Goal: Task Accomplishment & Management: Use online tool/utility

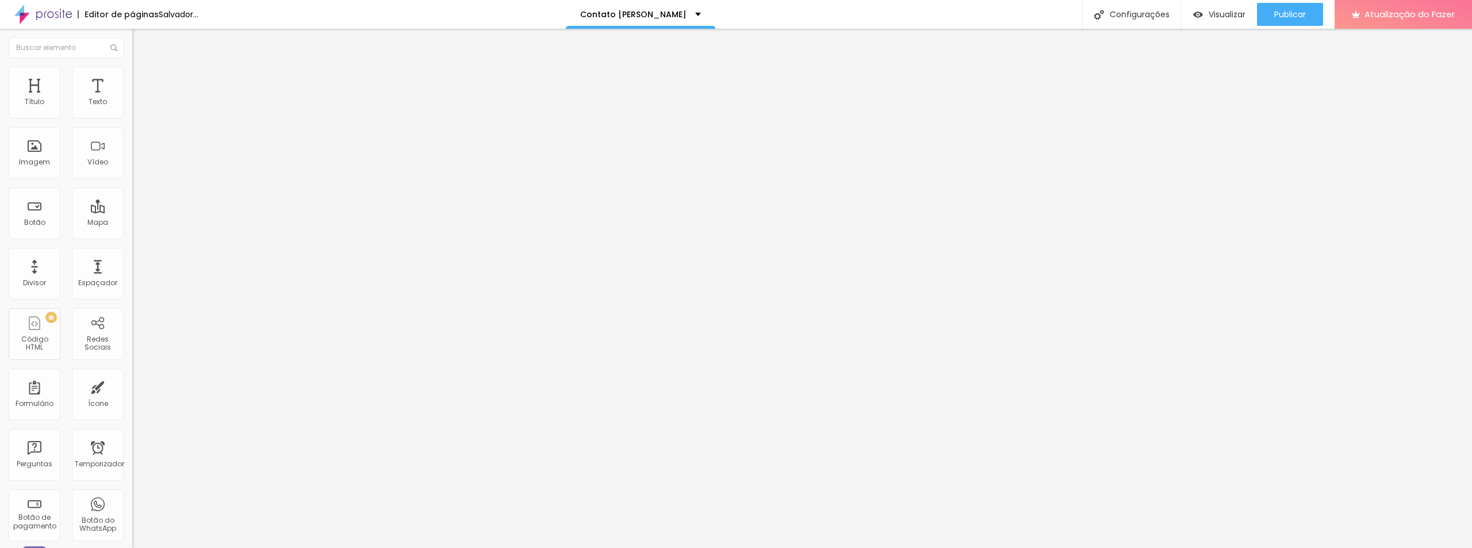
click at [139, 99] on font "Trocar imagem" at bounding box center [167, 94] width 56 height 10
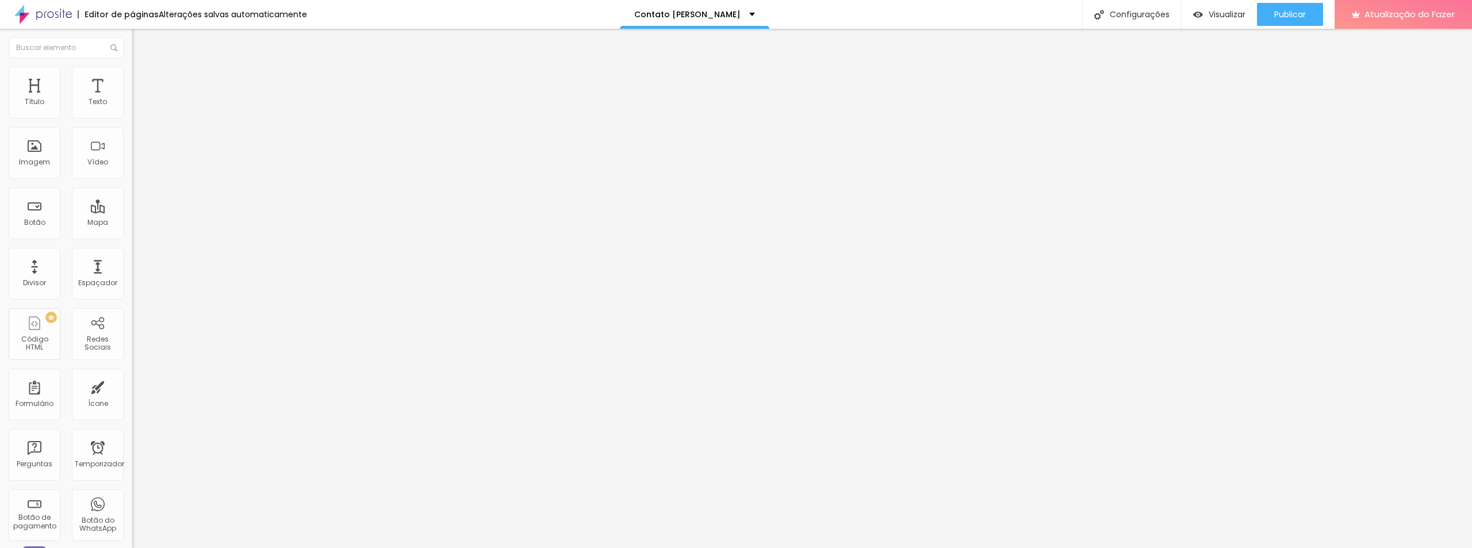
click at [132, 116] on input "text" at bounding box center [201, 111] width 138 height 12
click at [139, 99] on font "Trocar imagem" at bounding box center [167, 94] width 56 height 10
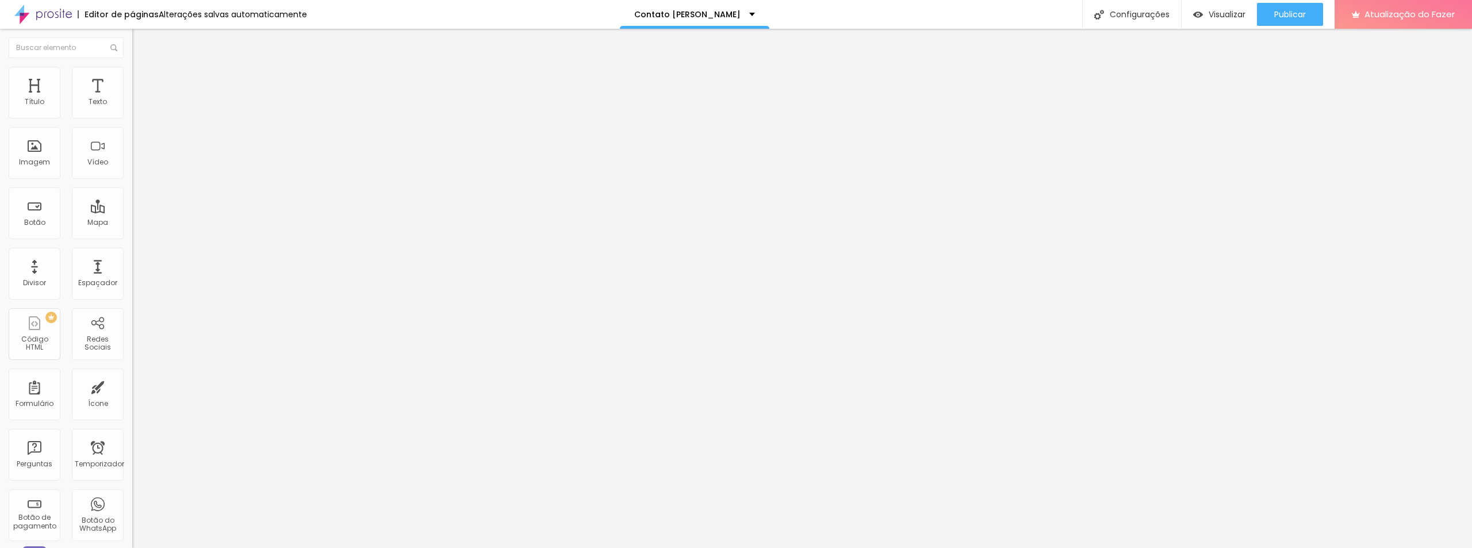
click at [143, 79] on font "Estilo" at bounding box center [152, 75] width 18 height 10
type input "10"
type input "11"
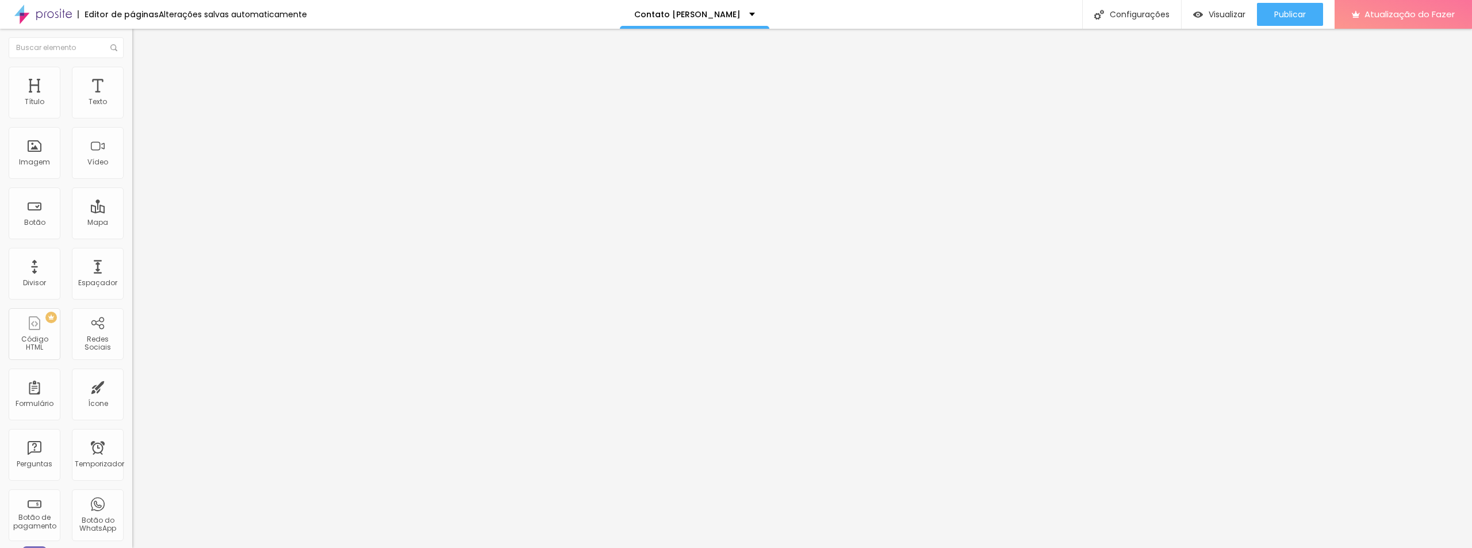
type input "14"
type input "20"
type input "25"
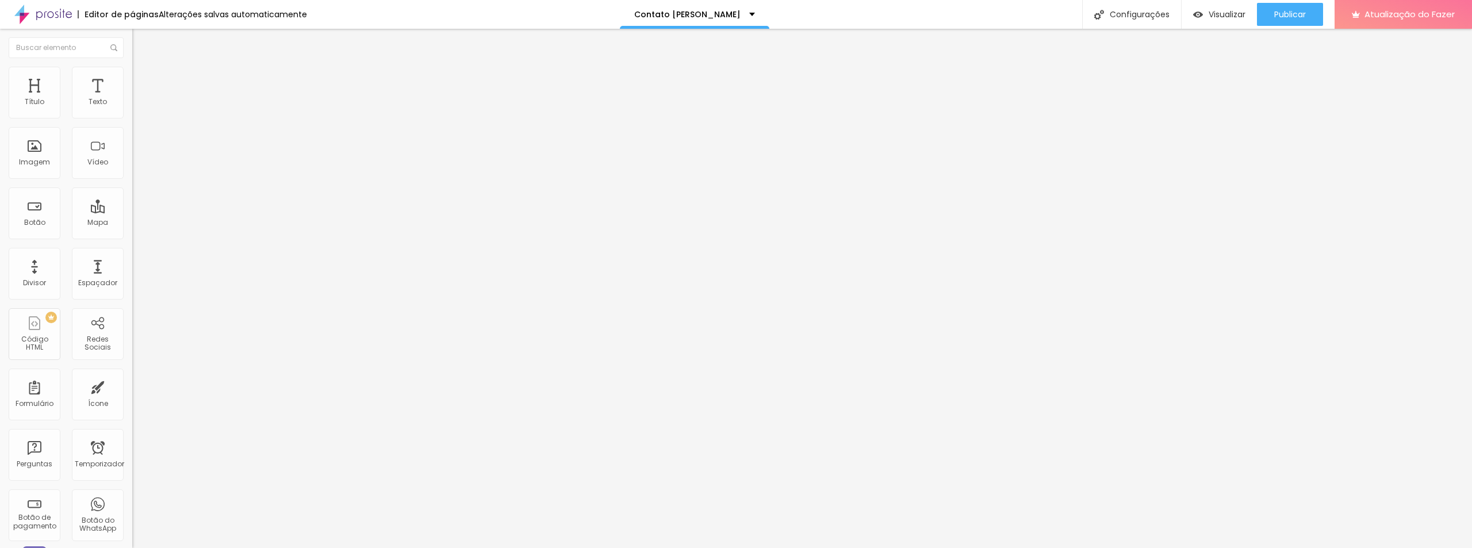
type input "25"
type input "26"
type input "31"
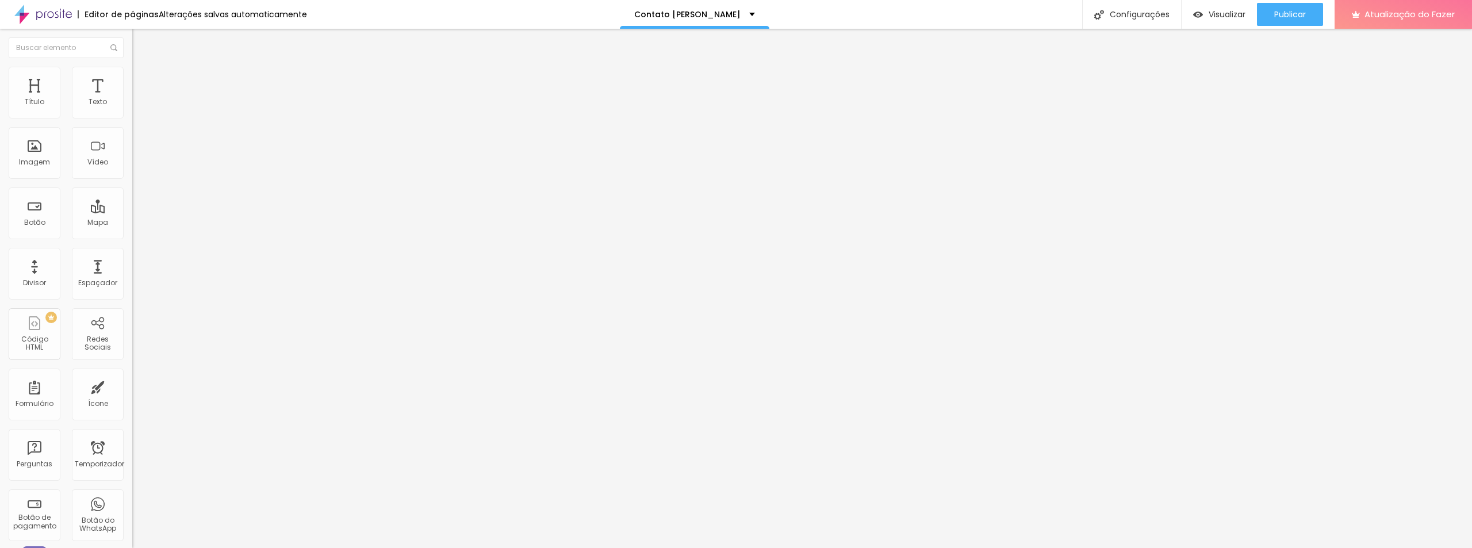
type input "35"
type input "36"
type input "41"
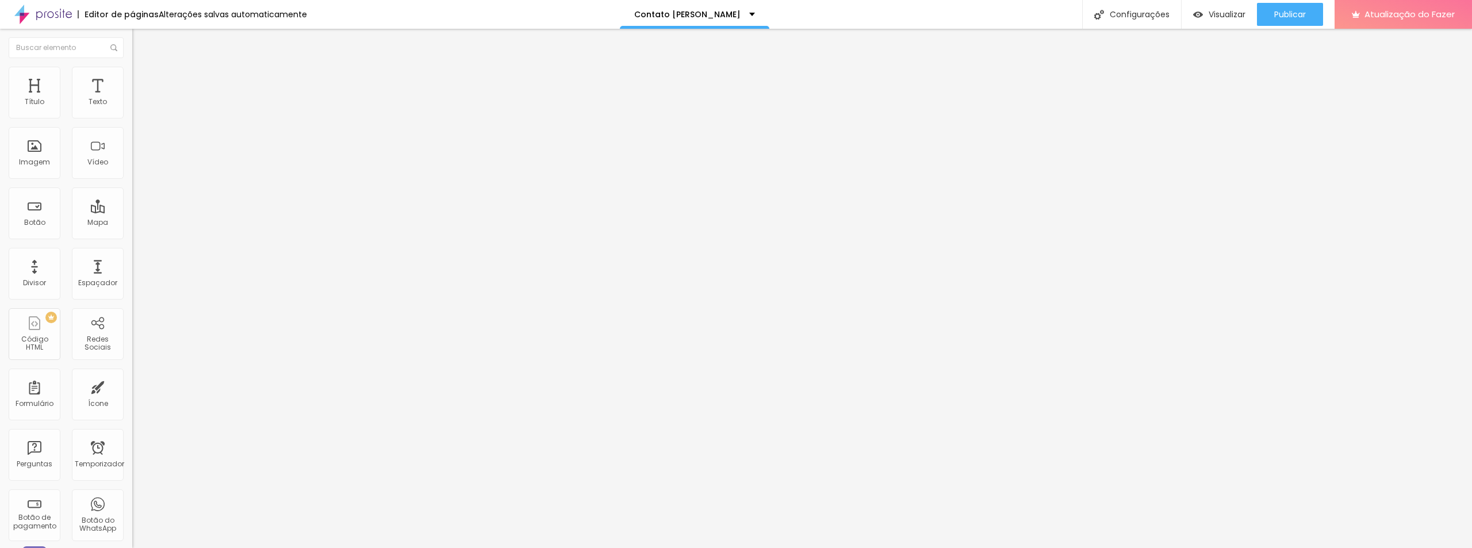
type input "41"
type input "44"
type input "49"
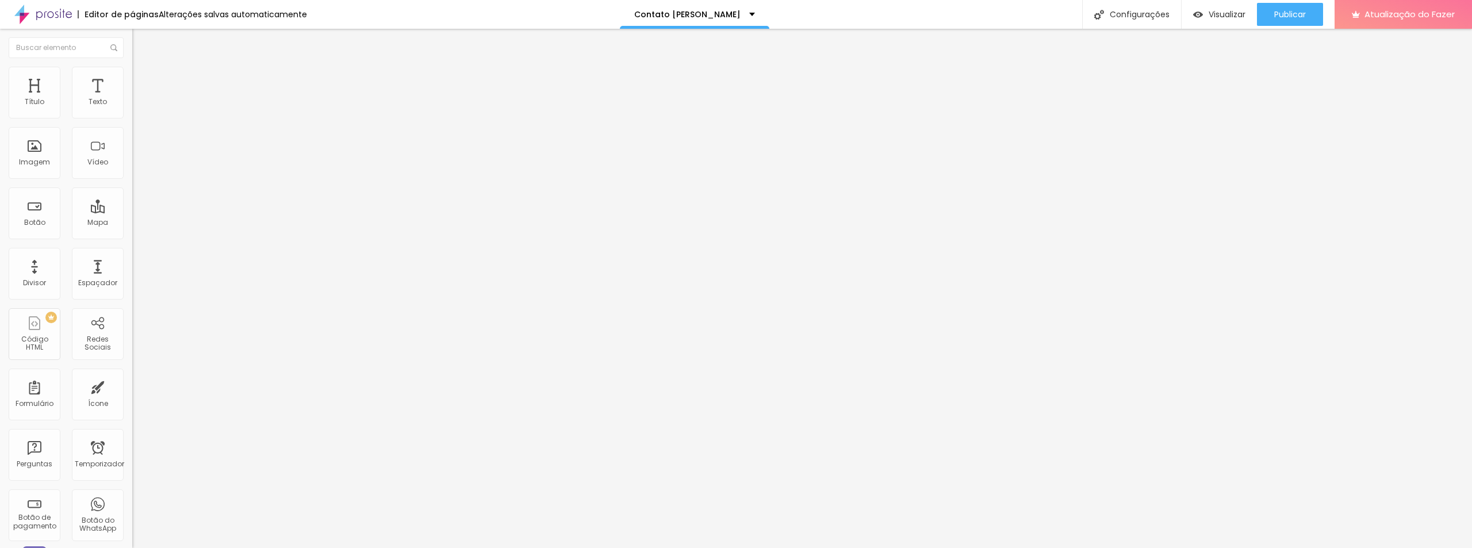
type input "51"
type input "54"
type input "56"
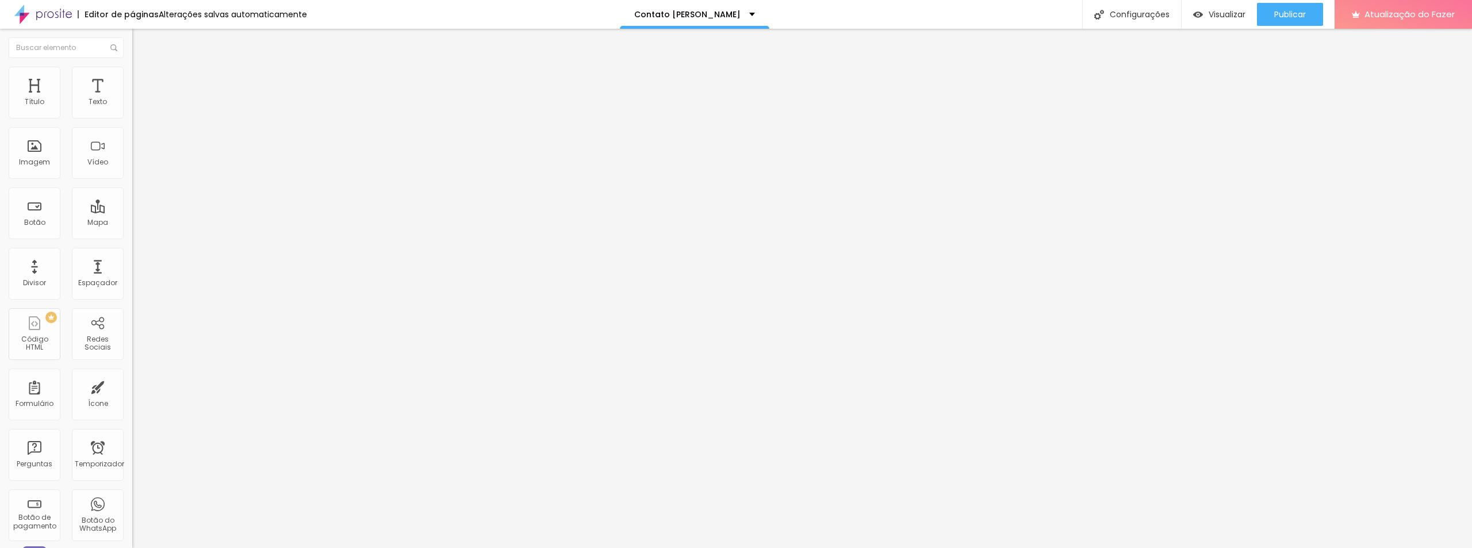
type input "56"
type input "59"
type input "61"
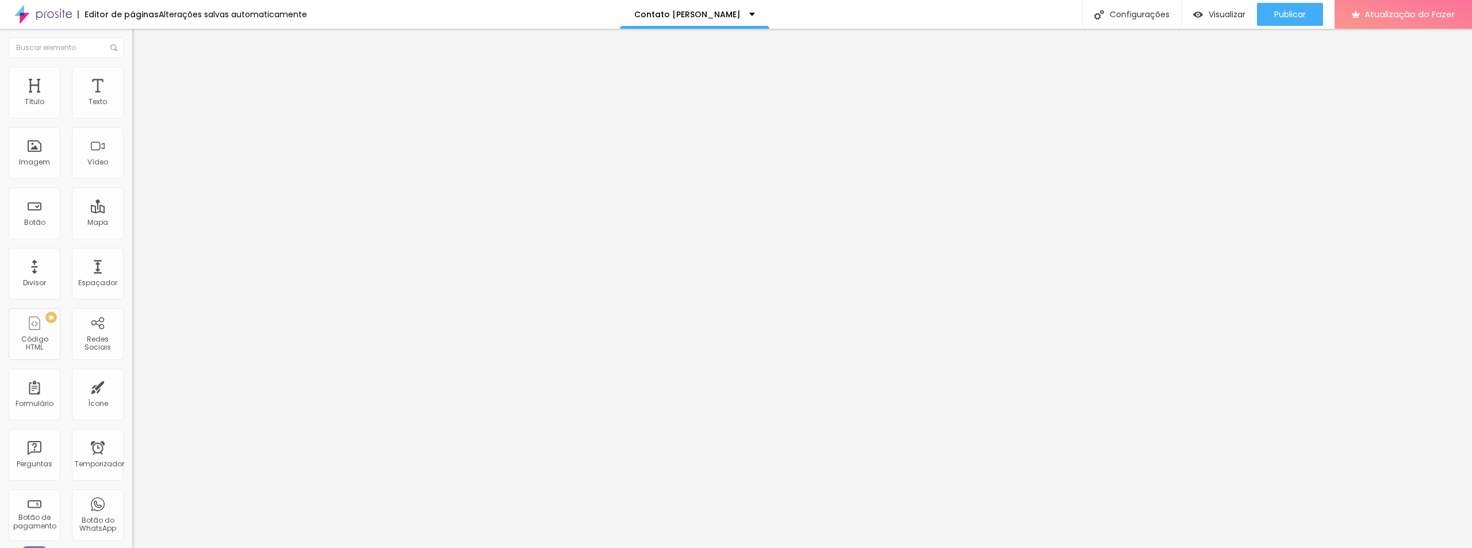
type input "64"
type input "66"
type input "67"
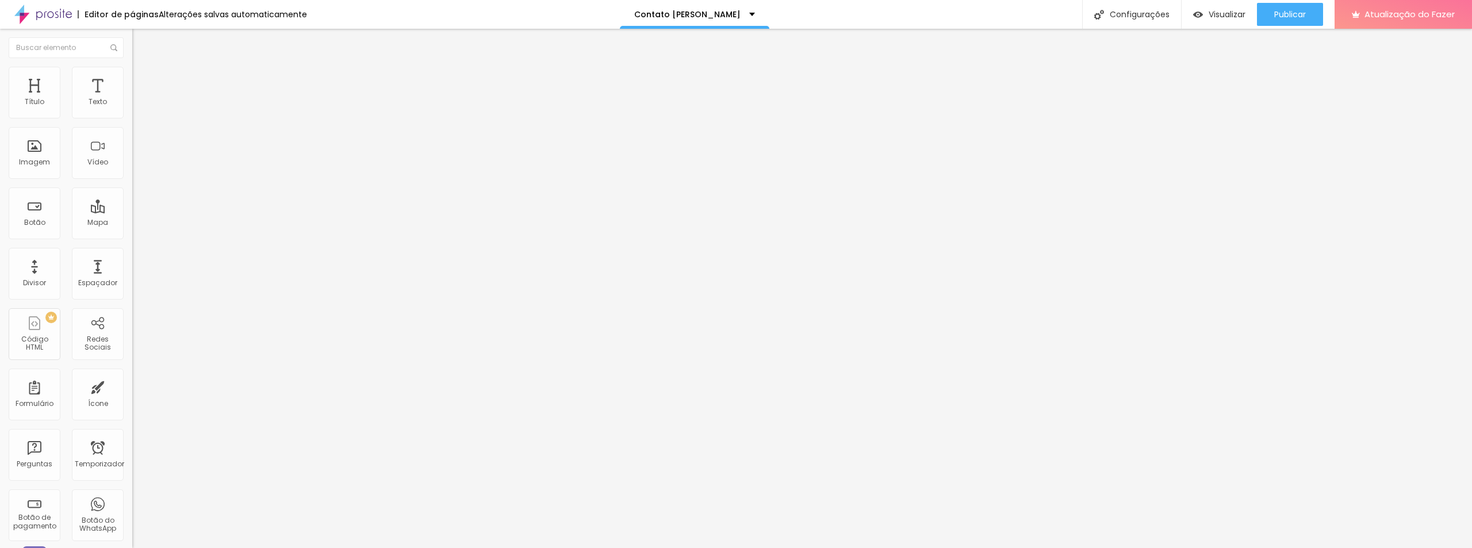
type input "67"
type input "71"
type input "76"
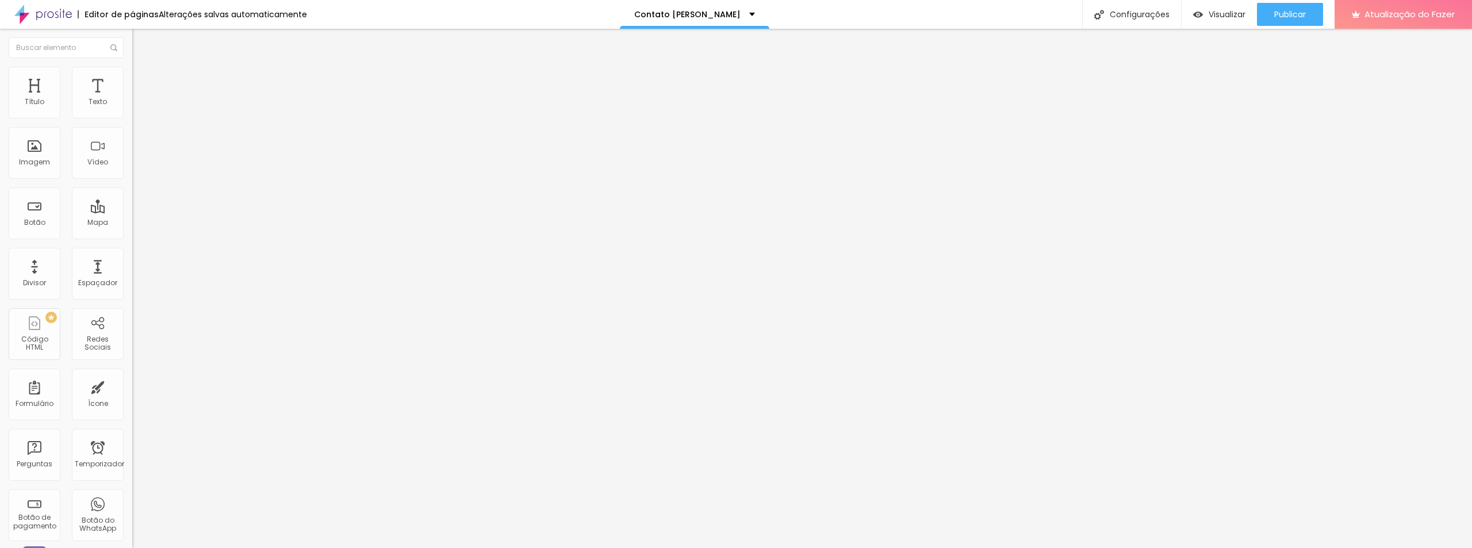
type input "79"
type input "81"
type input "86"
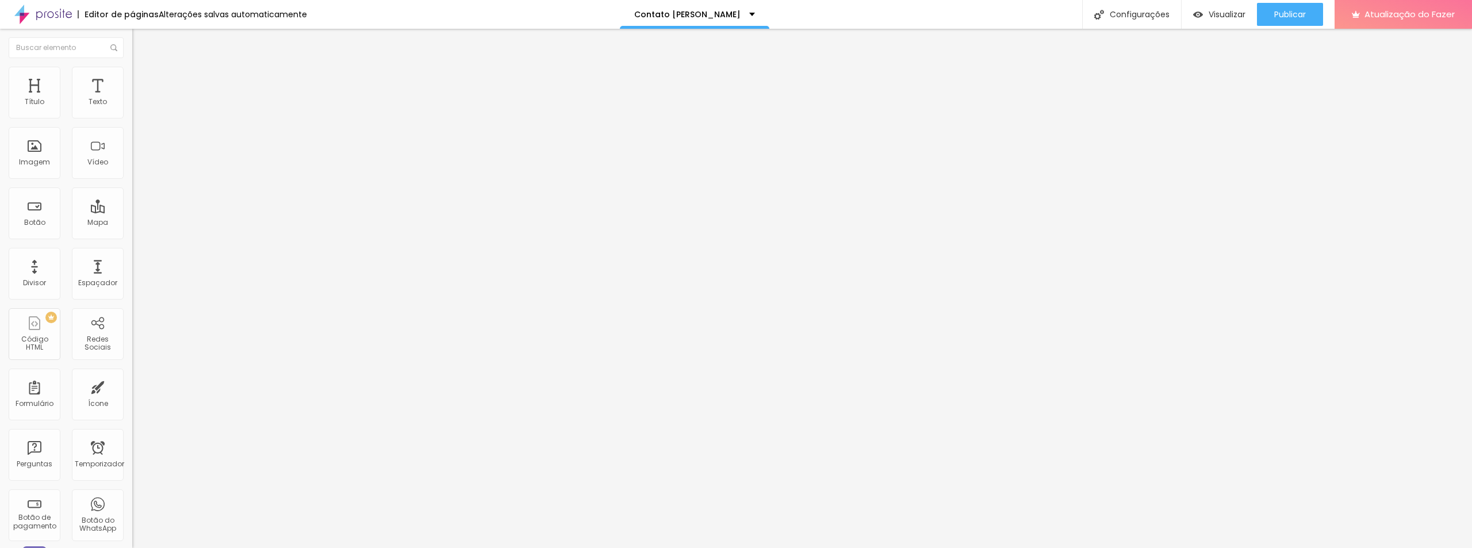
type input "86"
type input "89"
type input "91"
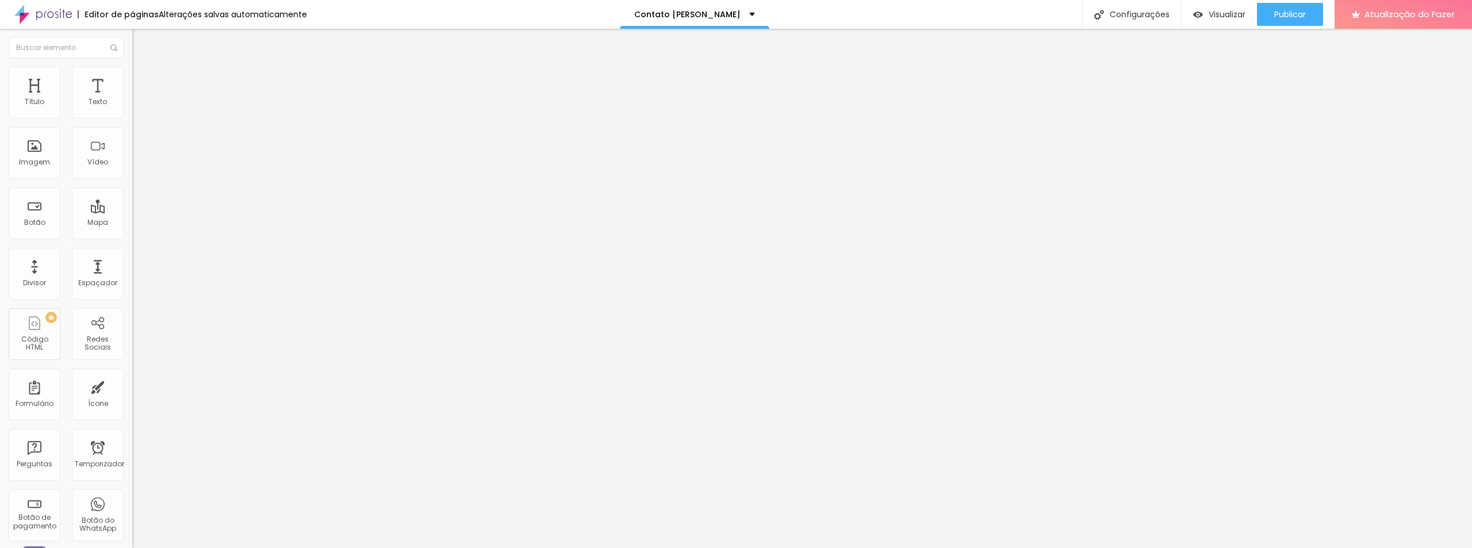
type input "89"
type input "86"
type input "82"
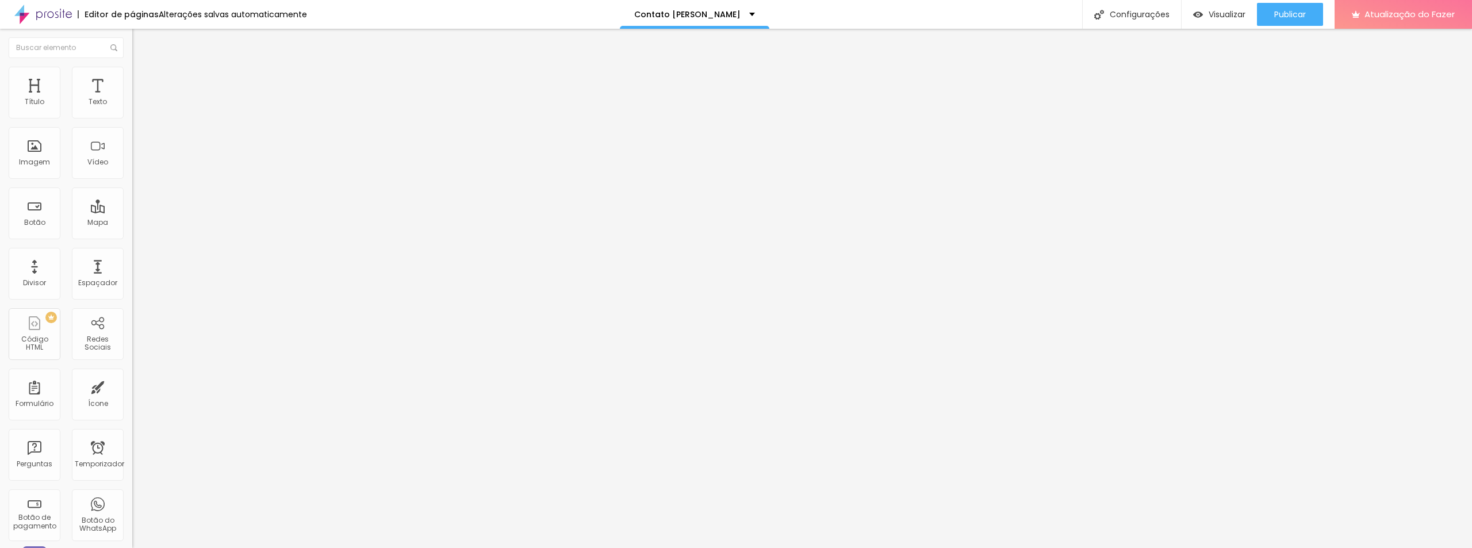
type input "82"
type input "81"
type input "79"
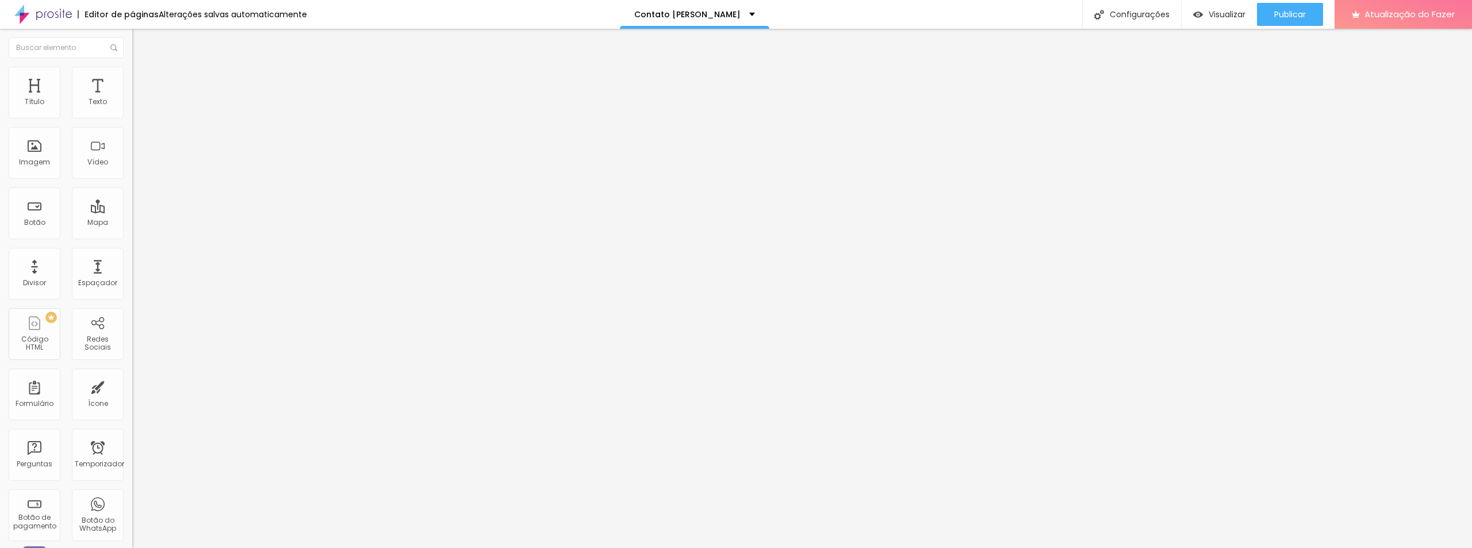
type input "76"
type input "74"
type input "72"
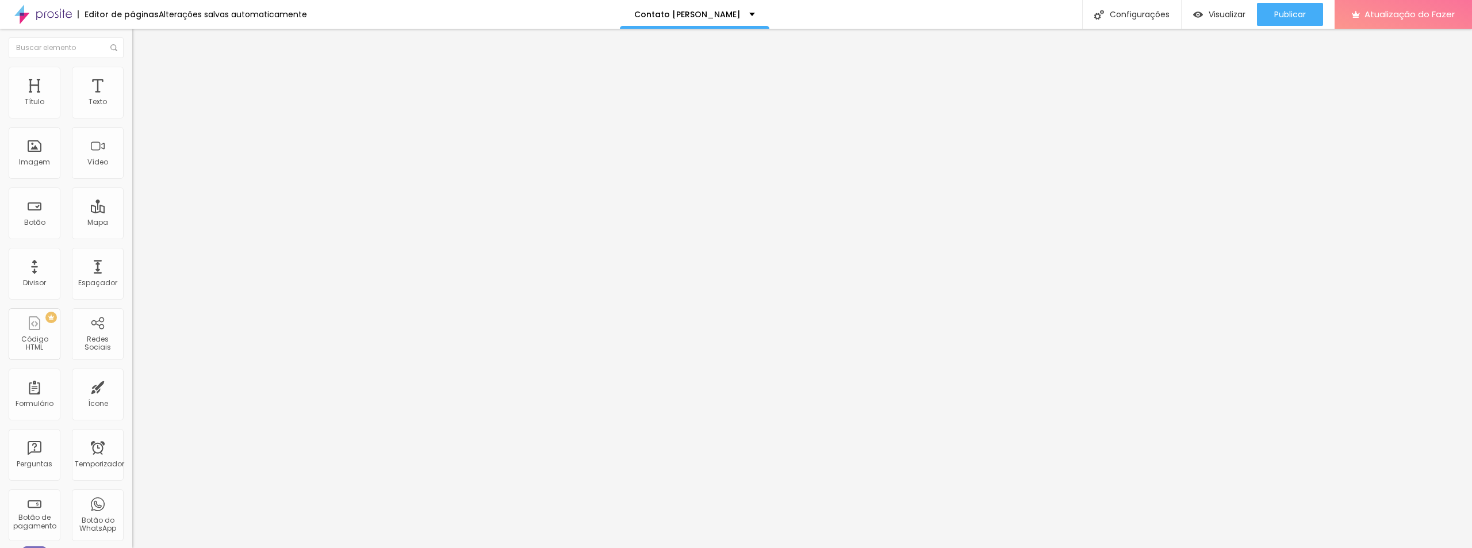
type input "72"
type input "71"
type input "69"
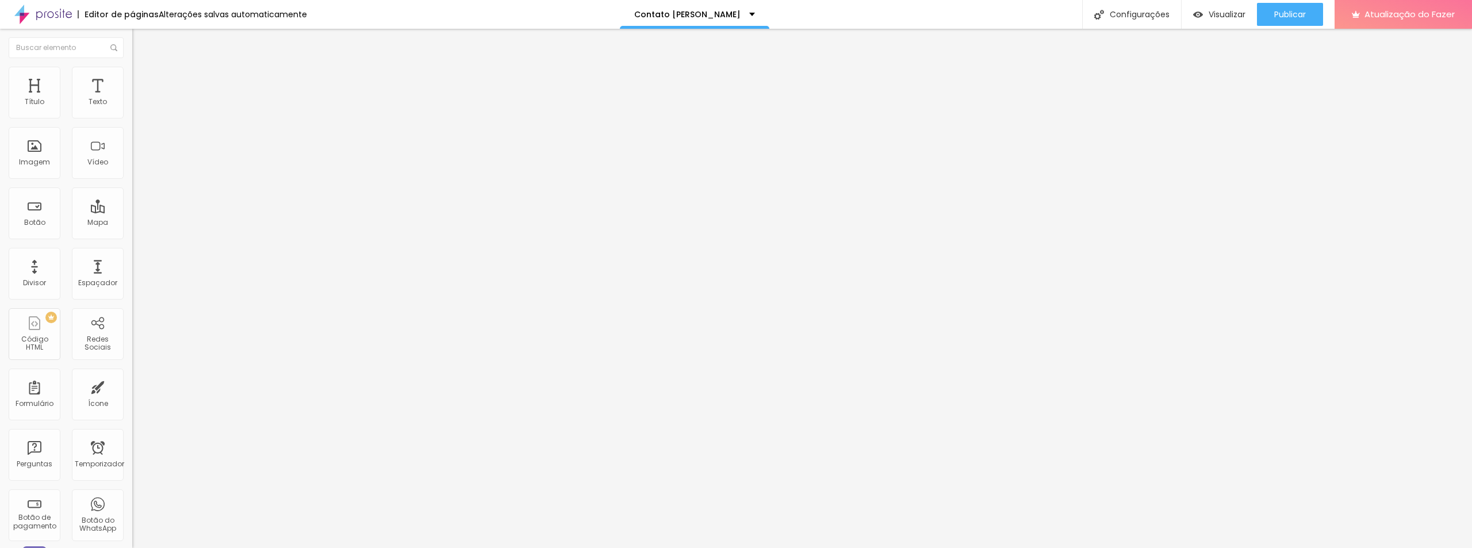
type input "67"
type input "66"
type input "63"
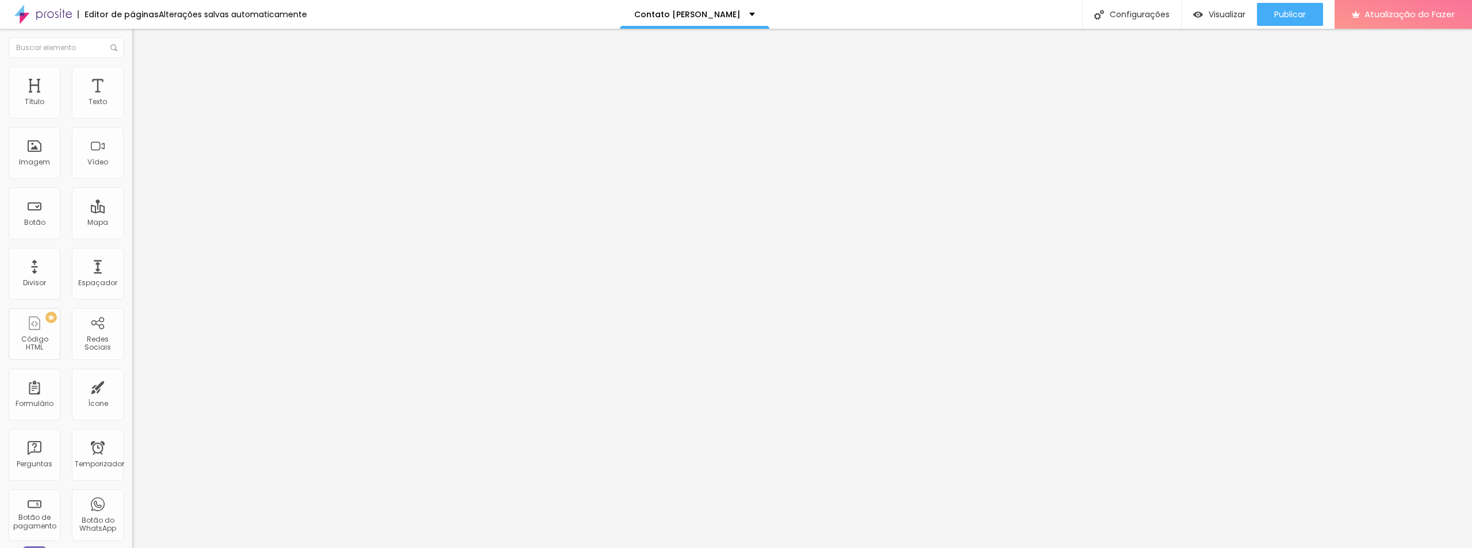
type input "63"
type input "61"
type input "58"
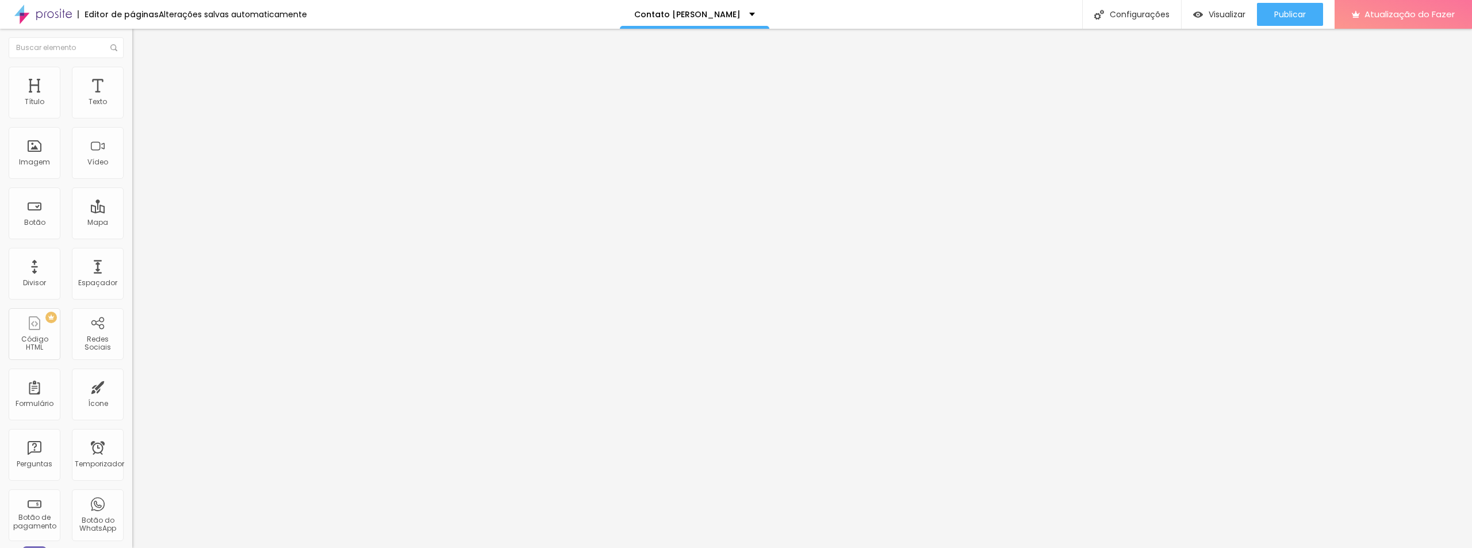
type input "56"
type input "54"
type input "53"
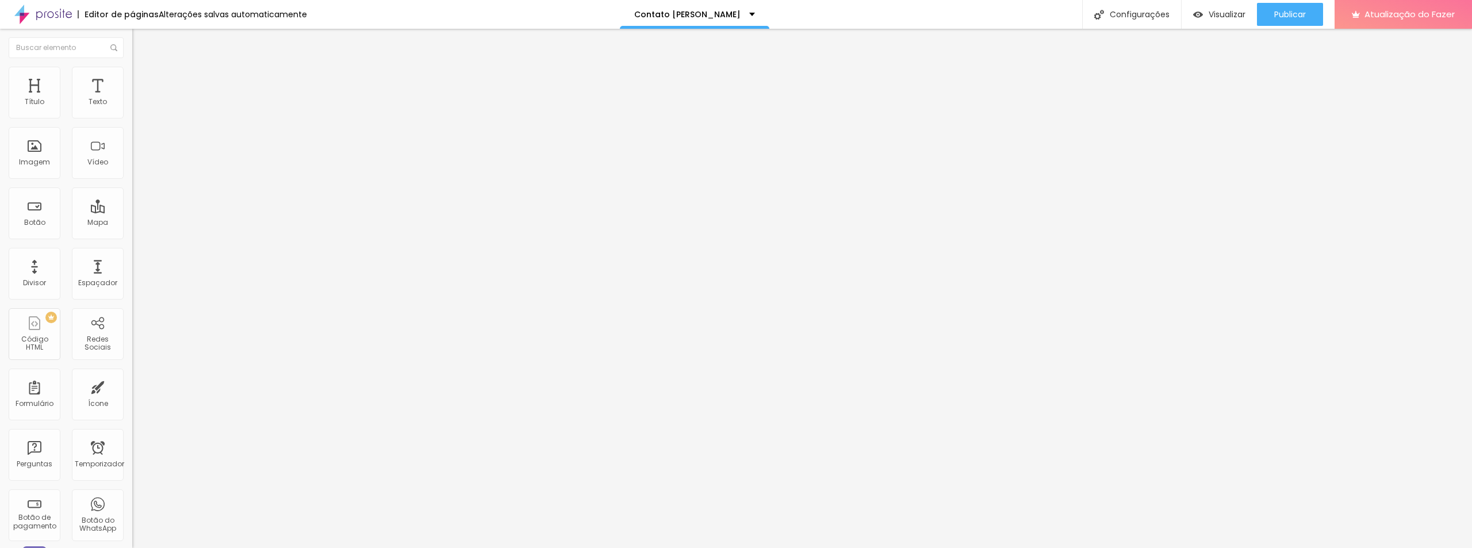
type input "53"
type input "51"
type input "48"
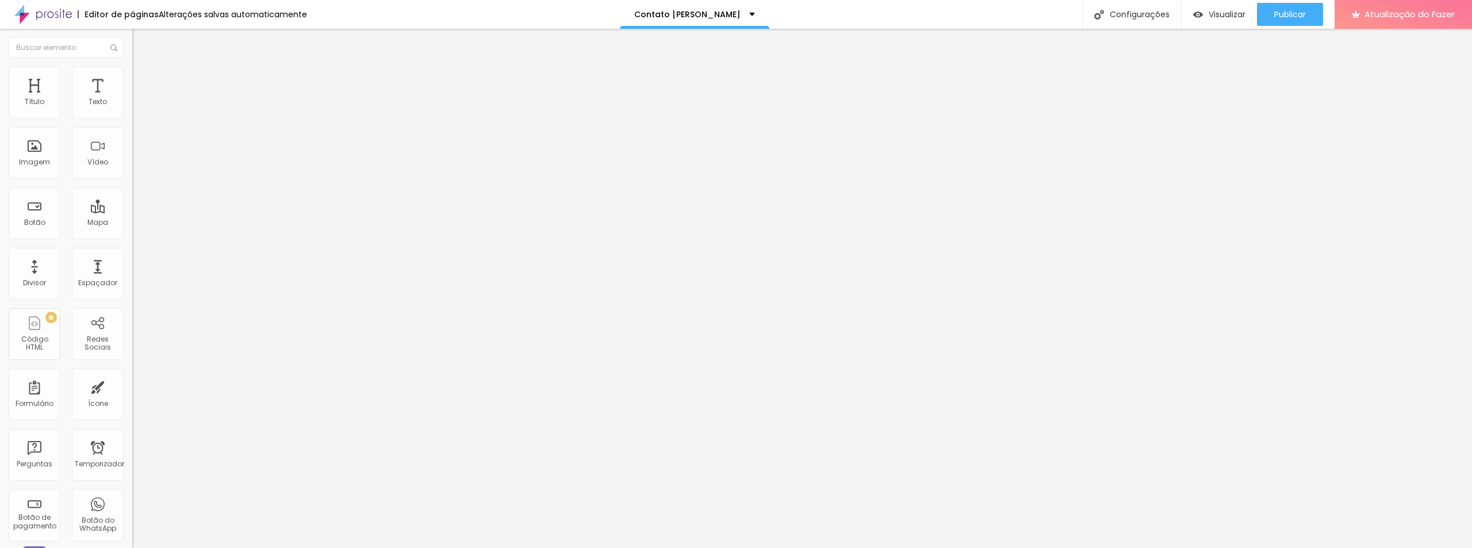
type input "46"
type input "41"
type input "35"
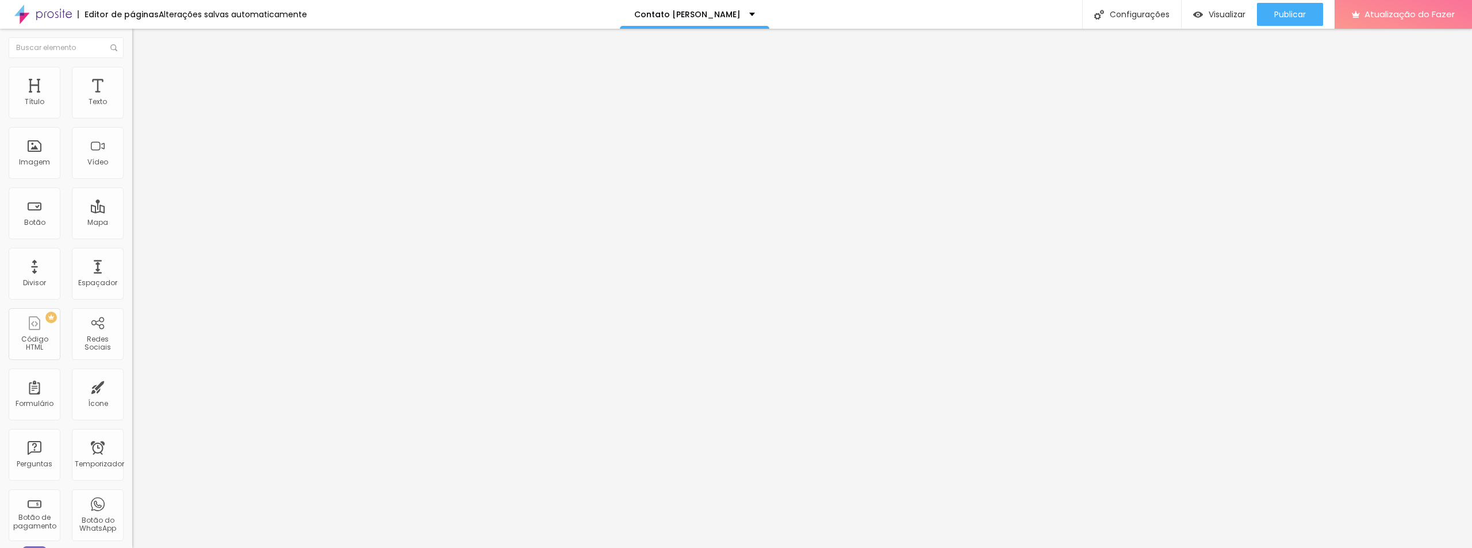
type input "35"
type input "26"
type input "20"
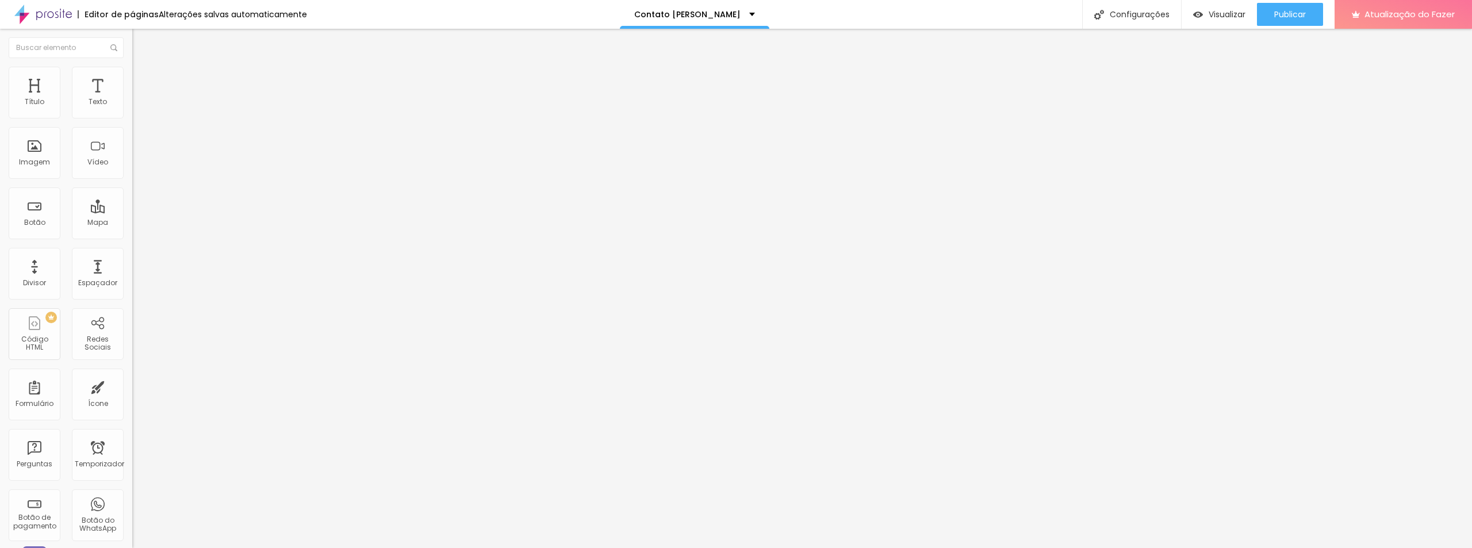
type input "11"
type input "3"
type input "0"
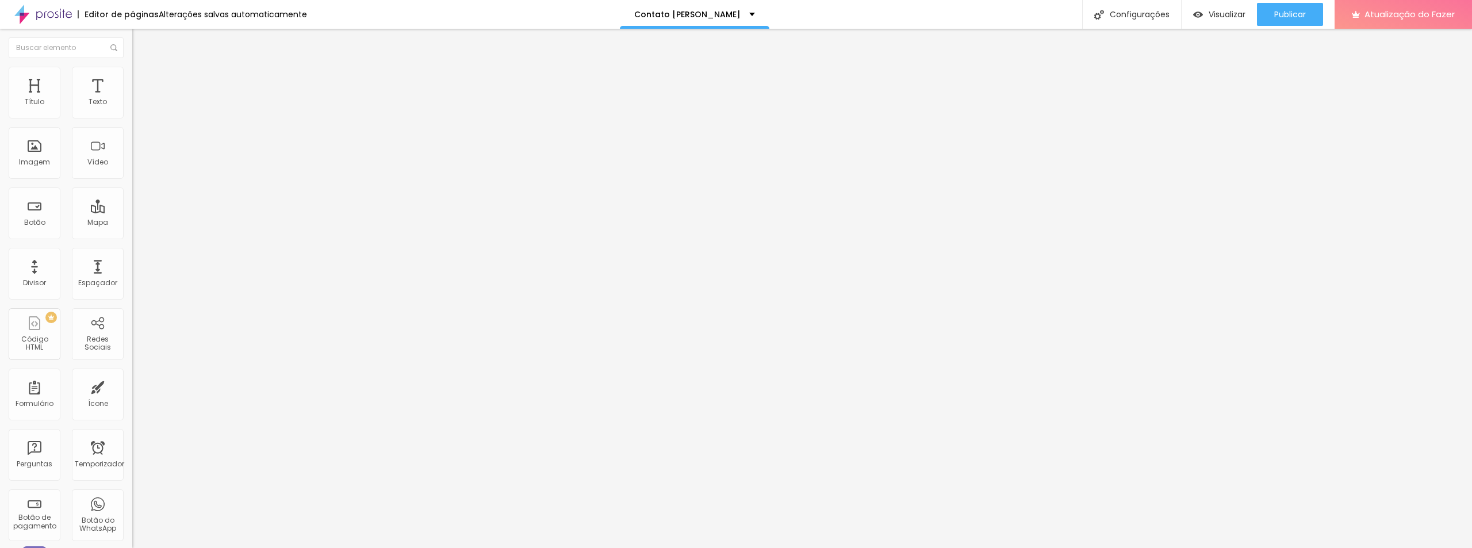
type input "0"
drag, startPoint x: 30, startPoint y: 144, endPoint x: 12, endPoint y: 150, distance: 18.6
click at [132, 252] on input "range" at bounding box center [169, 256] width 74 height 9
click at [138, 312] on icon "button" at bounding box center [140, 314] width 5 height 5
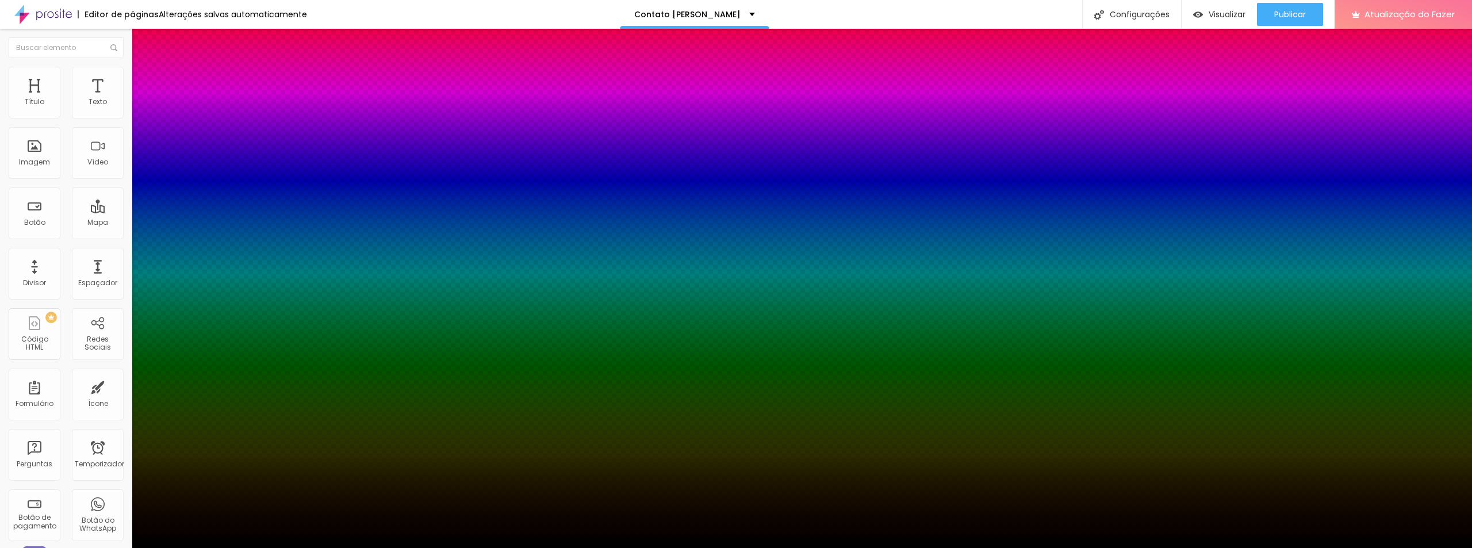
click at [59, 547] on div at bounding box center [736, 548] width 1472 height 0
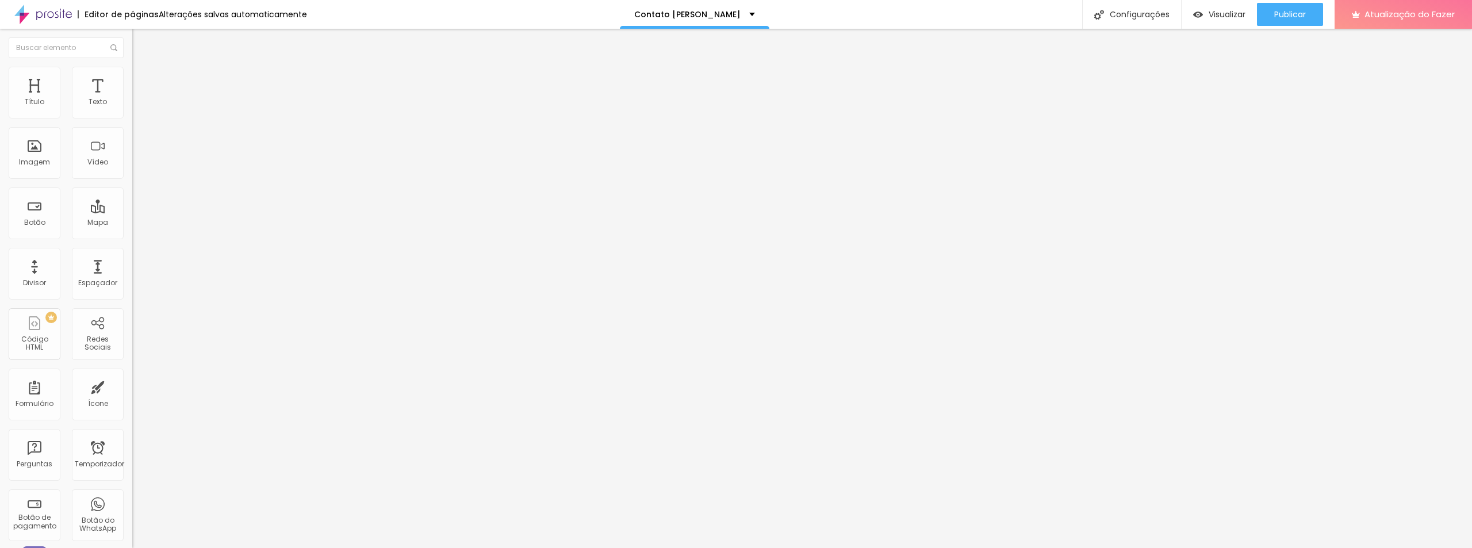
click at [132, 309] on button "button" at bounding box center [140, 315] width 16 height 12
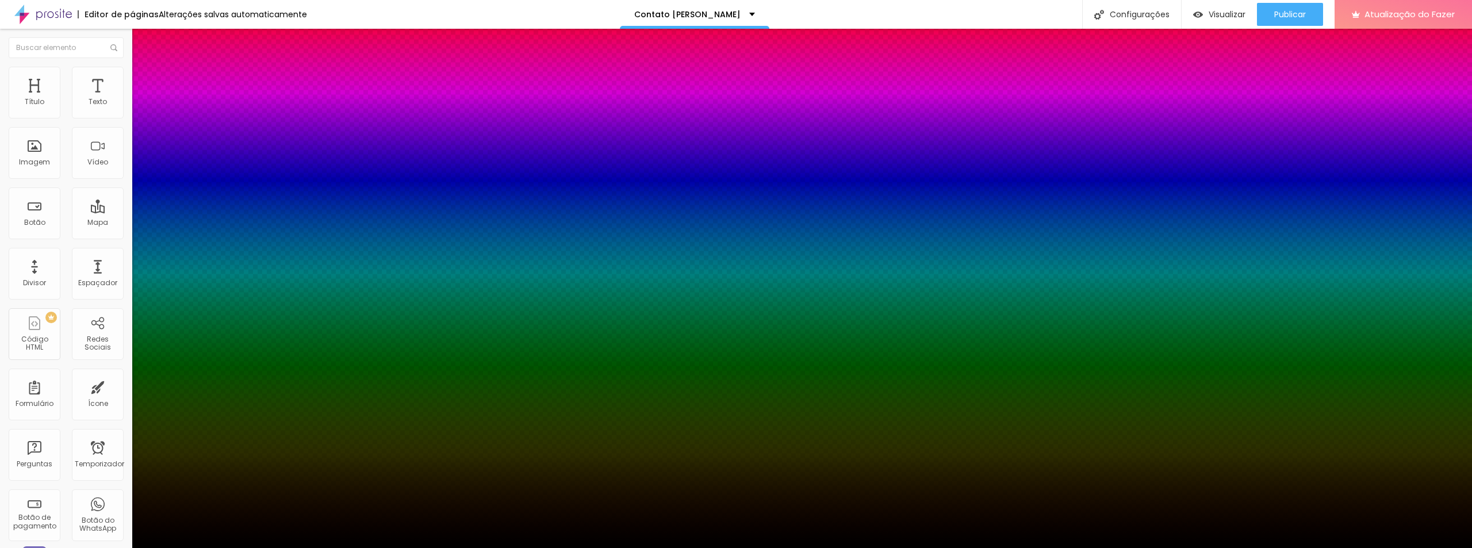
type input "-13"
type input "-11"
type input "6"
type input "-3"
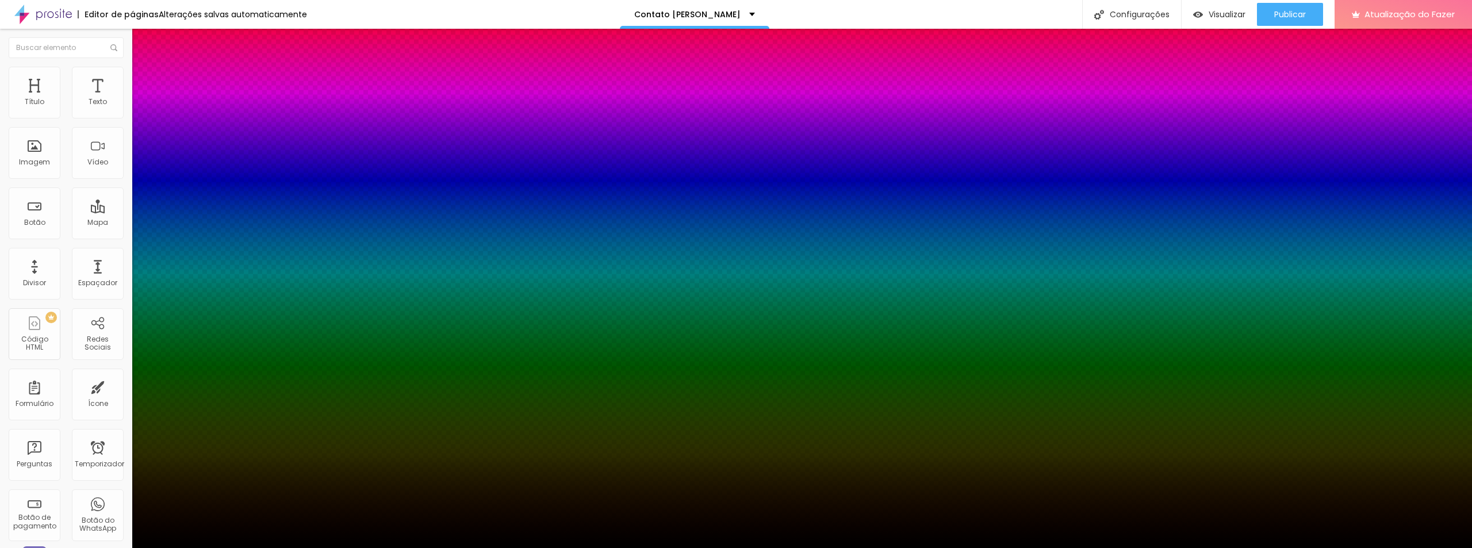
type input "-3"
type input "3"
type input "6"
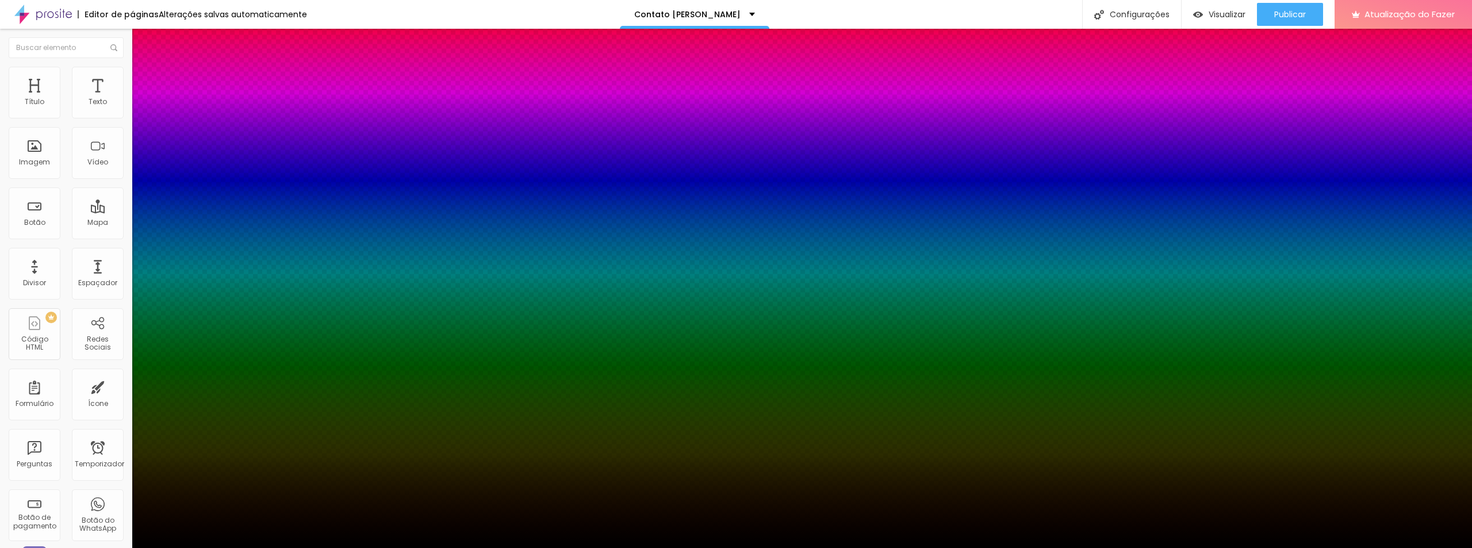
type input "8"
type input "14"
type input "17"
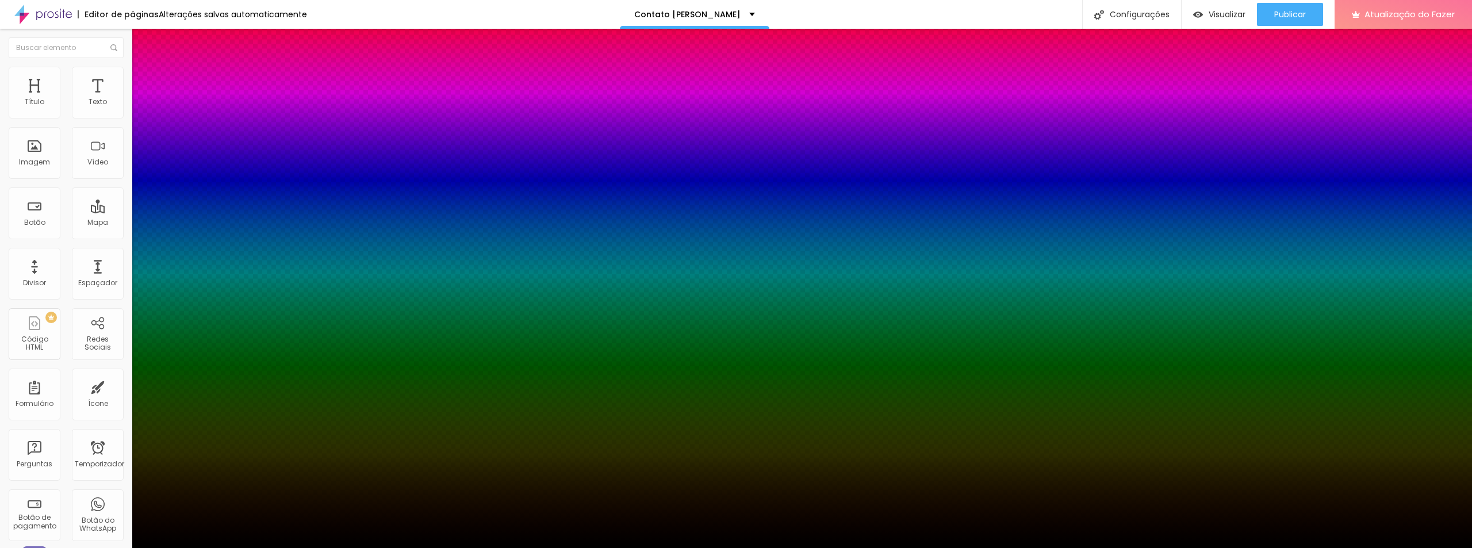
type input "17"
type input "21"
type input "28"
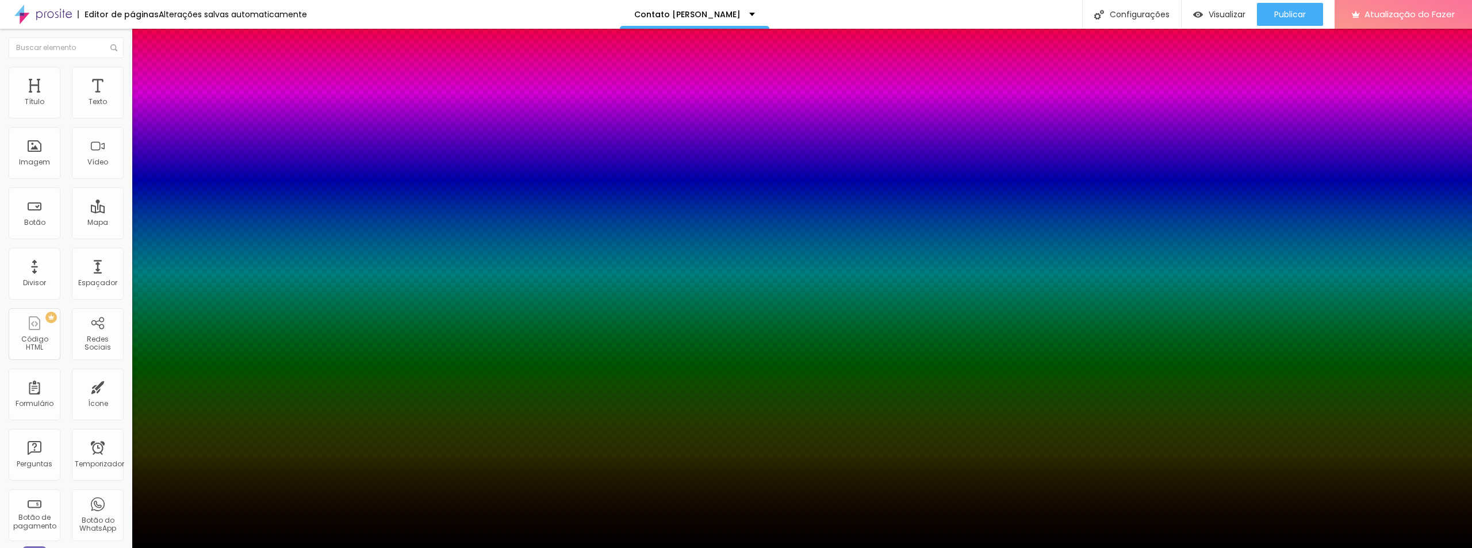
type input "34"
type input "37"
type input "39"
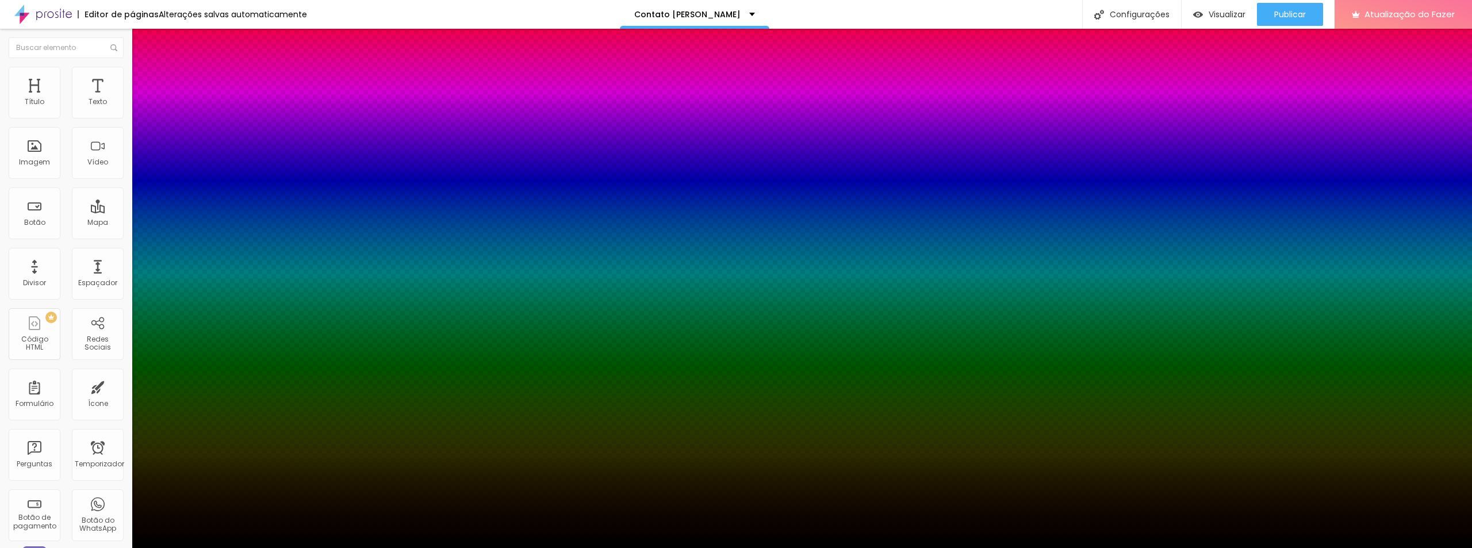
type input "39"
type input "41"
type input "28"
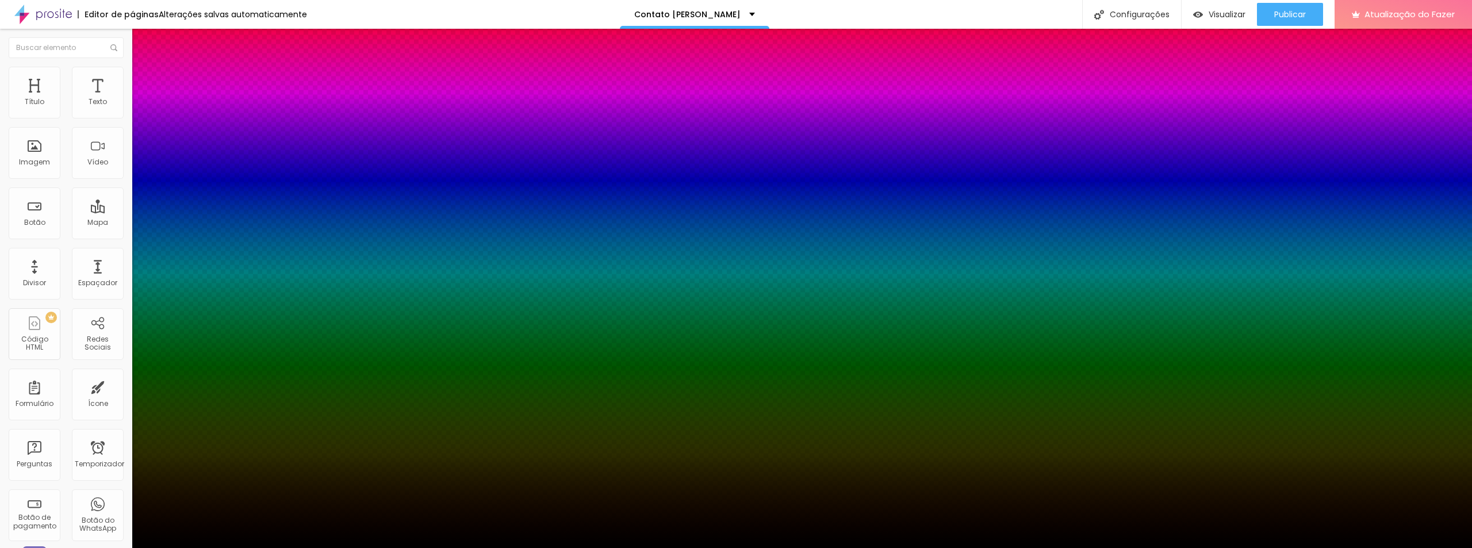
type input "19"
type input "12"
type input "3"
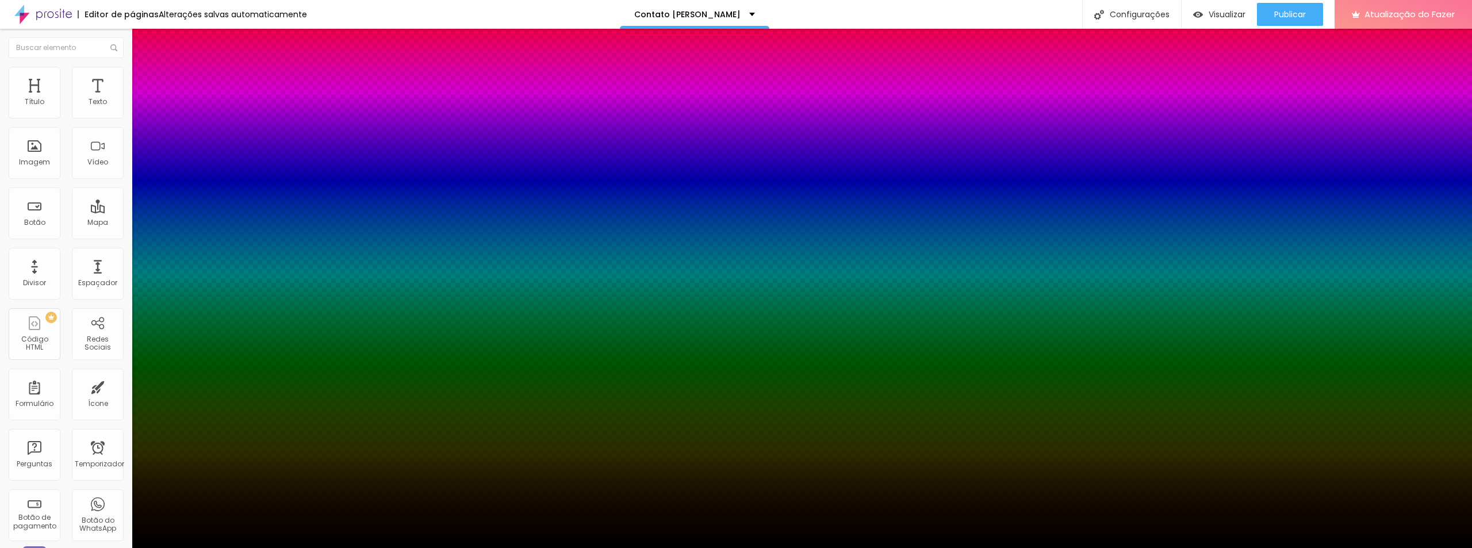
type input "3"
type input "0"
type input "6"
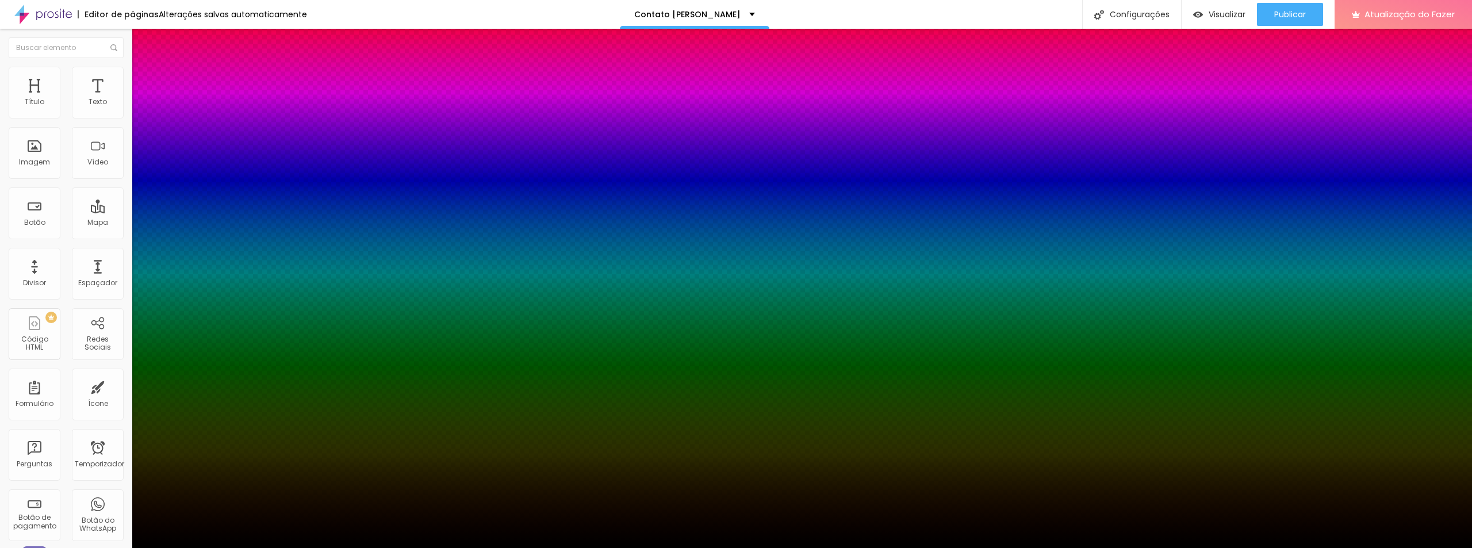
type input "17"
type input "26"
type input "43"
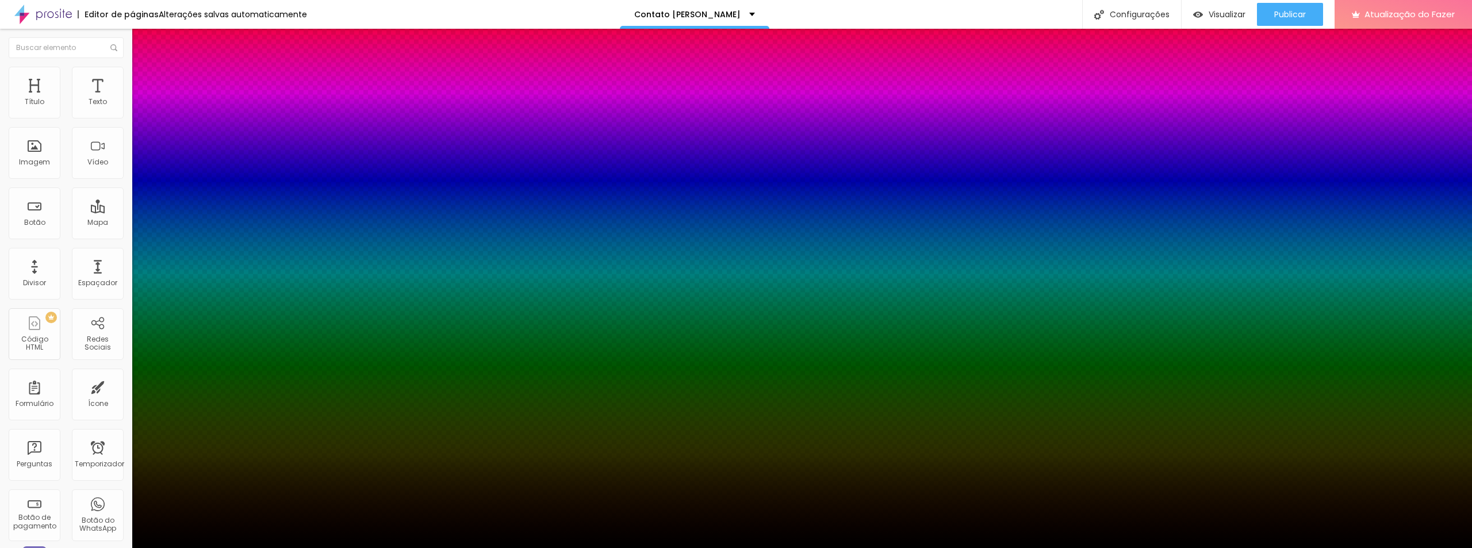
type input "43"
type input "54"
type input "68"
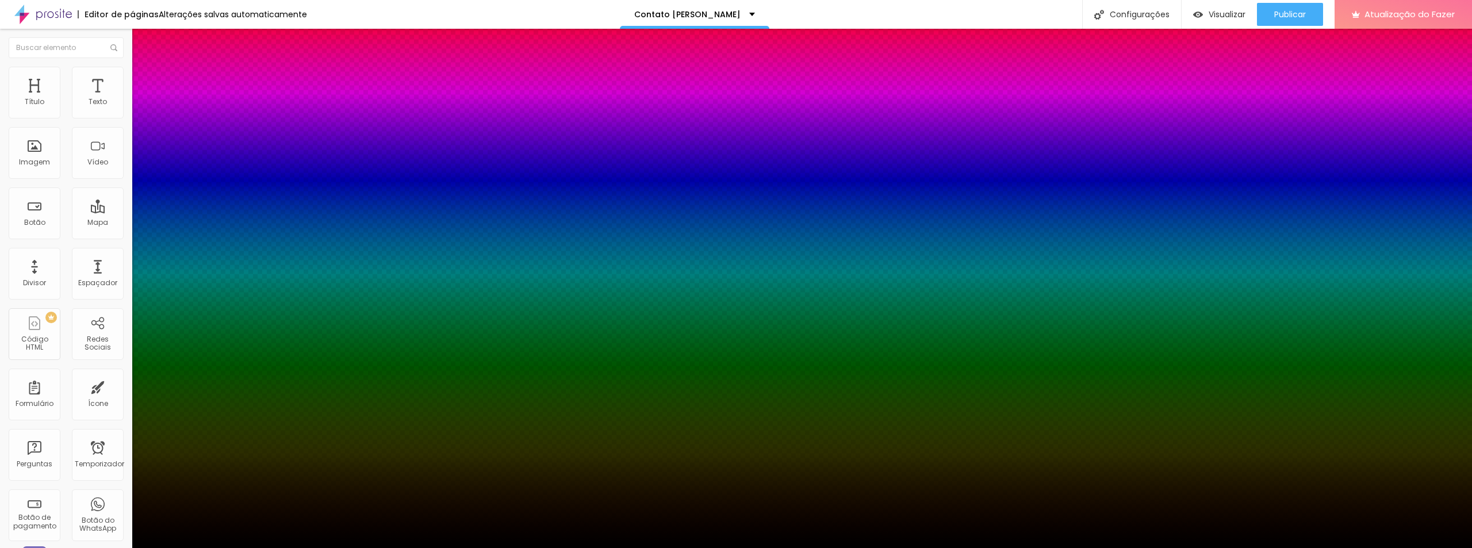
type input "79"
type input "86"
type input "88"
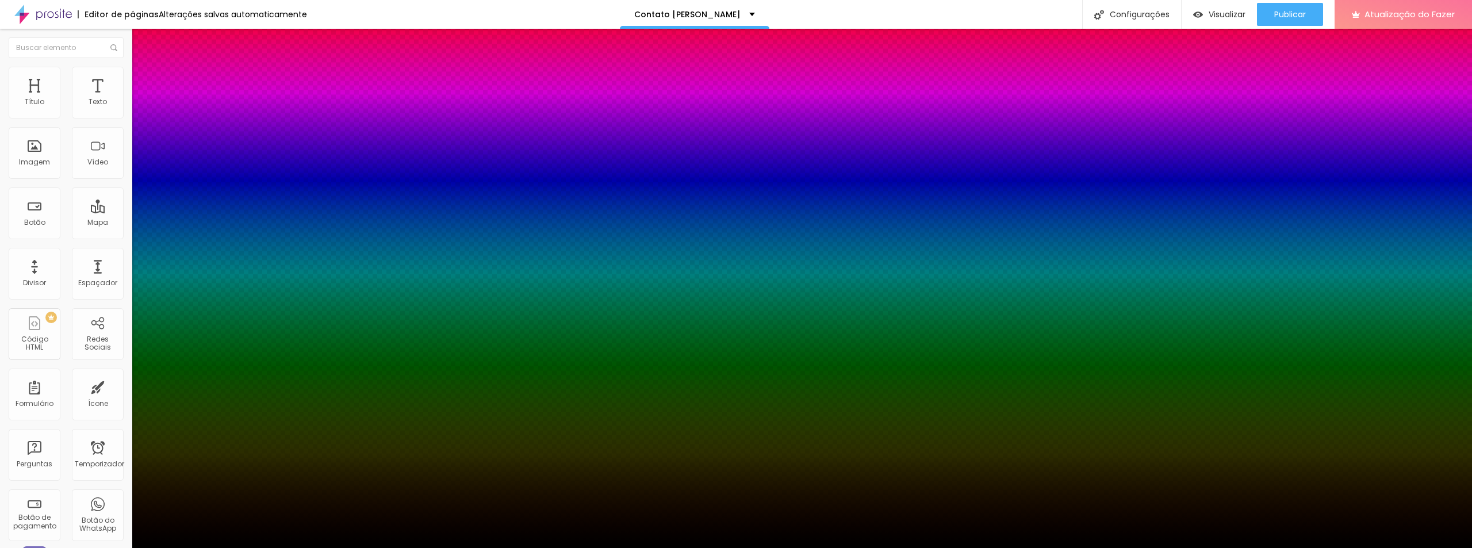
type input "88"
type input "90"
type input "88"
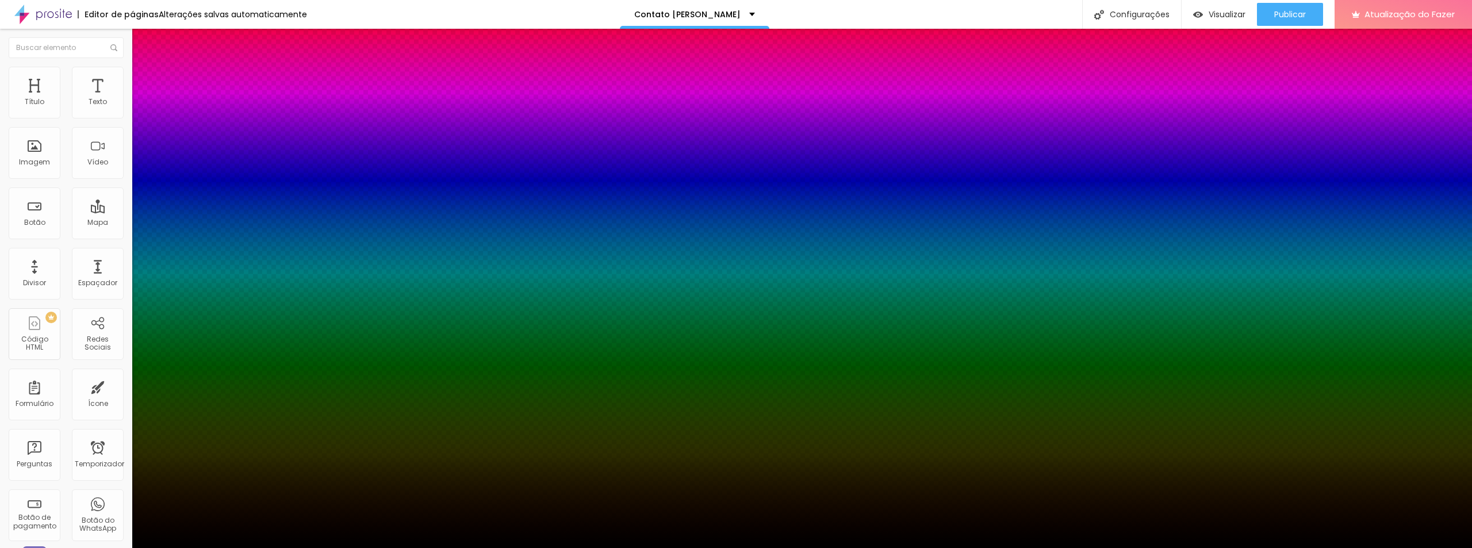
type input "83"
type input "79"
type input "72"
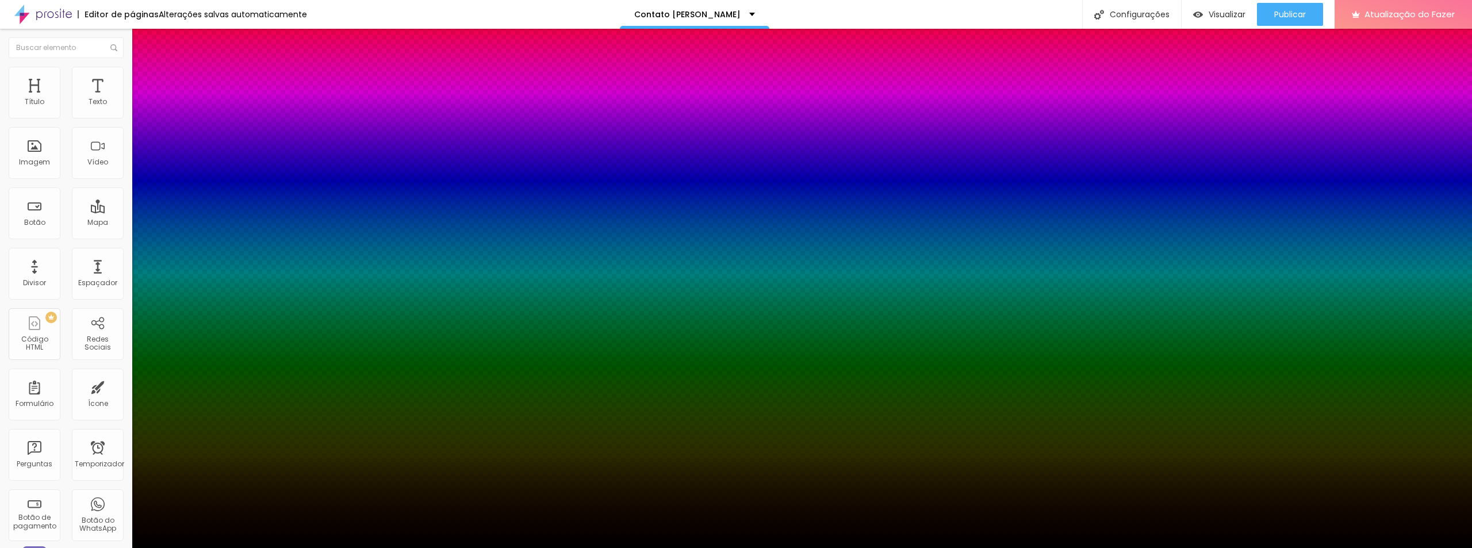
type input "72"
type input "63"
type input "52"
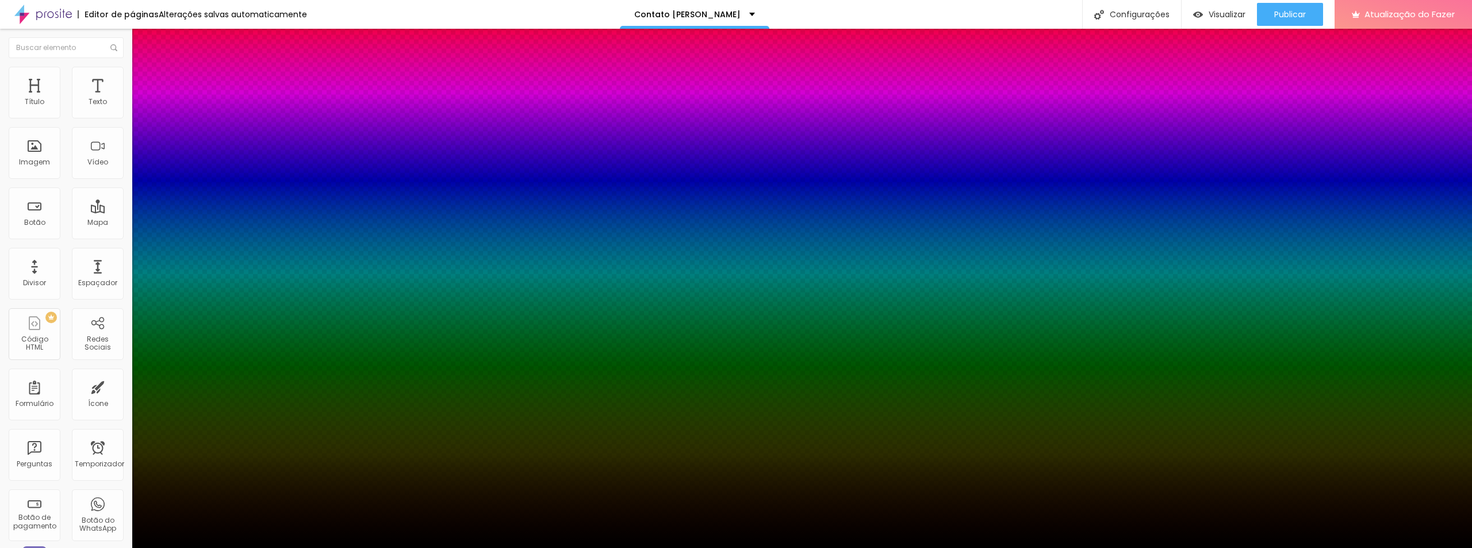
type input "41"
type input "32"
type input "23"
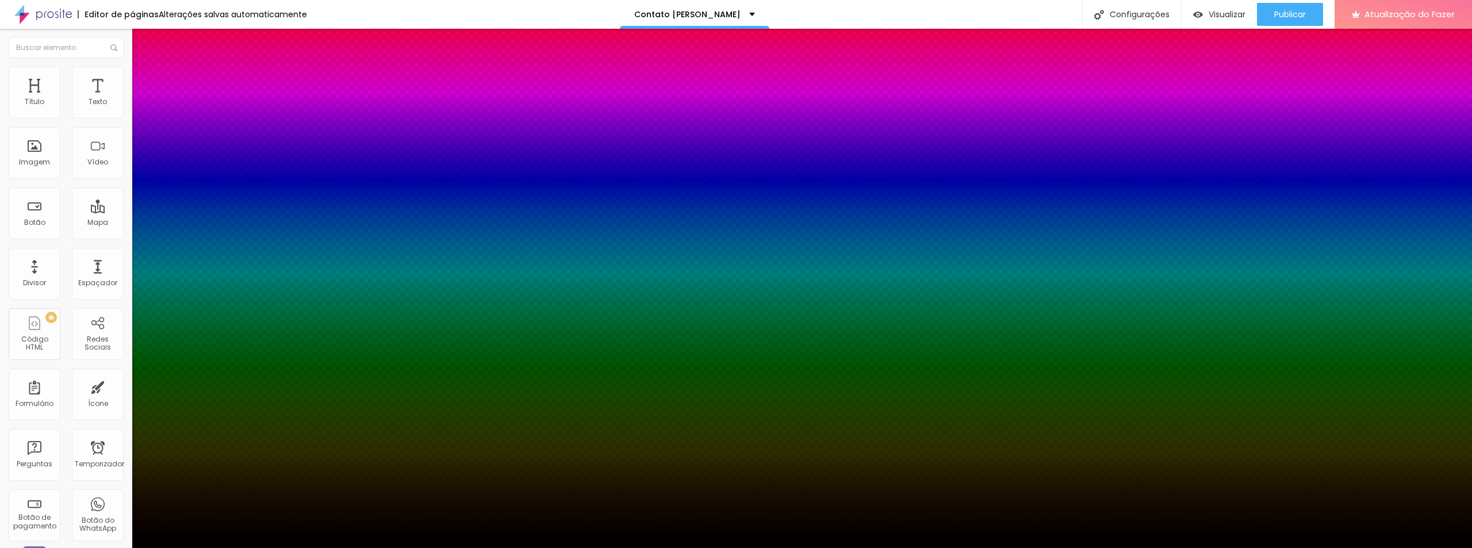
type input "23"
type input "14"
type input "6"
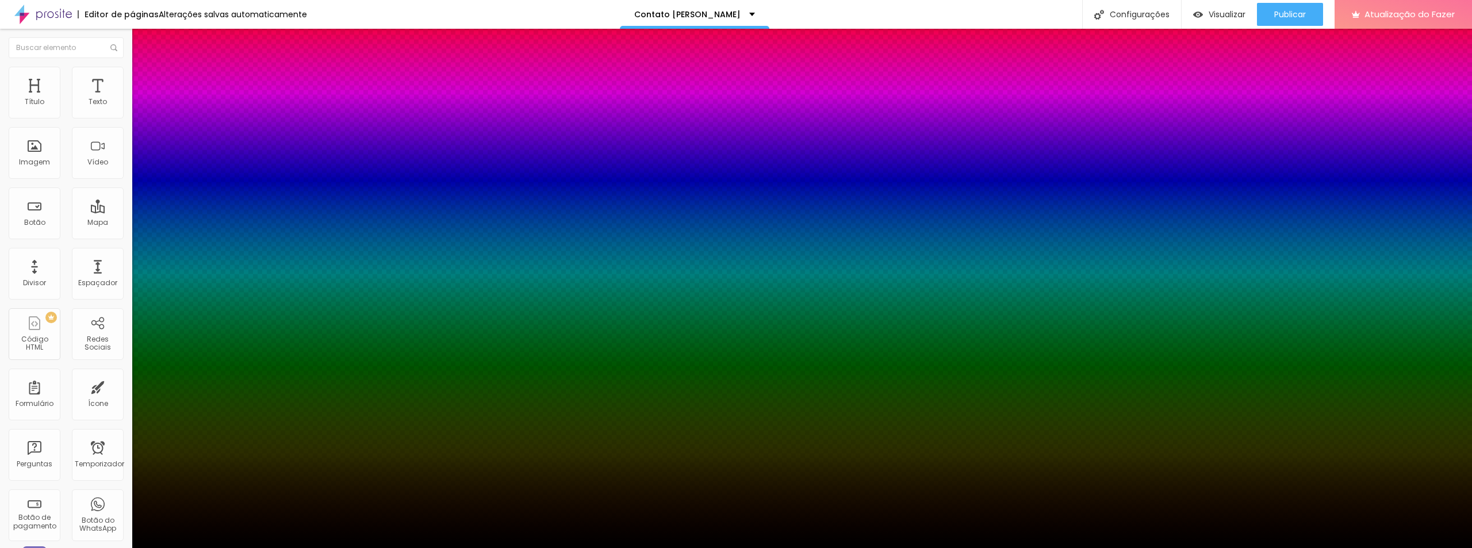
type input "0"
drag, startPoint x: 190, startPoint y: 312, endPoint x: 181, endPoint y: 314, distance: 9.4
type input "0"
click at [74, 547] on div at bounding box center [736, 548] width 1472 height 0
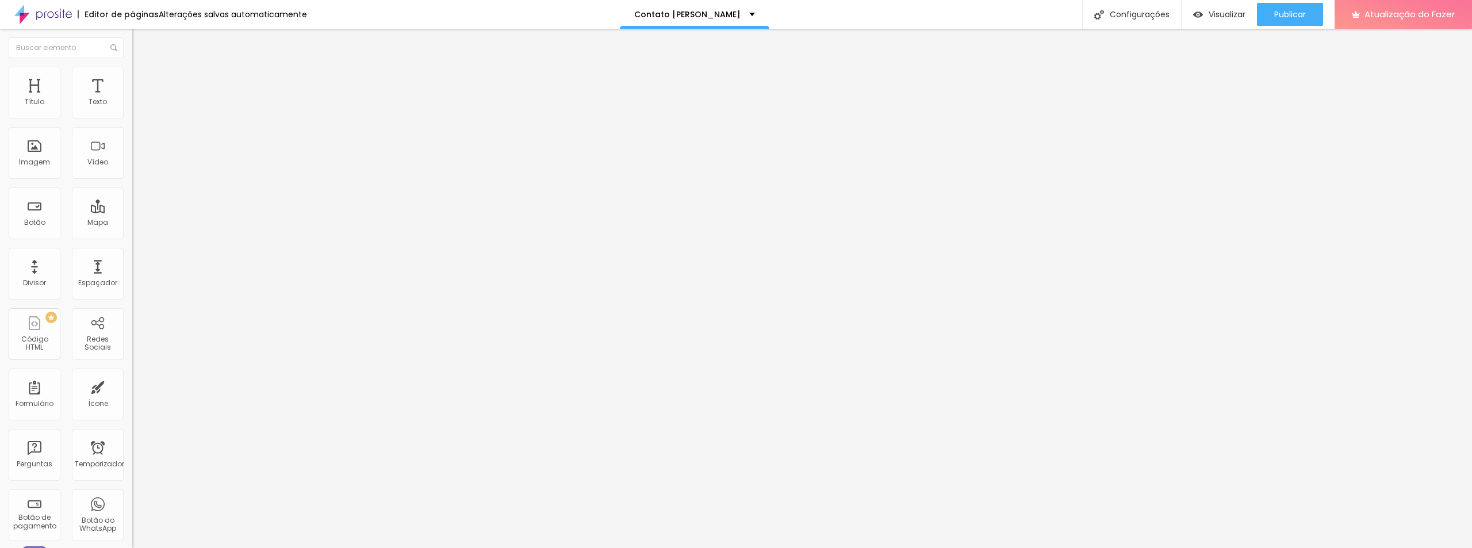
type input "95"
type input "90"
type input "85"
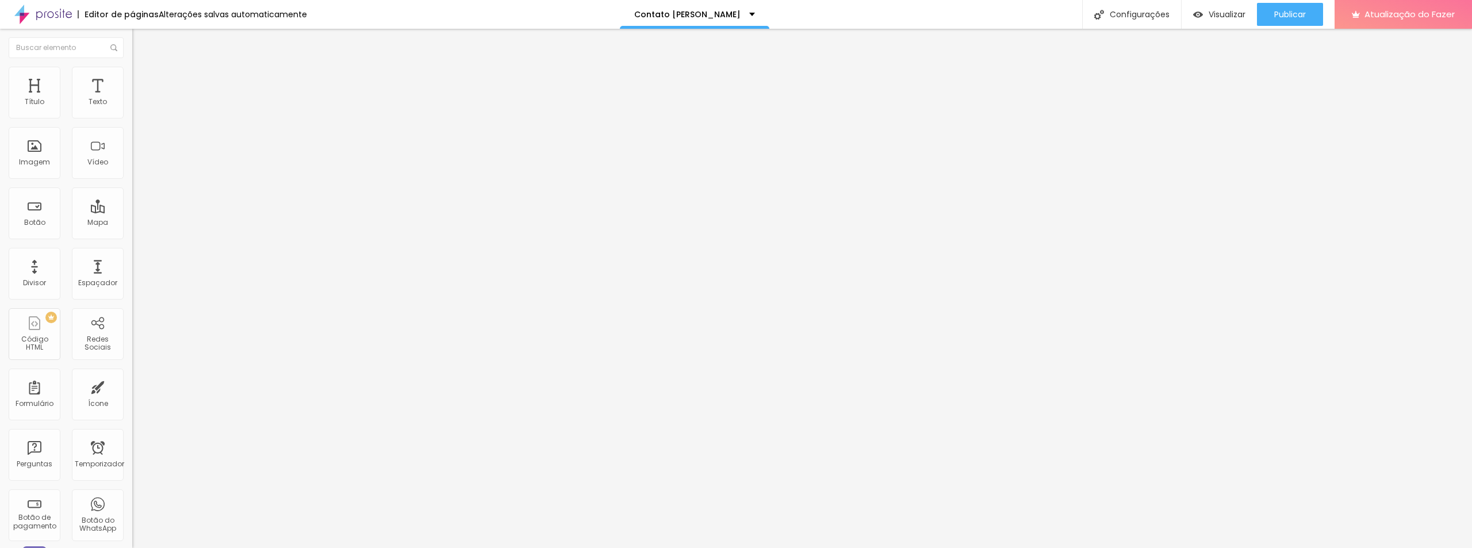
type input "85"
type input "80"
drag, startPoint x: 119, startPoint y: 124, endPoint x: 127, endPoint y: 124, distance: 7.5
click at [132, 118] on input "range" at bounding box center [169, 113] width 74 height 9
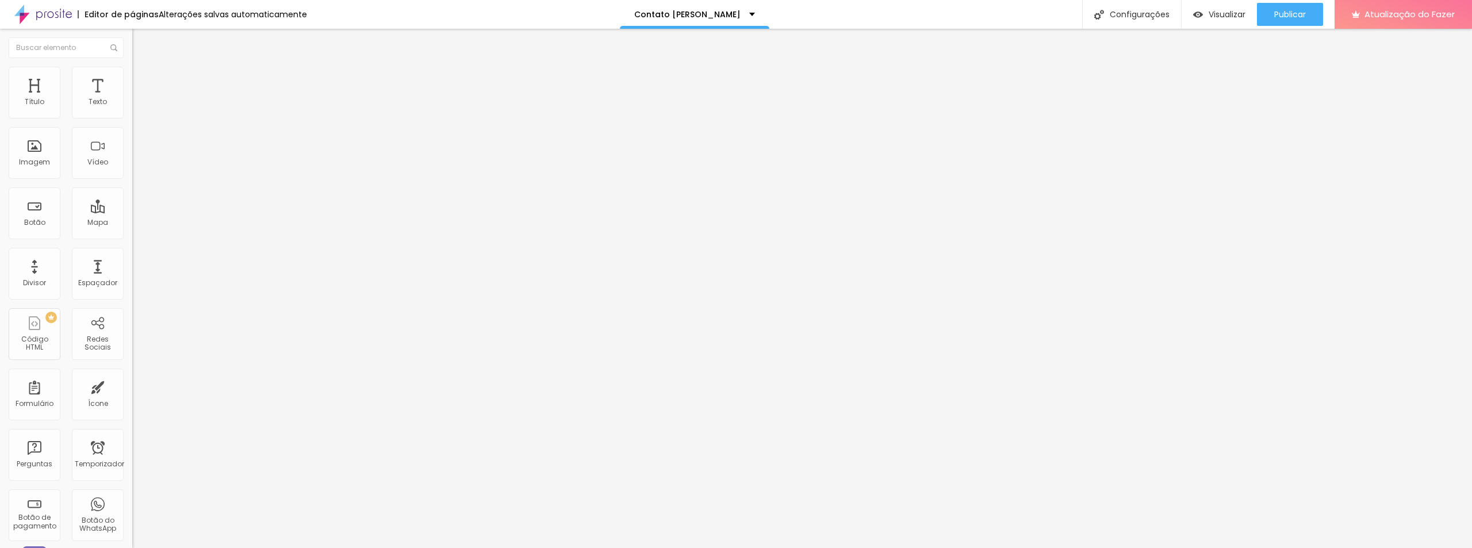
click at [132, 255] on div "Editar nulo Conteúdo Estilo Avançado Tamanho 100 px % 0 Borda arredondada Sombr…" at bounding box center [198, 288] width 132 height 519
click at [1287, 14] on font "Publicar" at bounding box center [1290, 15] width 32 height 12
click at [1228, 12] on font "Visualizar" at bounding box center [1216, 15] width 37 height 12
click at [1291, 14] on font "Publicar" at bounding box center [1290, 15] width 32 height 12
click at [1225, 13] on font "Visualizar" at bounding box center [1216, 15] width 37 height 12
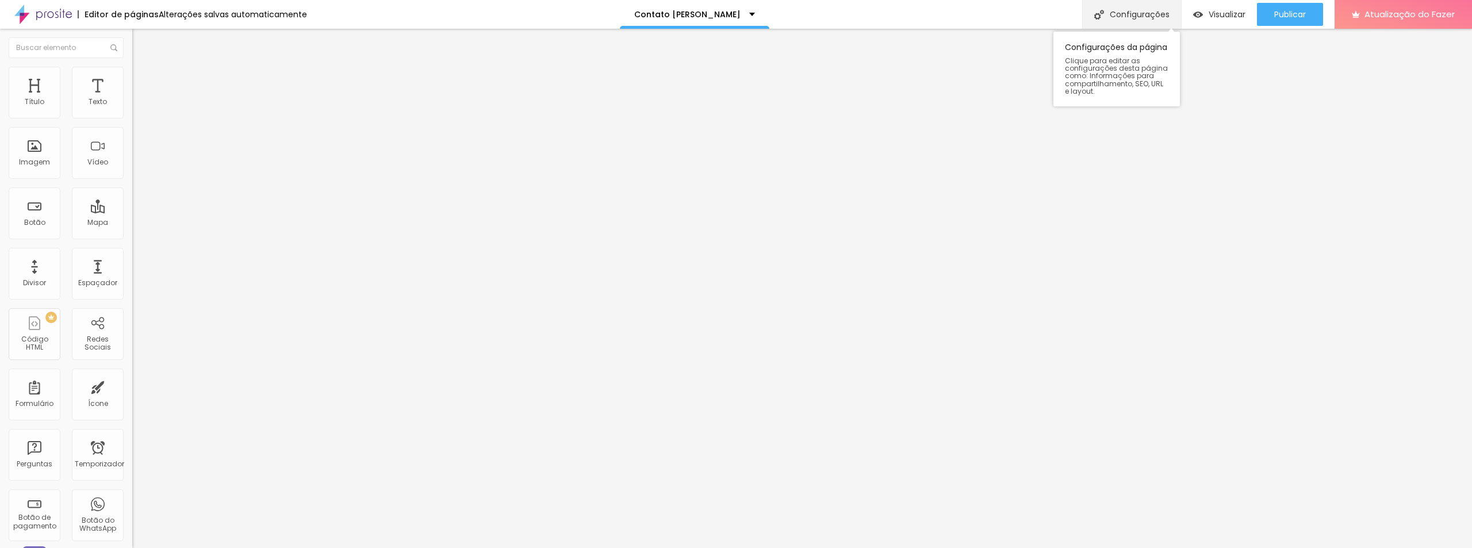
click at [1132, 15] on font "Configurações" at bounding box center [1140, 15] width 60 height 12
click at [132, 105] on font "Encaixotado" at bounding box center [154, 100] width 45 height 10
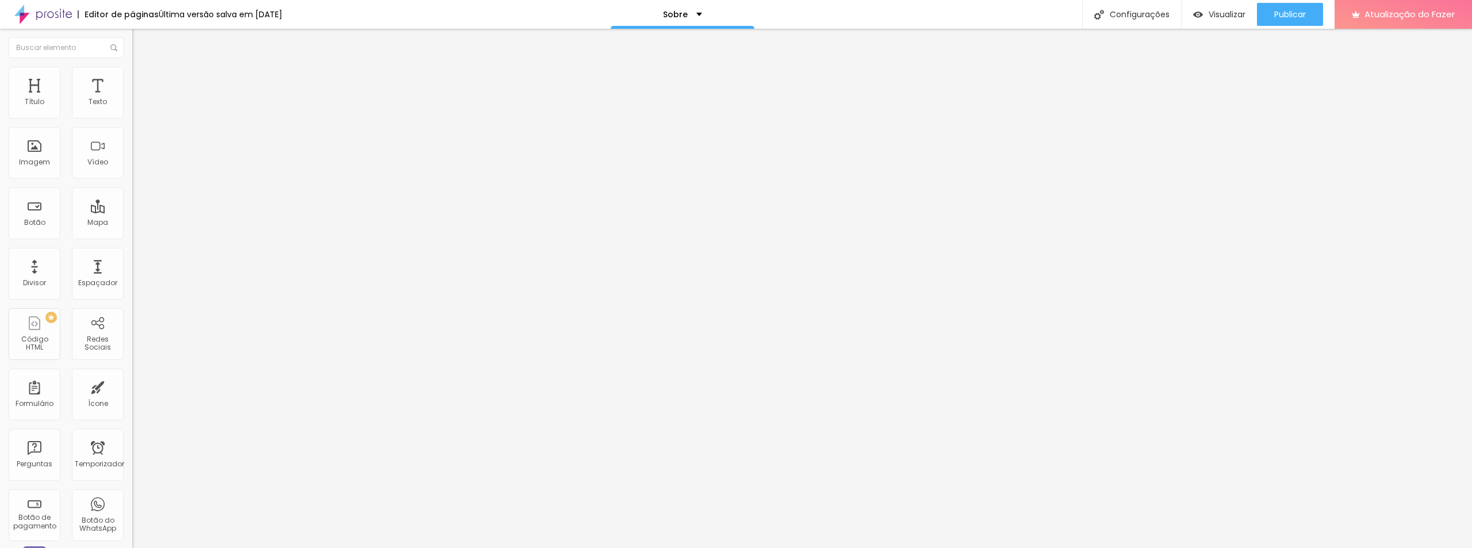
click at [132, 105] on font "Encaixotado" at bounding box center [154, 100] width 45 height 10
click at [132, 75] on li "Estilo" at bounding box center [198, 73] width 132 height 12
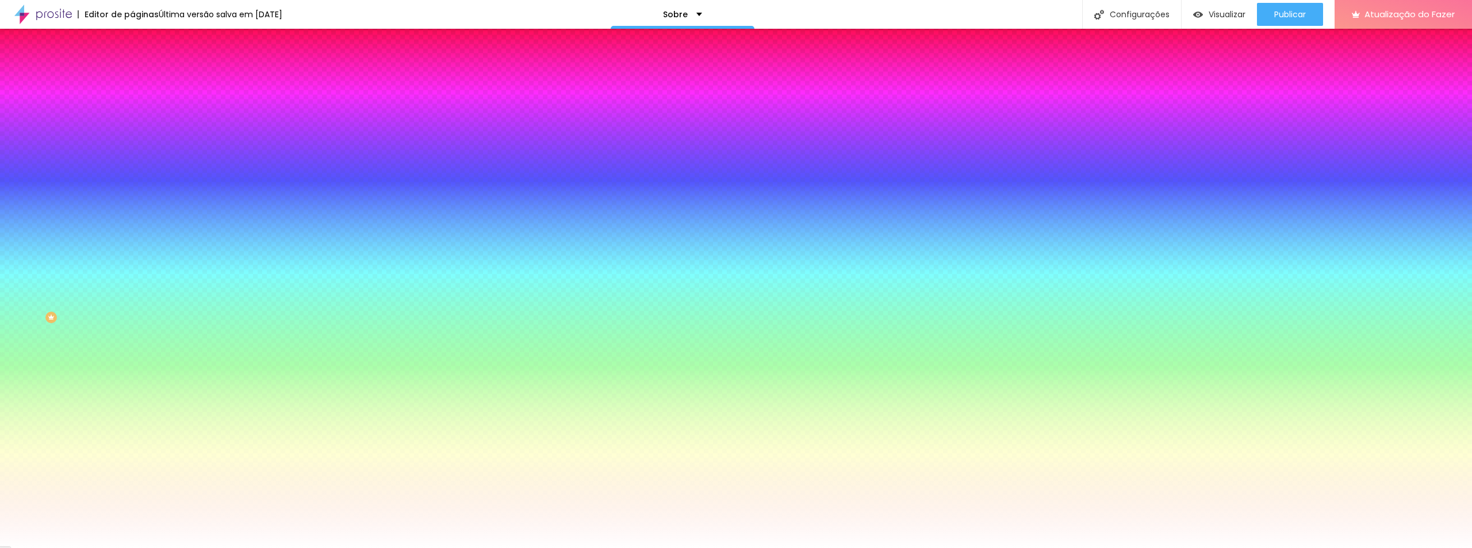
click at [139, 106] on font "Trocar imagem" at bounding box center [167, 101] width 56 height 10
click at [137, 203] on icon "button" at bounding box center [140, 199] width 7 height 7
click at [85, 547] on div at bounding box center [736, 548] width 1472 height 0
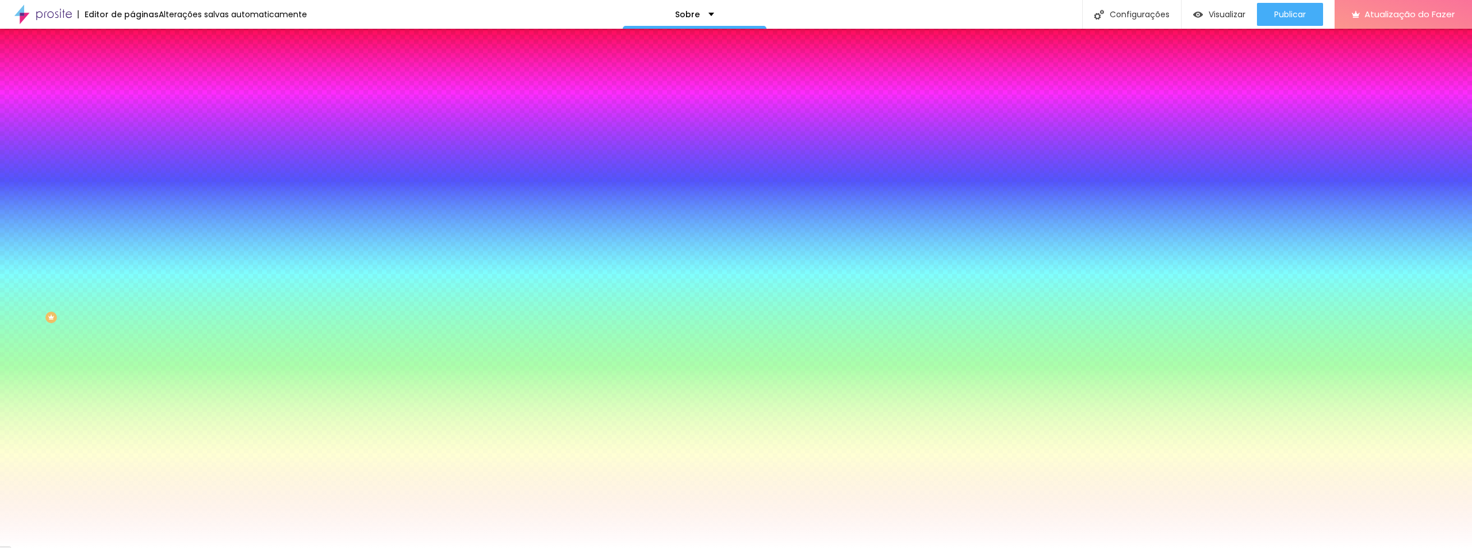
click at [137, 235] on icon "button" at bounding box center [140, 231] width 7 height 7
click at [41, 547] on div at bounding box center [736, 548] width 1472 height 0
click at [132, 120] on span "Nenhum" at bounding box center [147, 115] width 30 height 10
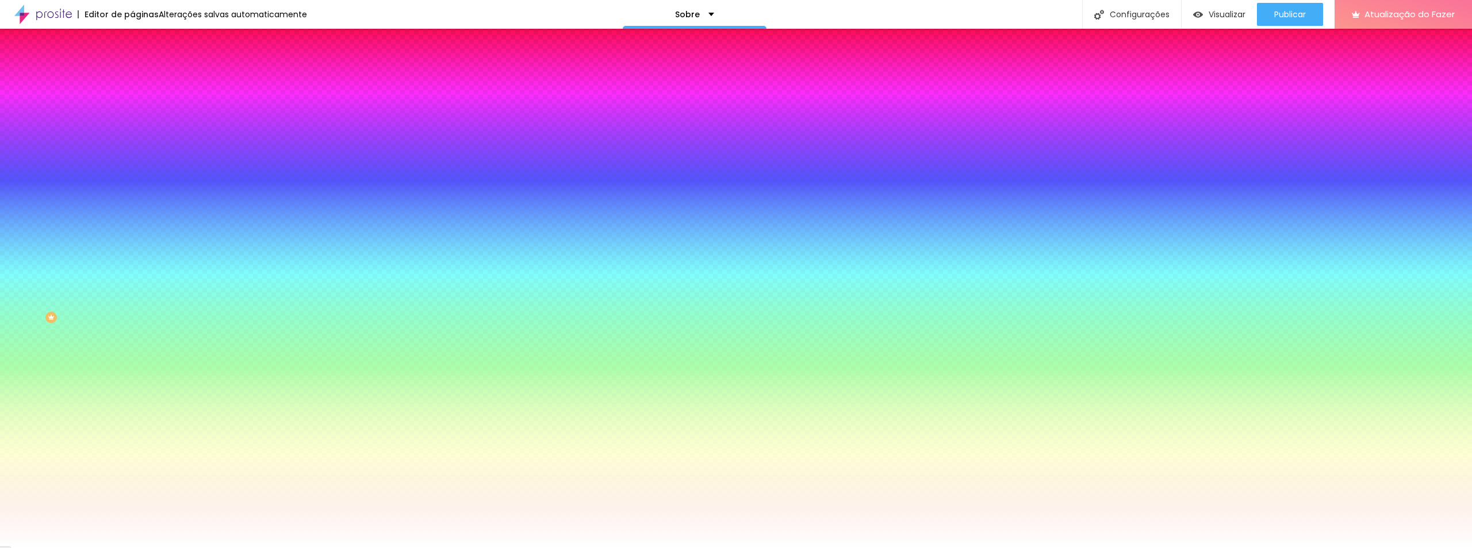
click at [143, 81] on font "Avançado" at bounding box center [162, 86] width 38 height 10
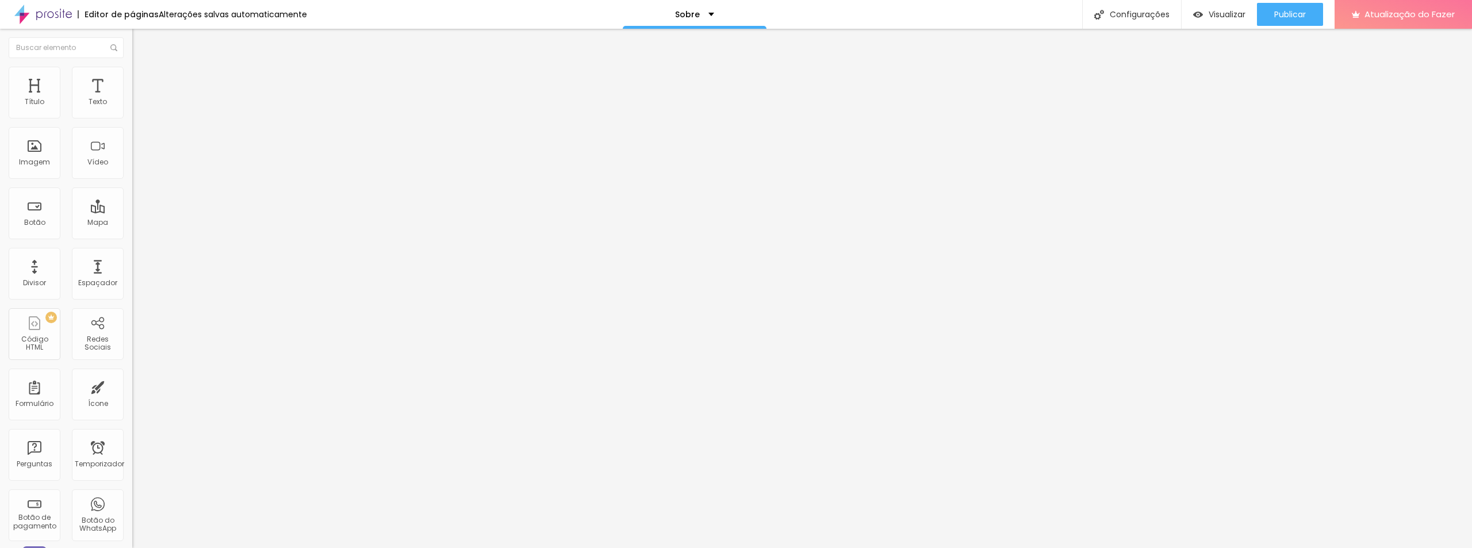
type input "5"
type input "10"
type input "15"
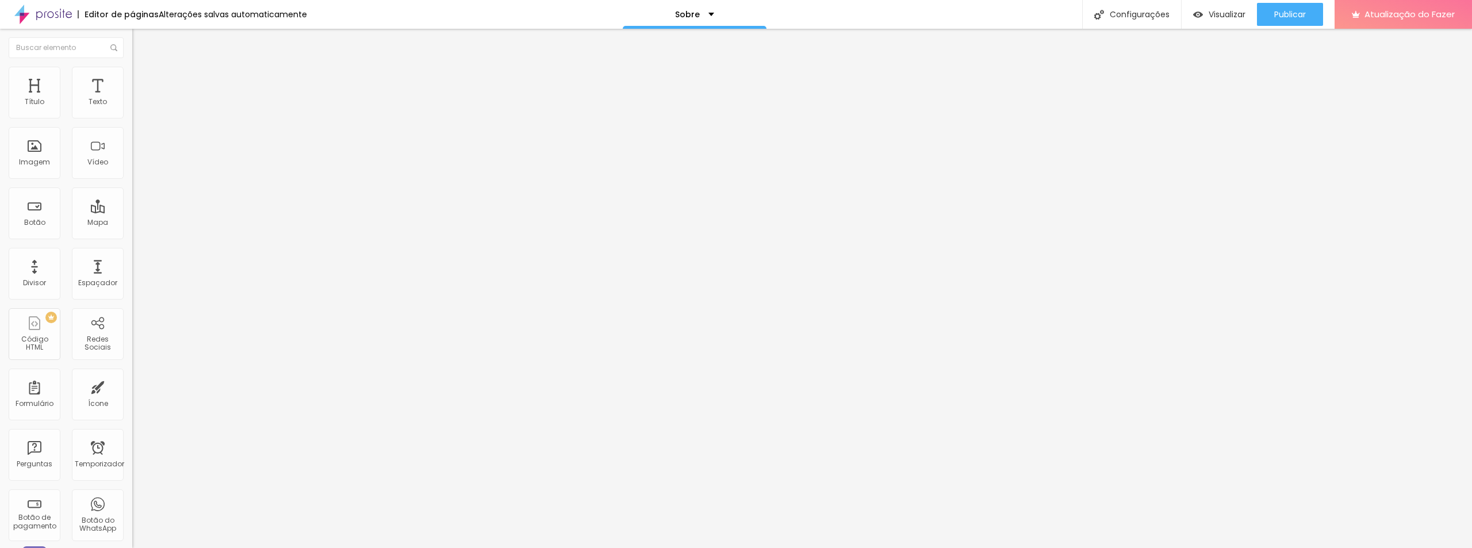
type input "15"
type input "20"
type input "25"
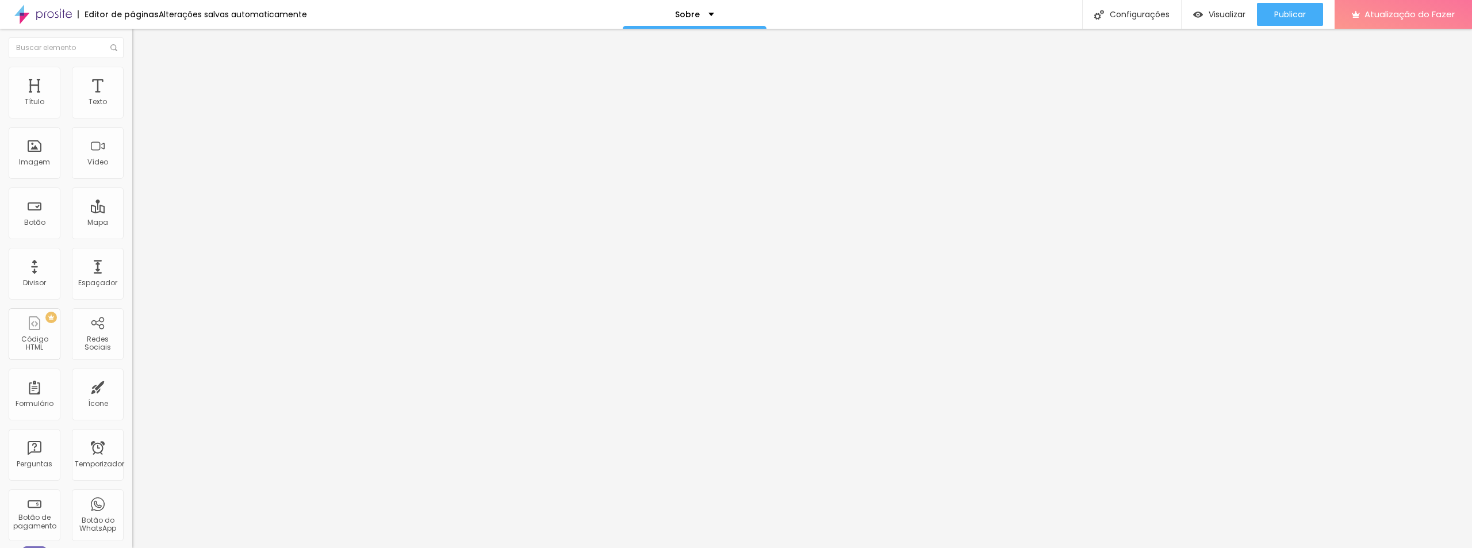
type input "30"
type input "25"
type input "20"
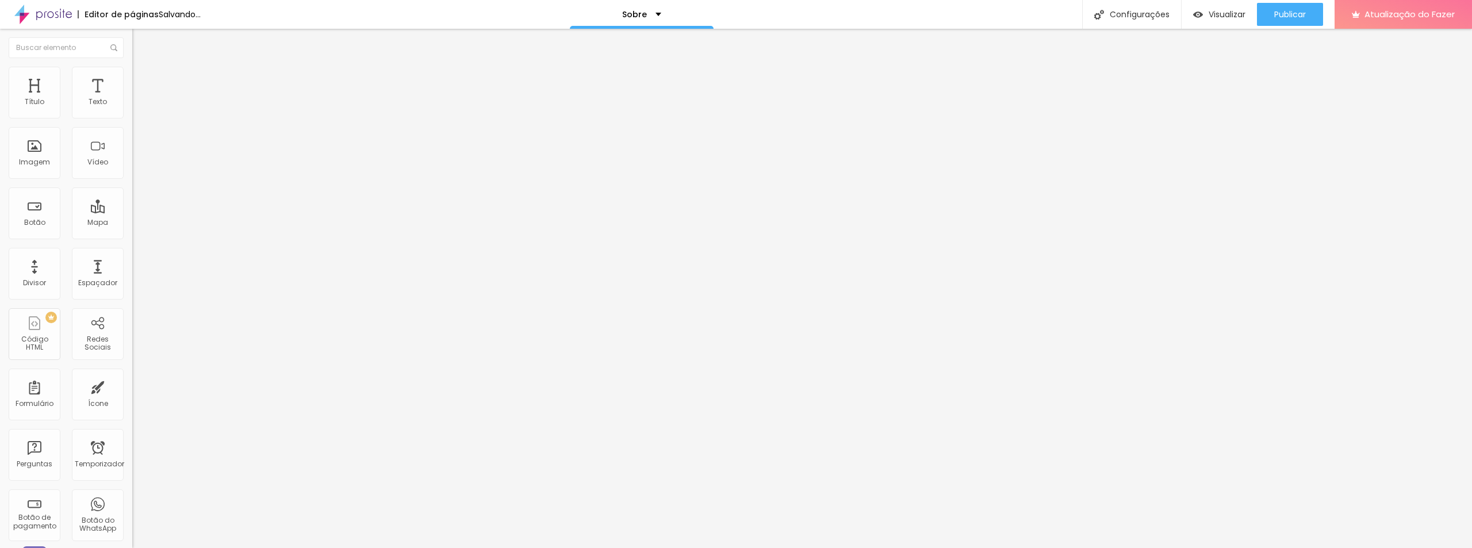
type input "20"
type input "15"
drag, startPoint x: 28, startPoint y: 112, endPoint x: 63, endPoint y: 116, distance: 35.8
type input "15"
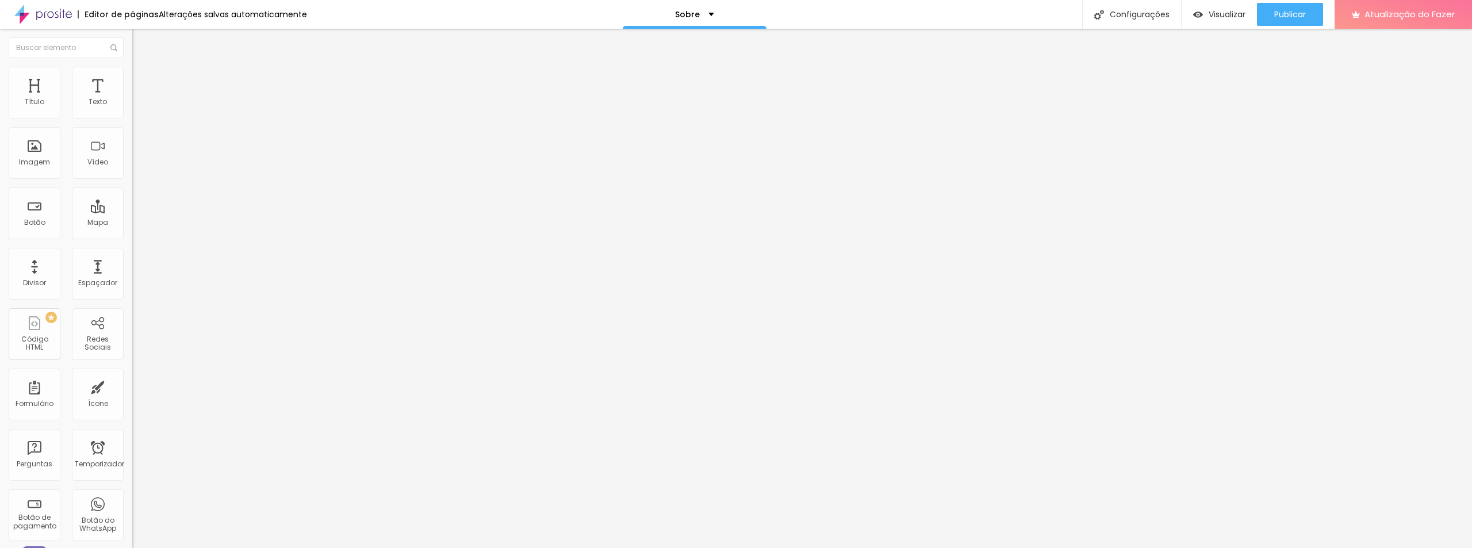
click at [132, 223] on input "range" at bounding box center [169, 227] width 74 height 9
type input "255"
type input "292"
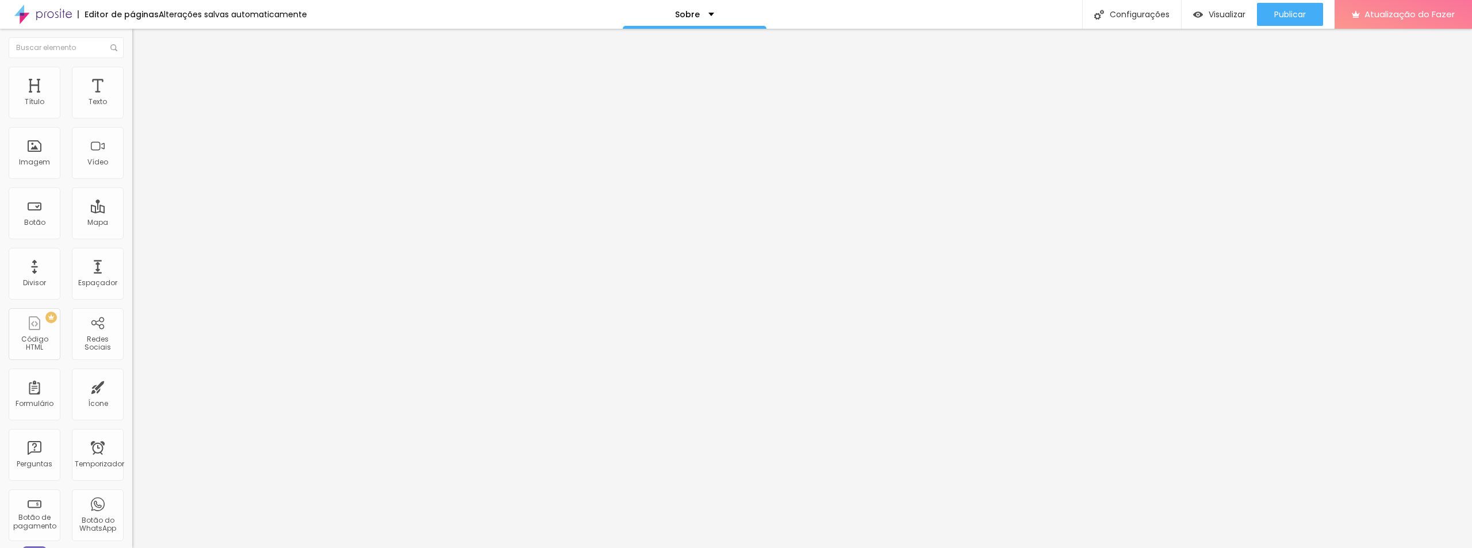
type input "329"
type input "376"
type input "403"
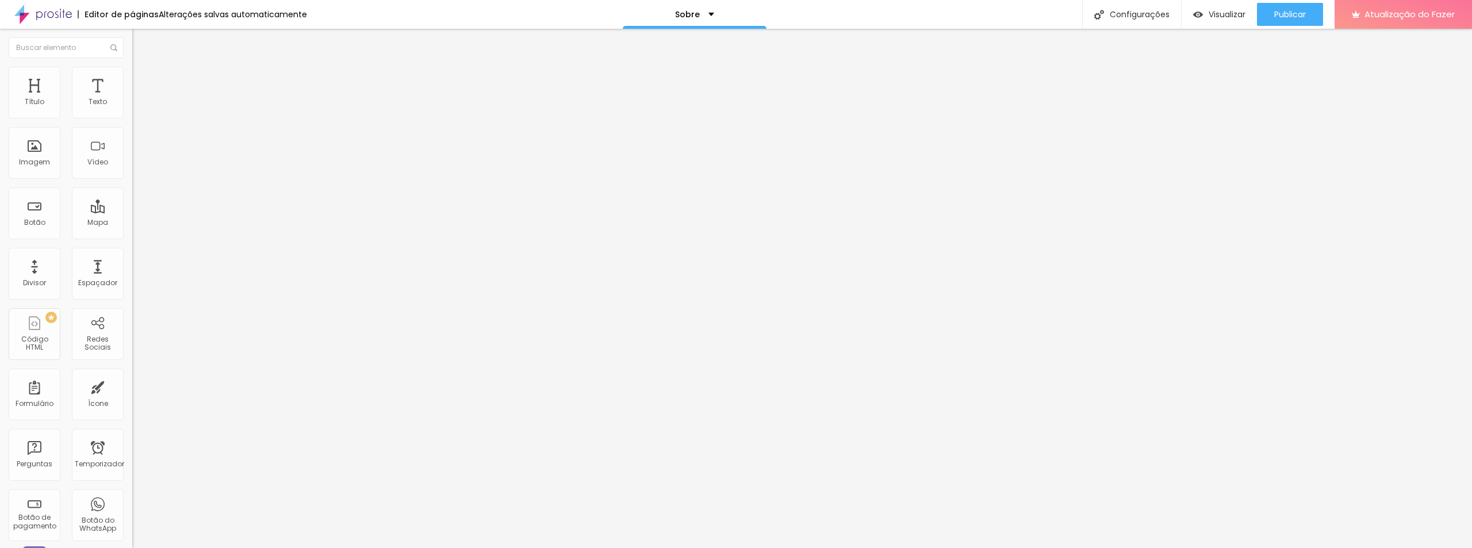
type input "403"
type input "418"
type input "429"
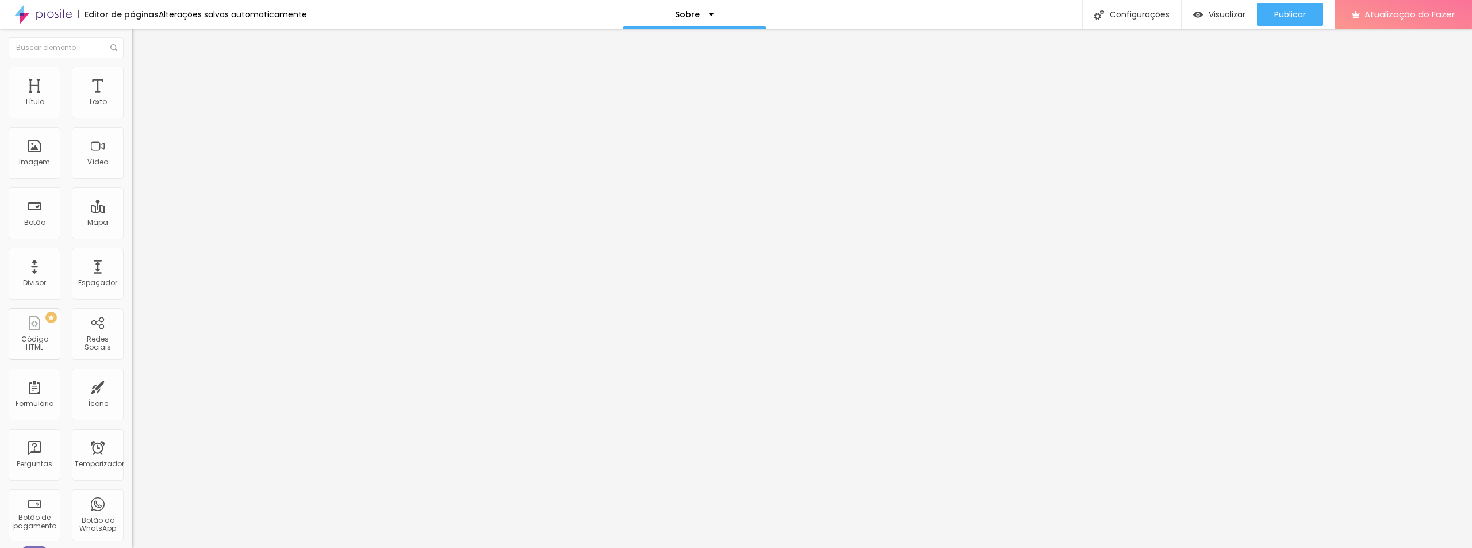
type input "434"
type input "439"
type input "434"
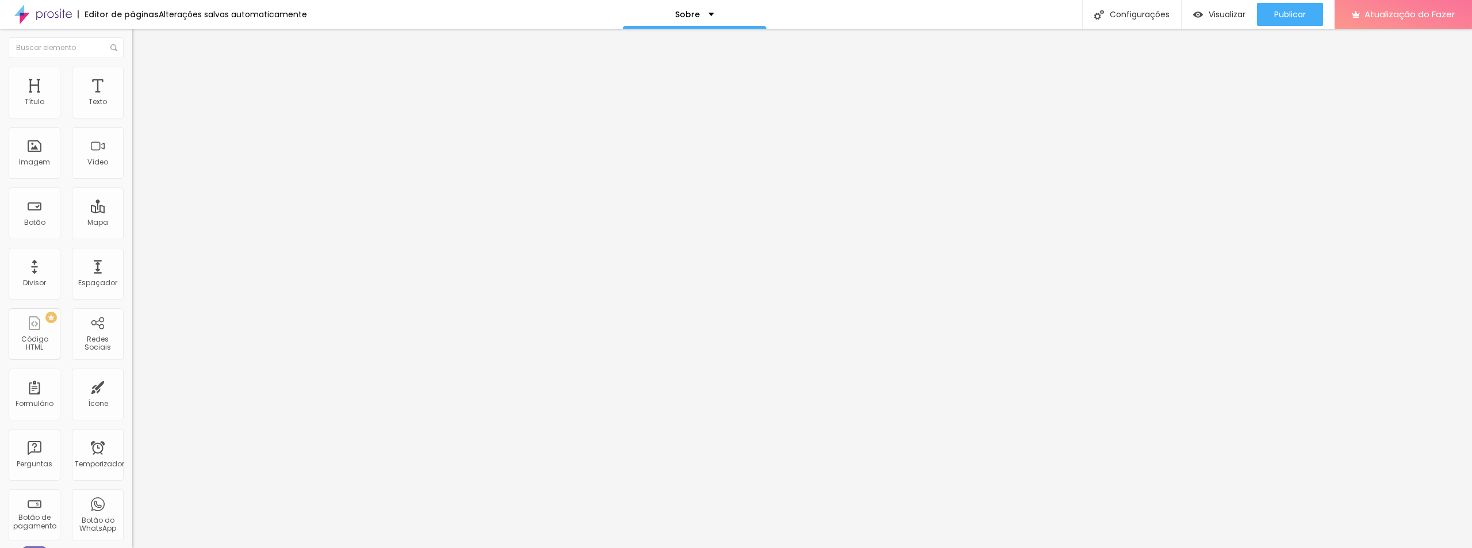
type input "434"
type input "424"
type input "418"
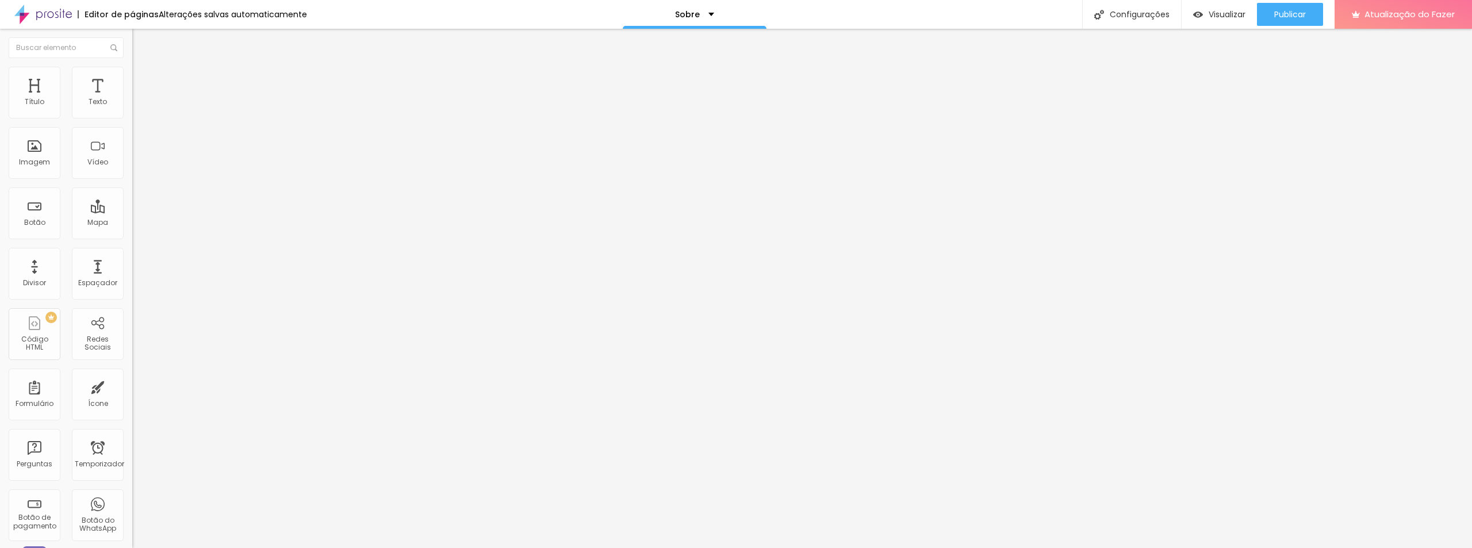
type input "476"
type input "500"
drag, startPoint x: 51, startPoint y: 134, endPoint x: 116, endPoint y: 173, distance: 75.3
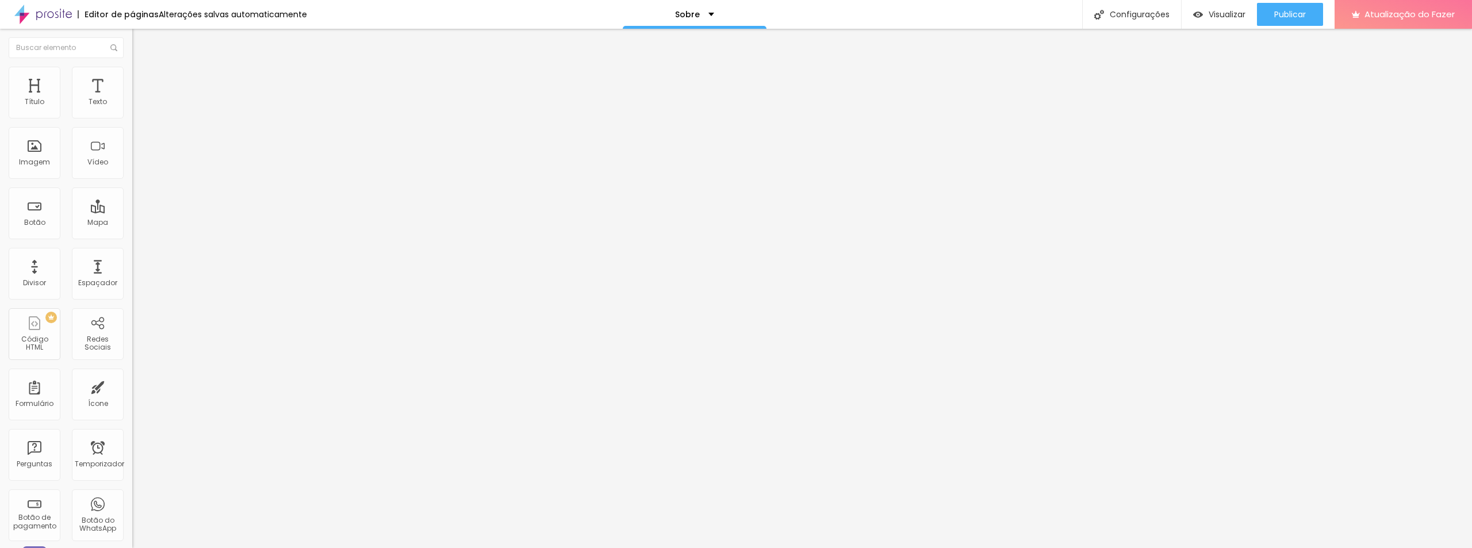
click at [132, 386] on input "range" at bounding box center [169, 390] width 74 height 9
type input "461"
type input "445"
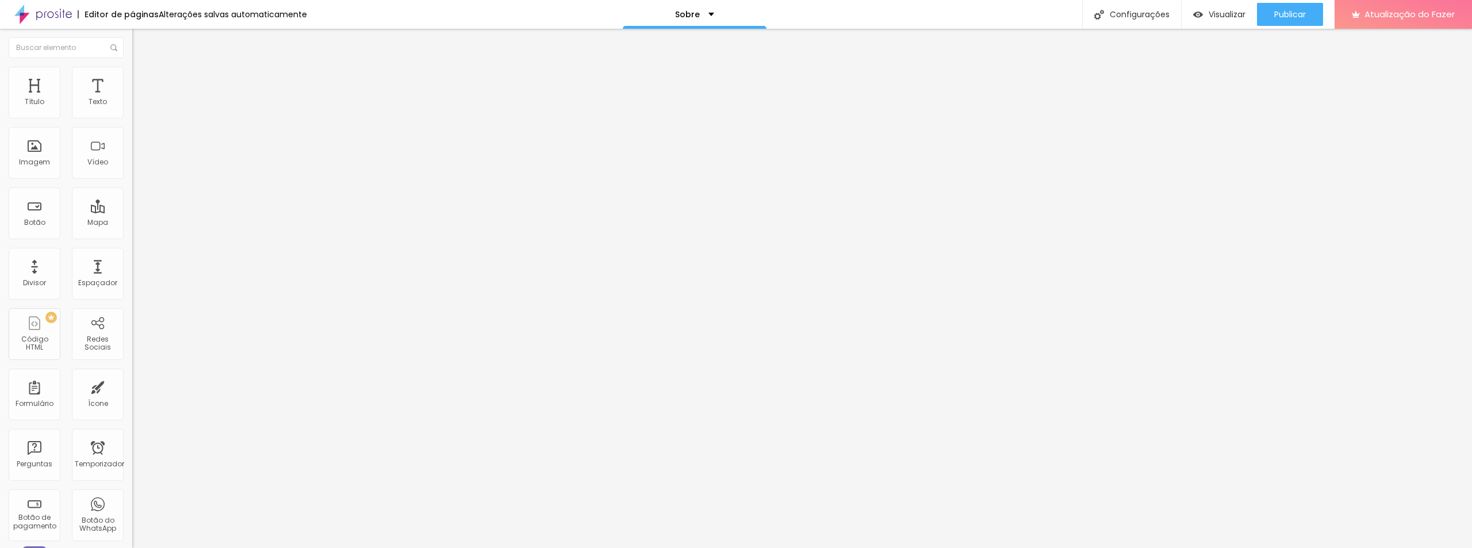
type input "434"
type input "429"
type input "413"
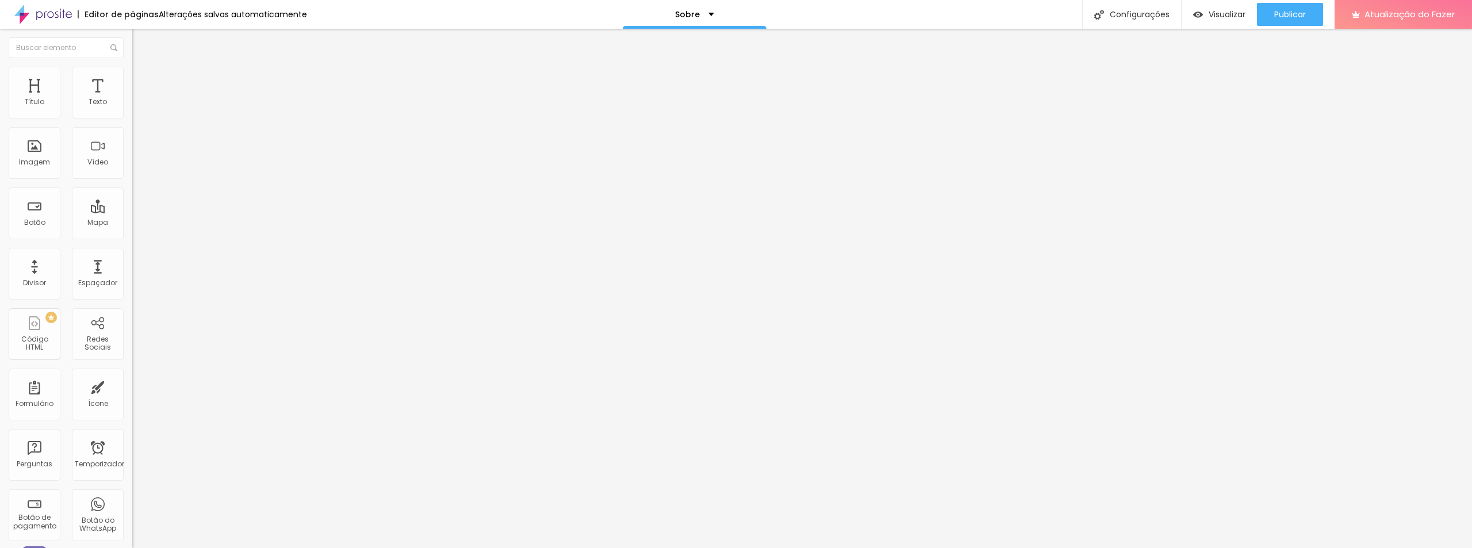
type input "413"
type input "392"
type input "371"
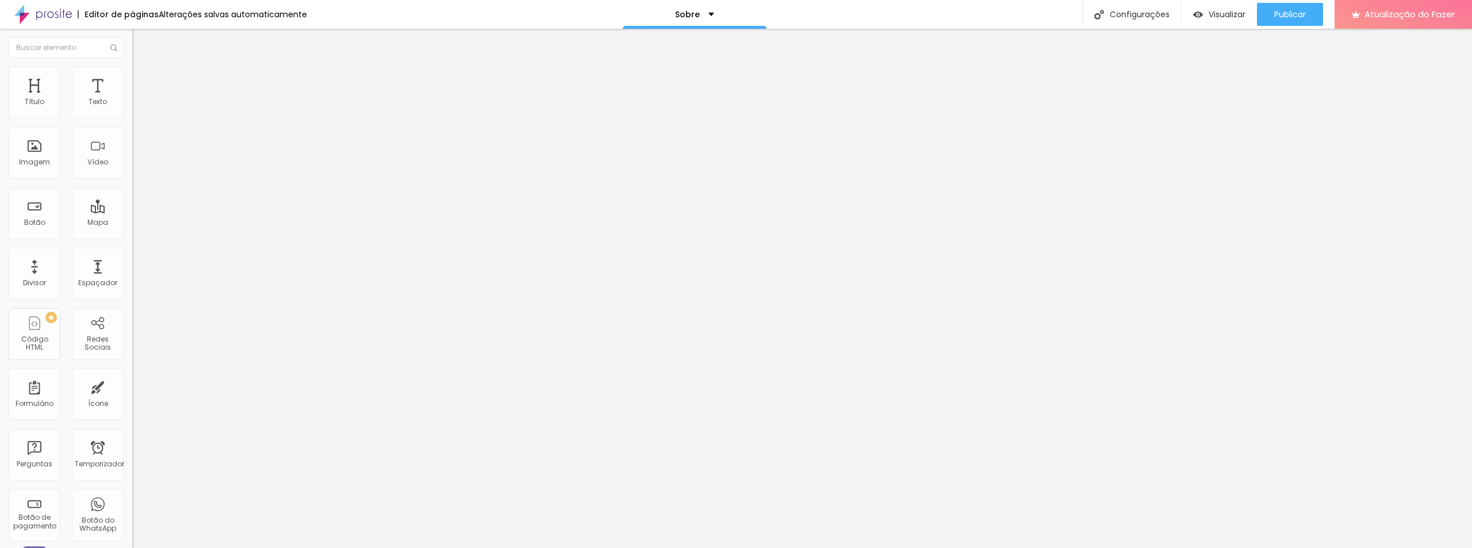
type input "360"
type input "350"
type input "345"
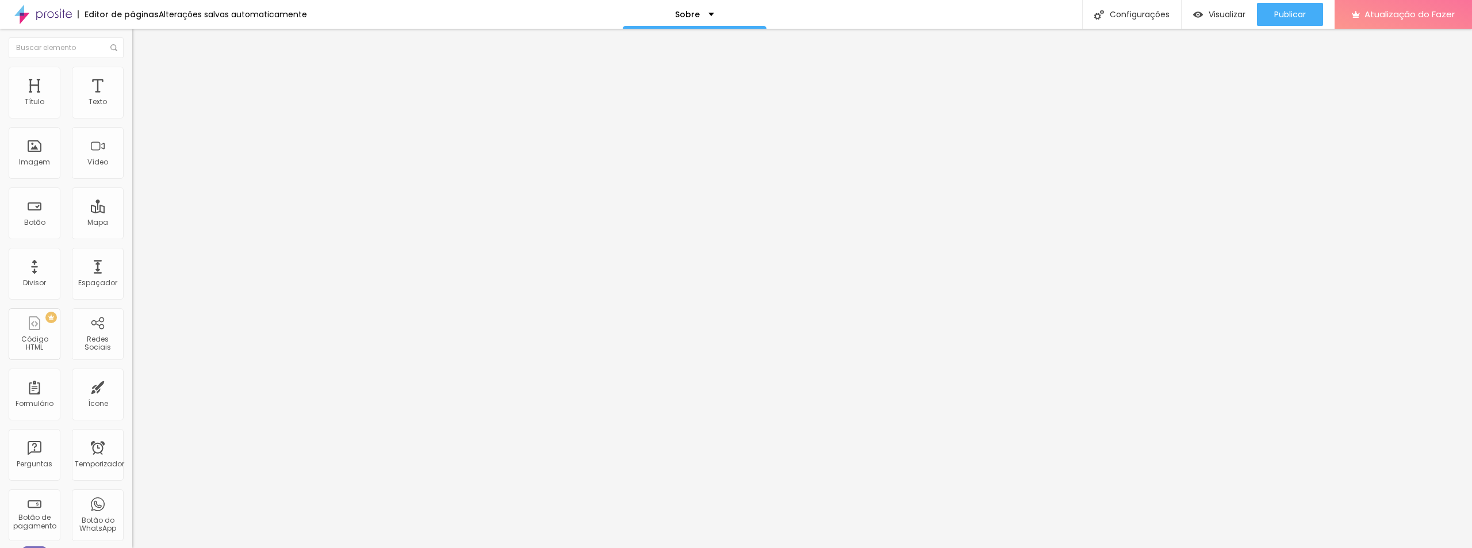
type input "345"
type input "334"
type input "329"
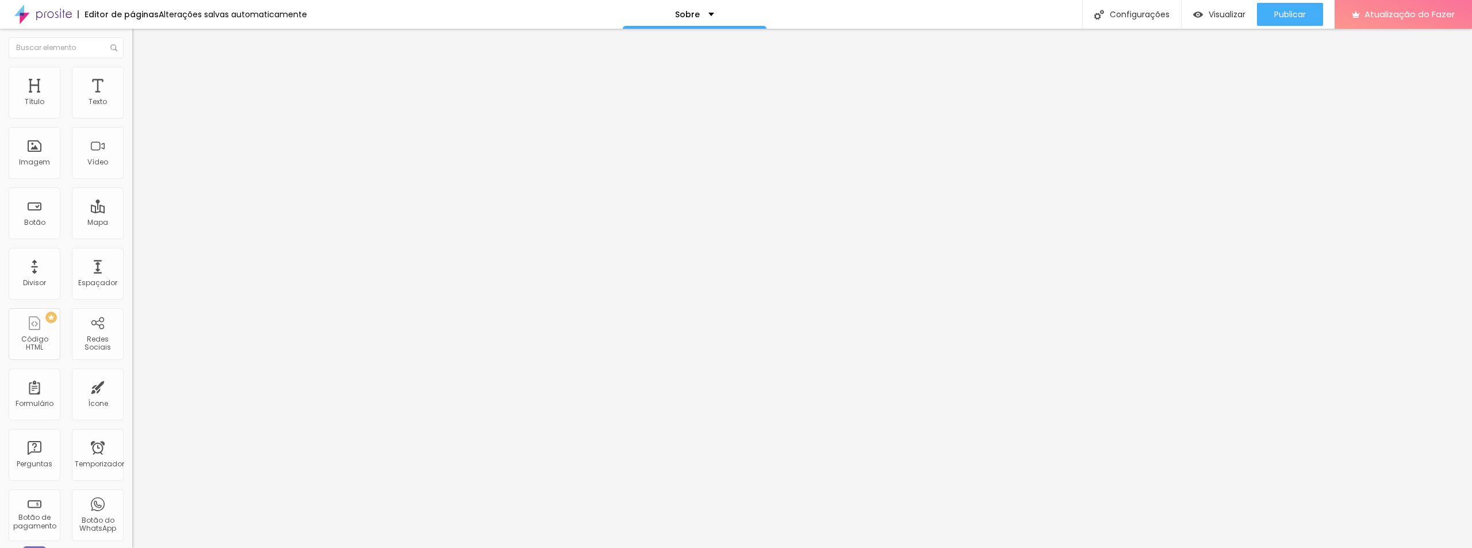
type input "318"
type input "313"
type input "302"
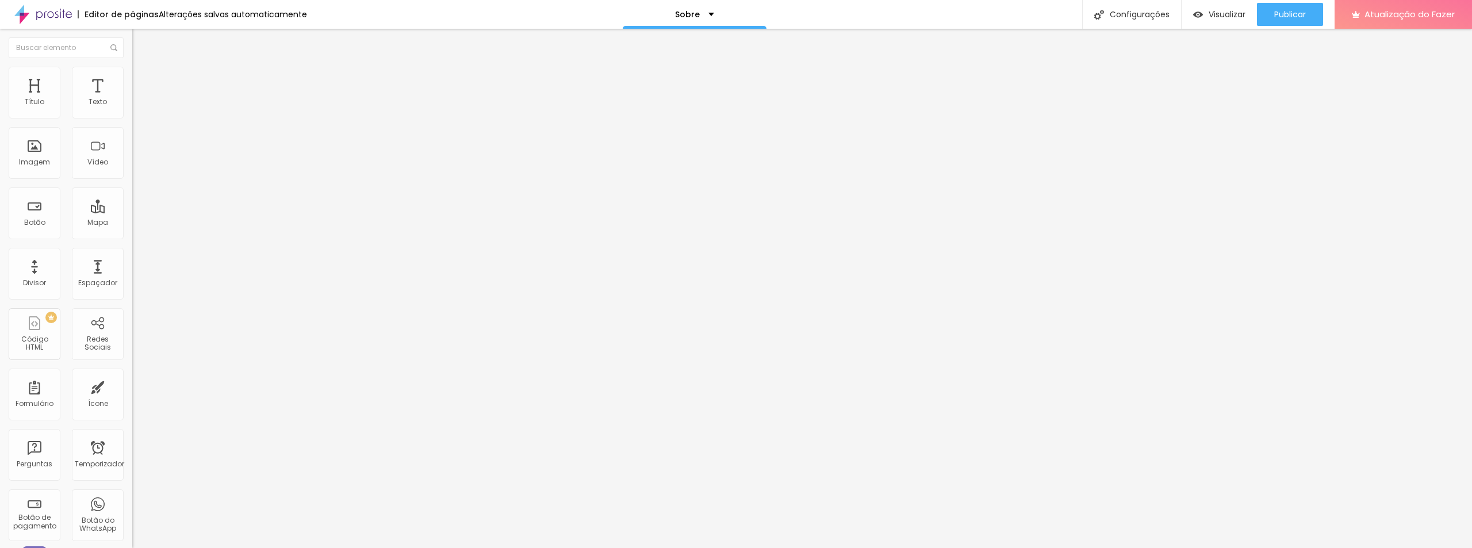
type input "302"
type input "297"
type input "292"
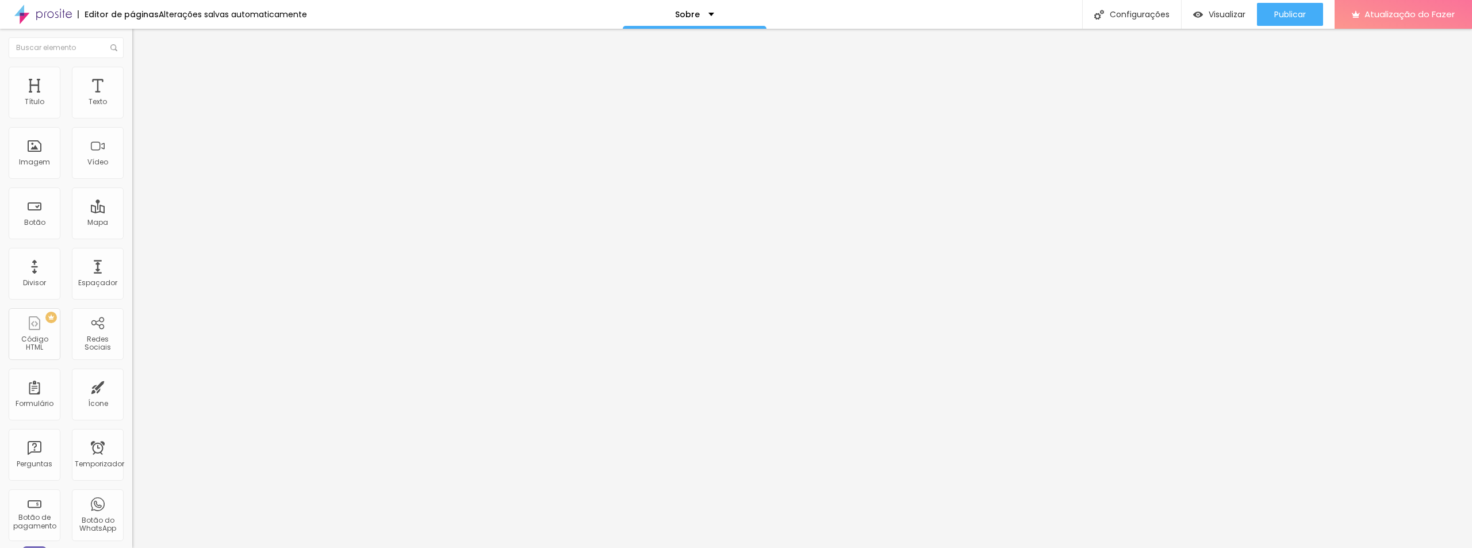
type input "287"
type input "276"
type input "271"
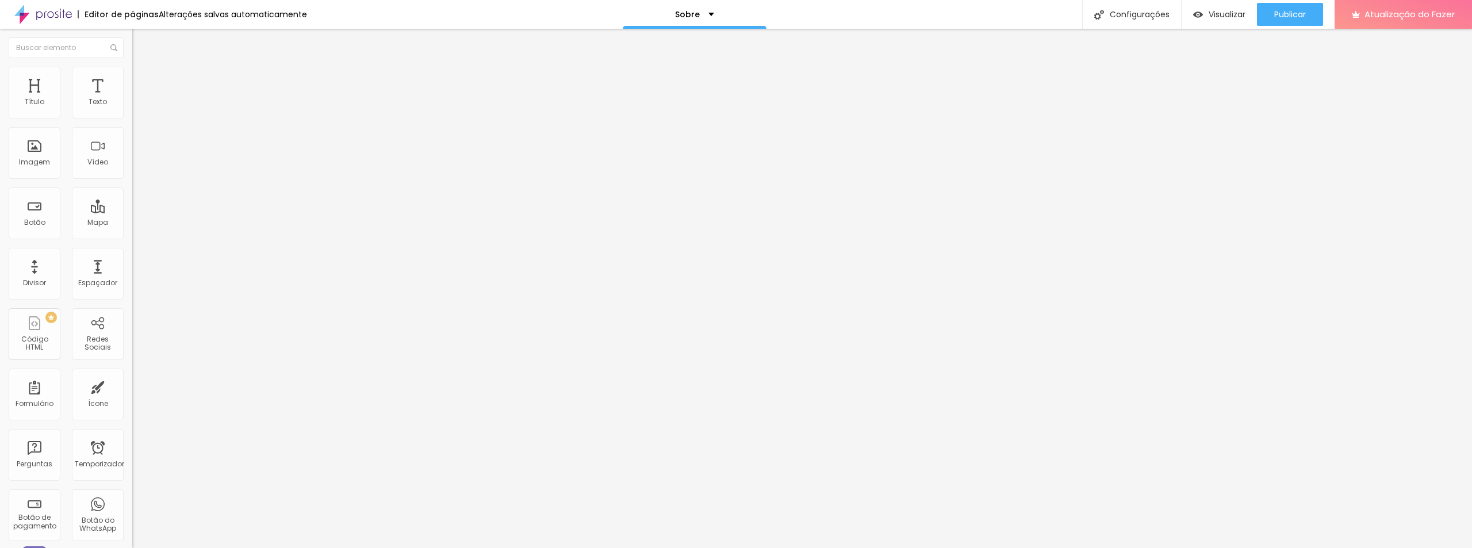
type input "271"
type input "260"
type input "245"
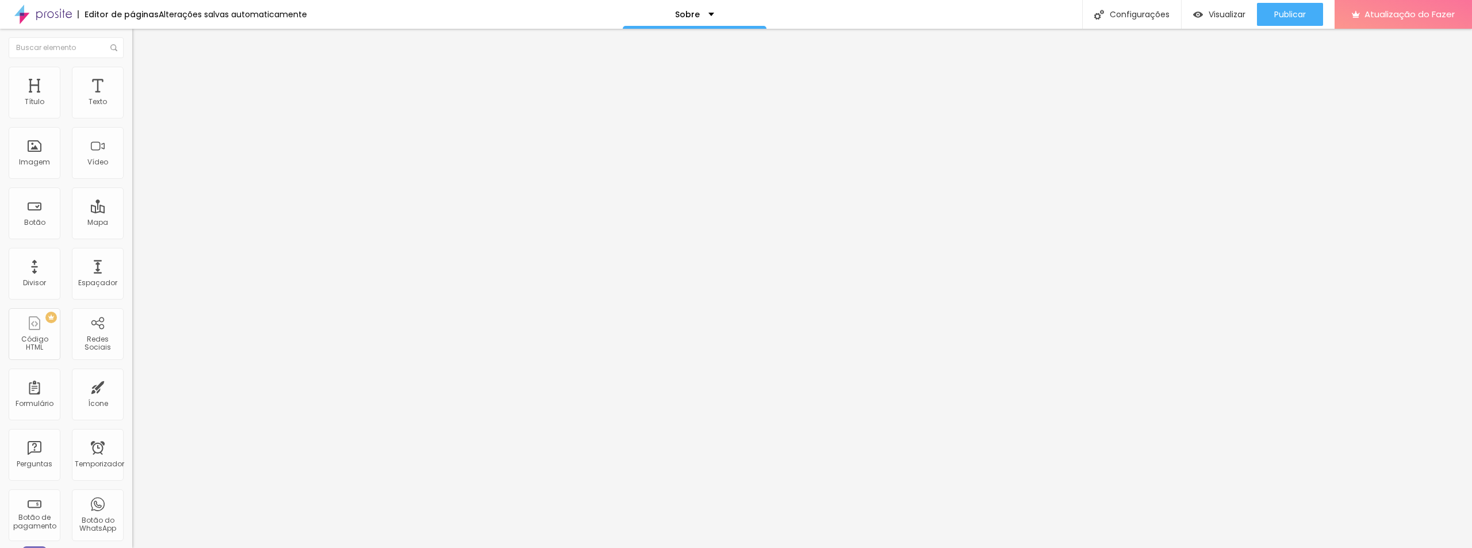
type input "239"
type input "234"
type input "229"
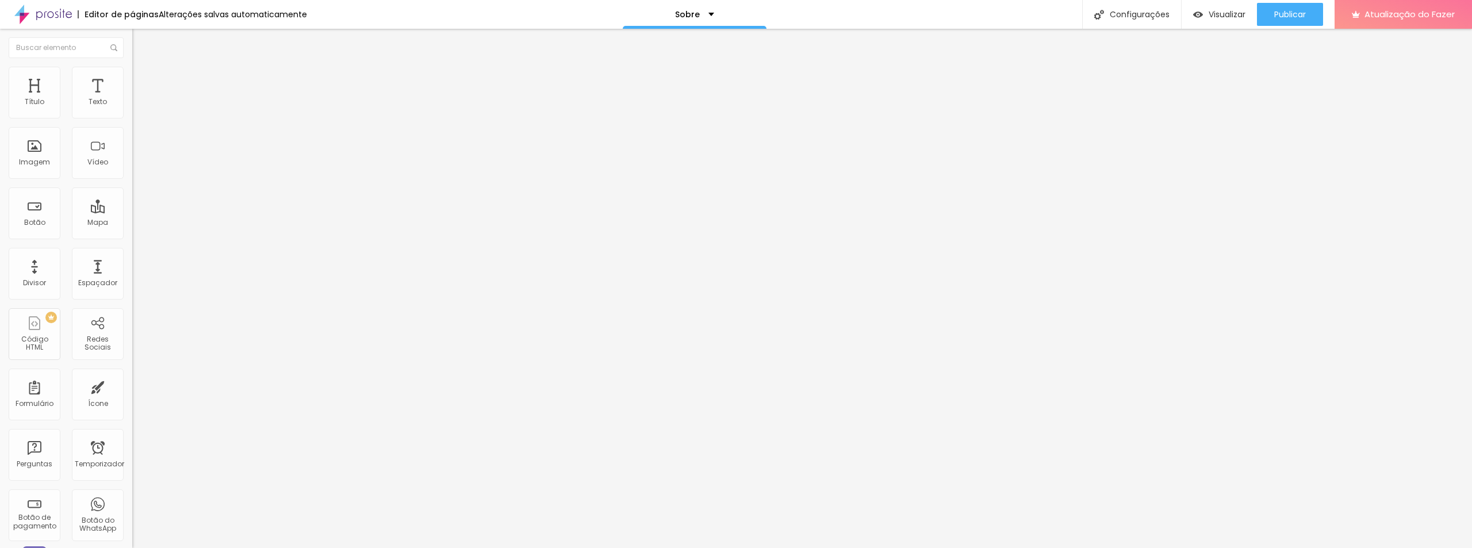
type input "229"
type input "223"
type input "213"
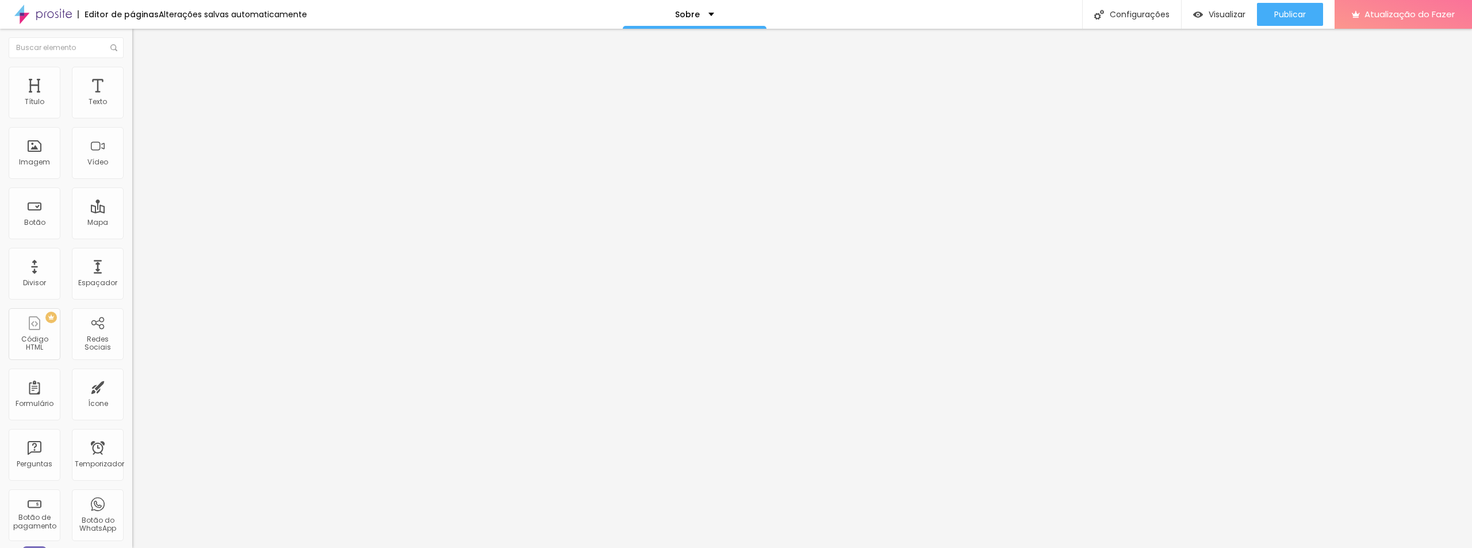
type input "197"
type input "192"
type input "181"
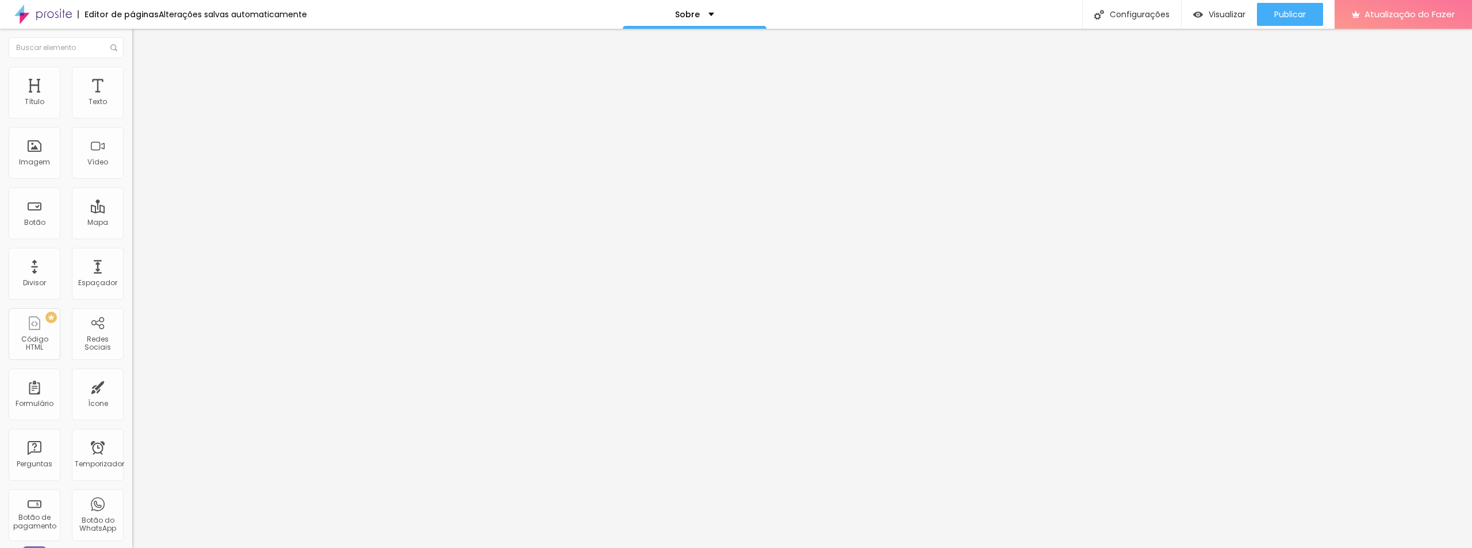
type input "181"
type input "171"
type input "165"
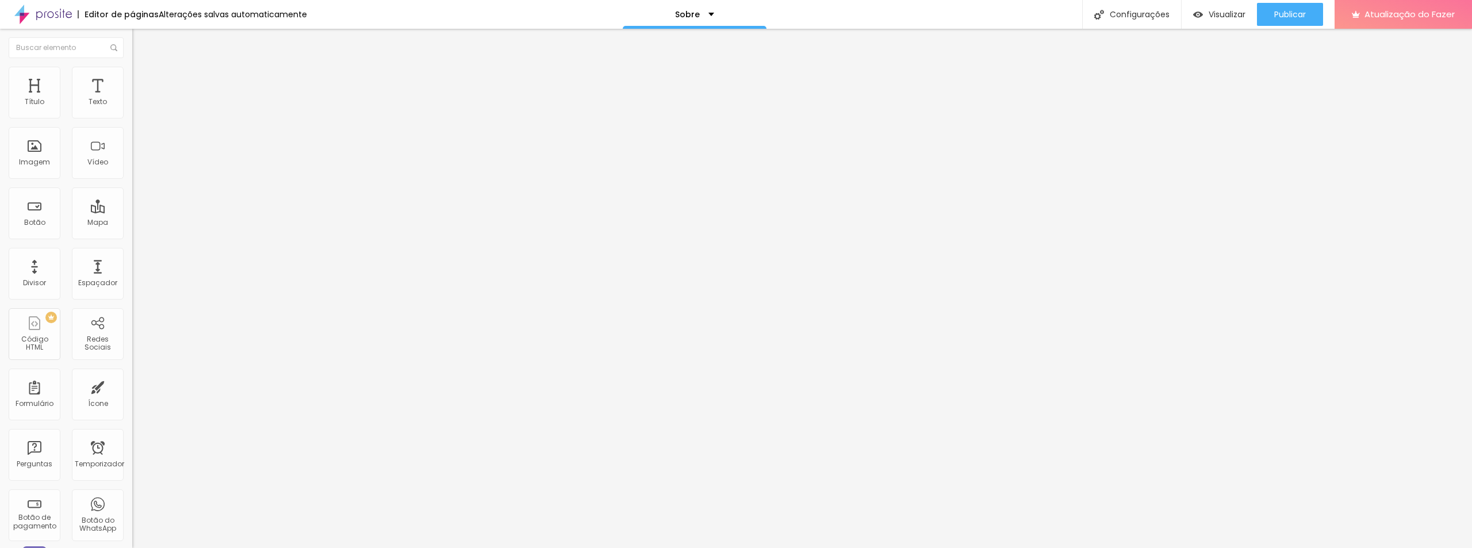
type input "155"
type input "144"
type input "134"
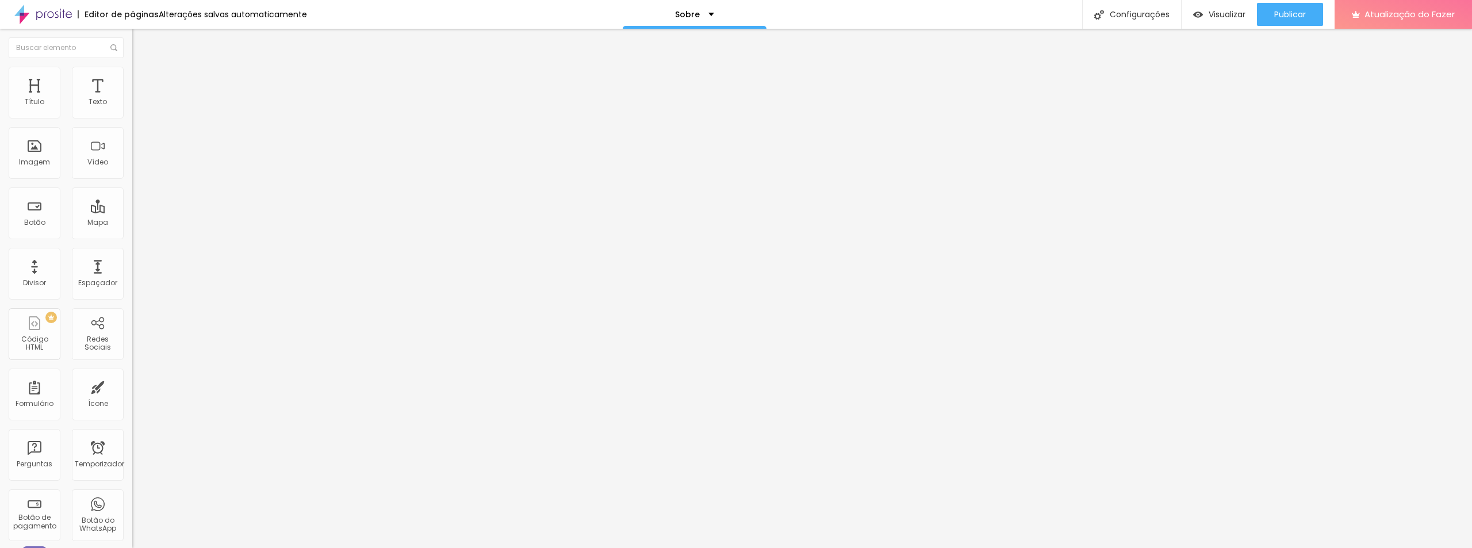
type input "134"
type input "113"
type input "102"
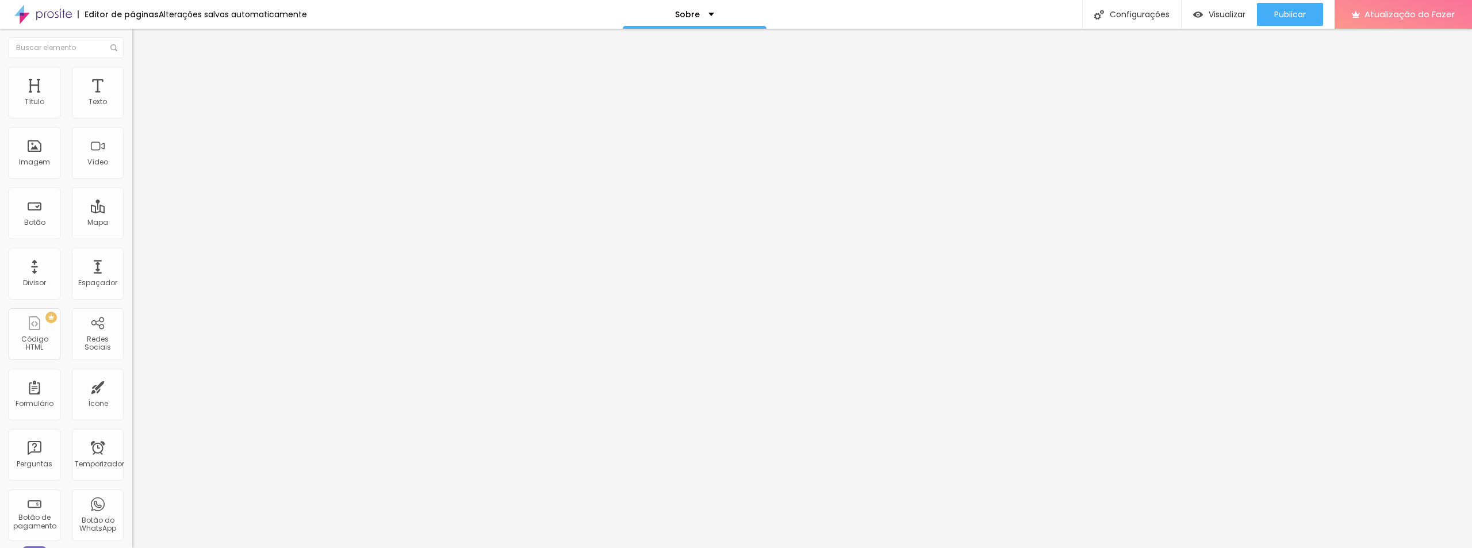
type input "97"
type input "86"
type input "81"
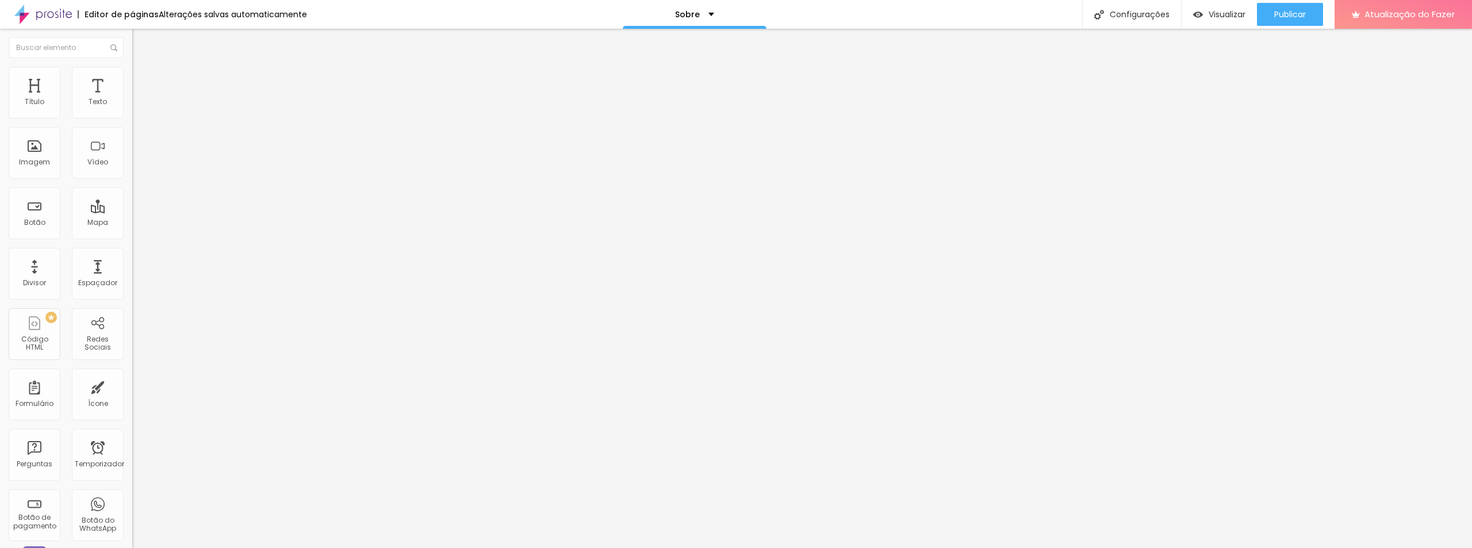
type input "81"
type input "65"
type input "55"
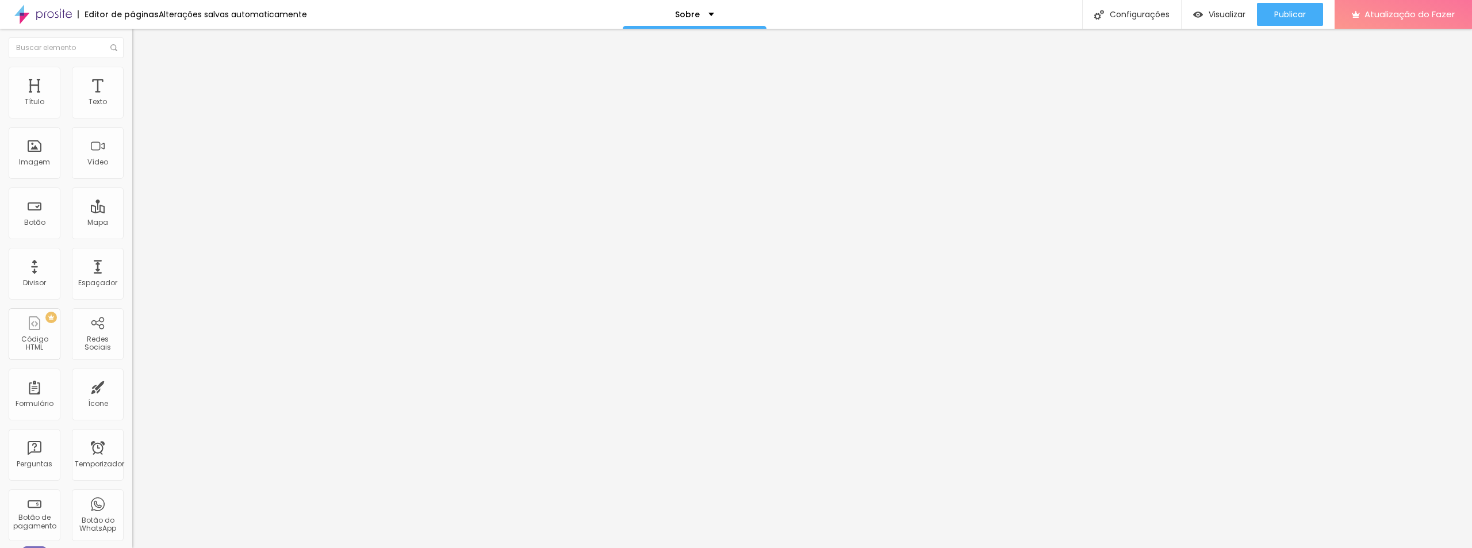
type input "50"
type input "44"
type input "28"
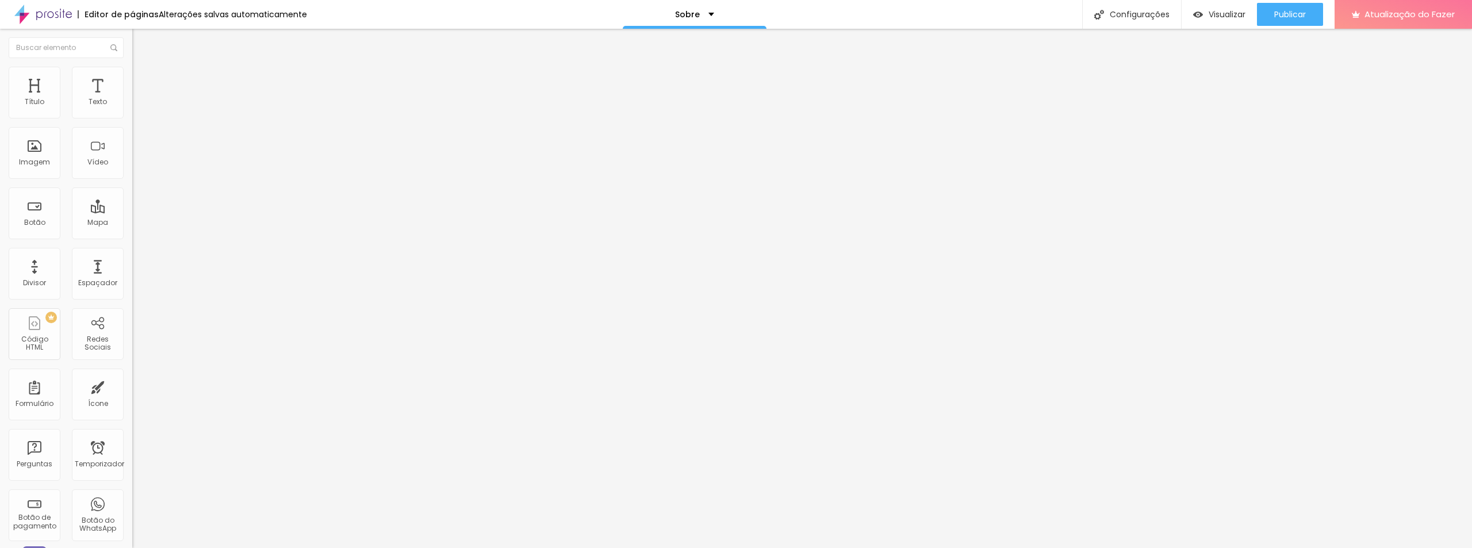
type input "28"
type input "23"
type input "18"
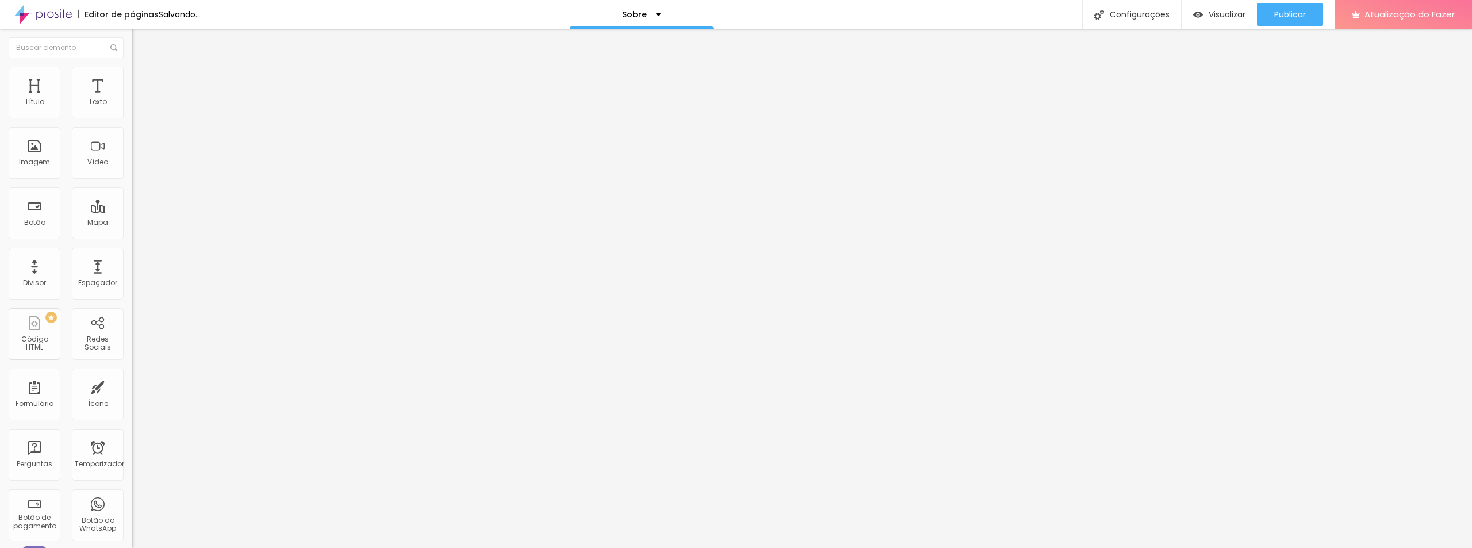
type input "13"
drag, startPoint x: 79, startPoint y: 133, endPoint x: 81, endPoint y: 154, distance: 20.3
type input "18"
click at [132, 386] on input "range" at bounding box center [169, 390] width 74 height 9
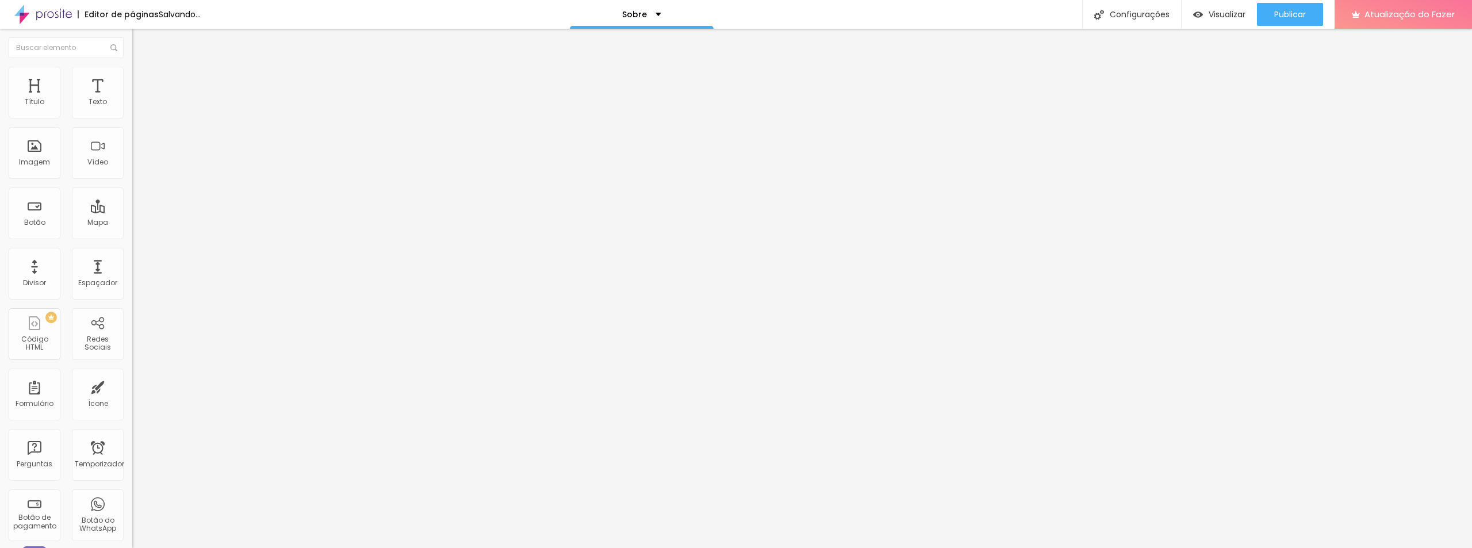
type input "18"
type input "19"
type input "29"
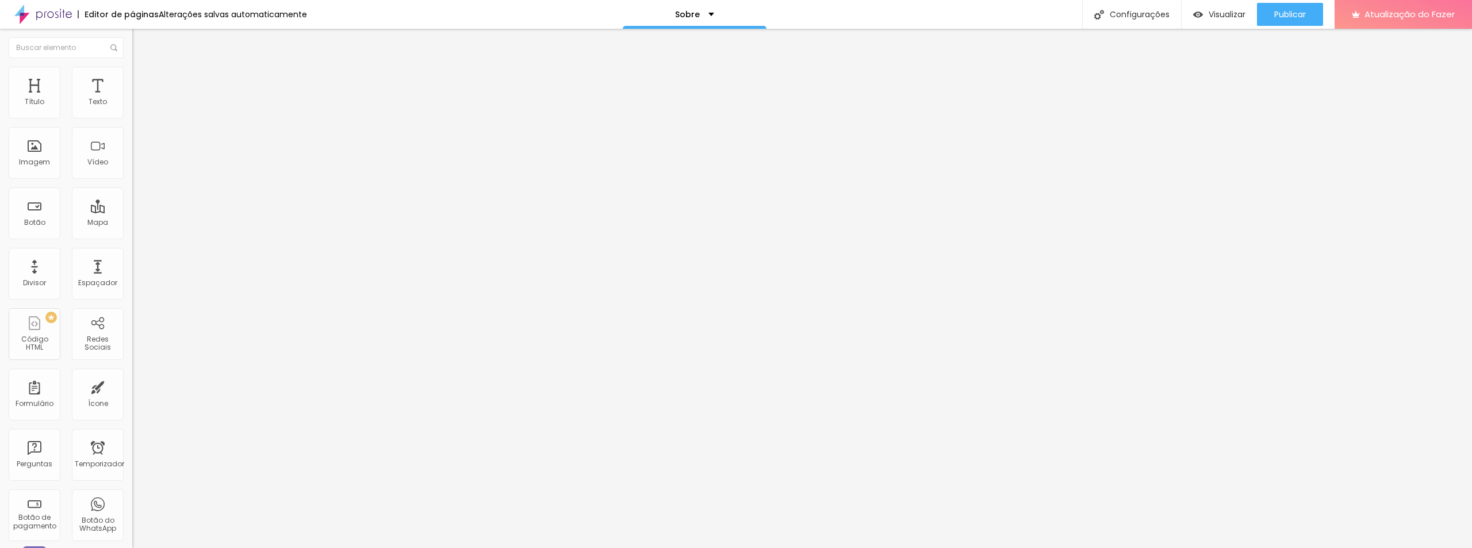
type input "44"
type input "55"
type input "65"
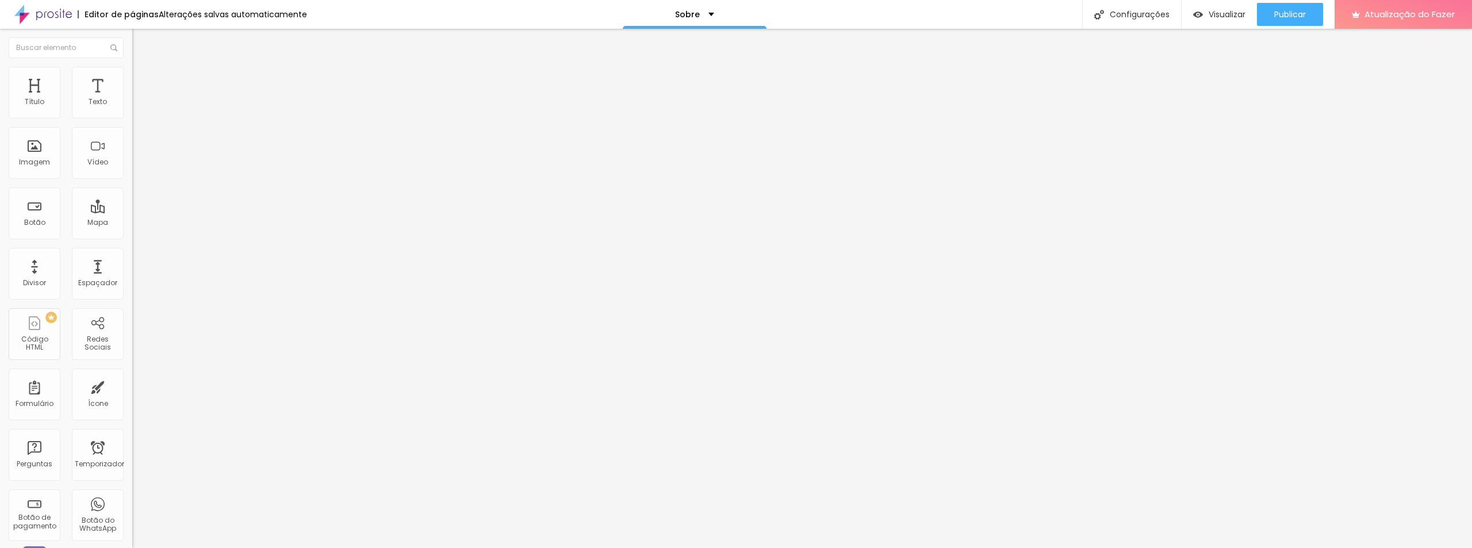
type input "65"
type input "76"
type input "86"
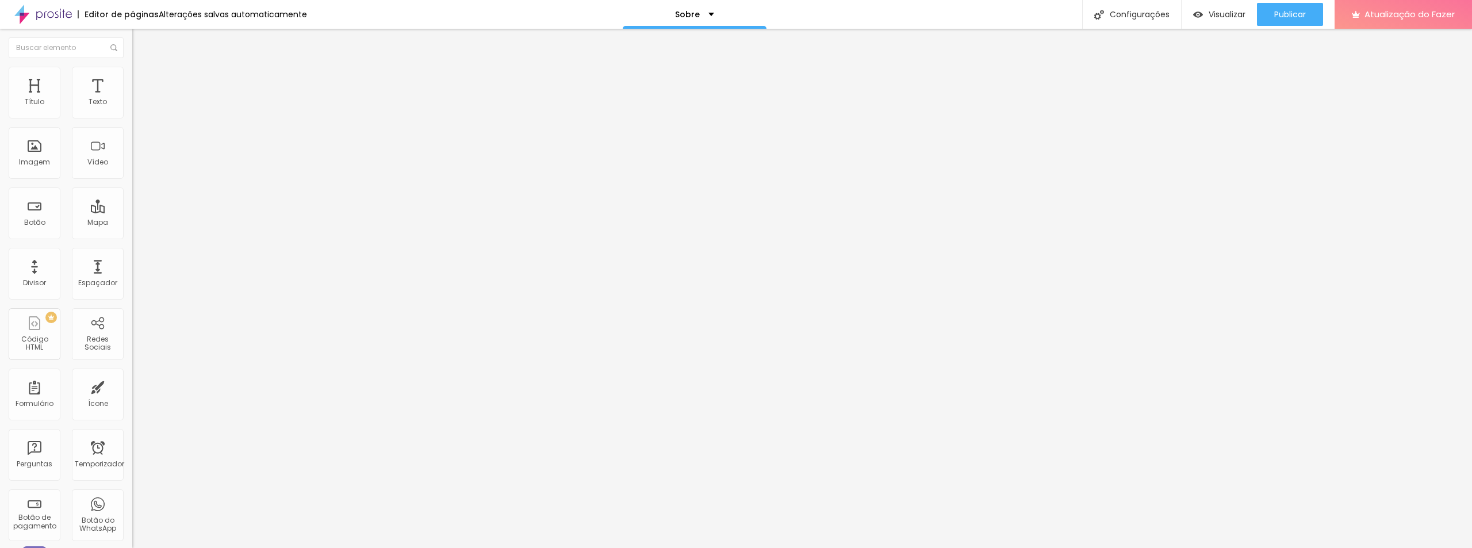
type input "92"
type input "97"
type input "102"
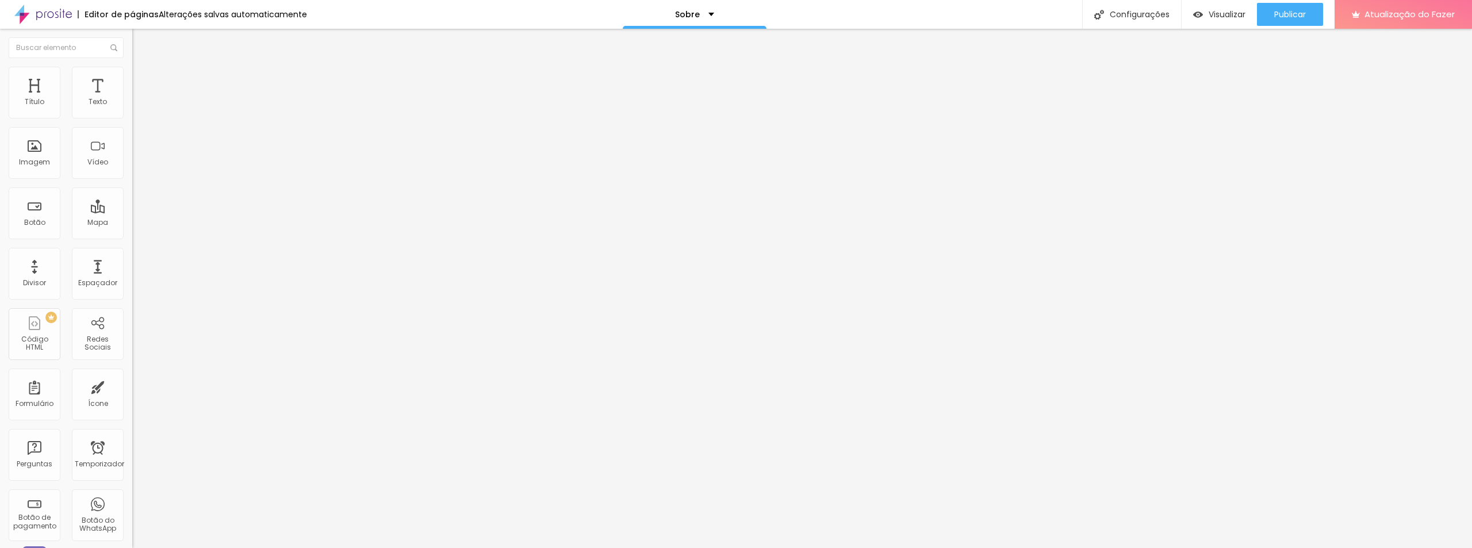
type input "102"
type input "108"
type input "123"
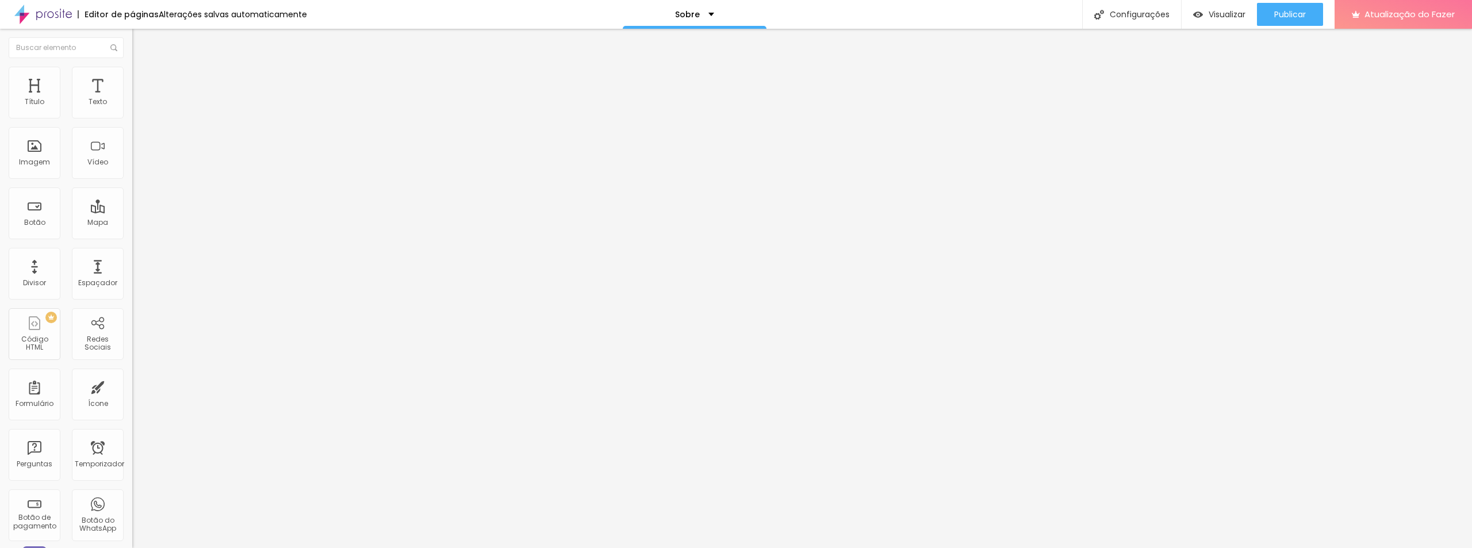
type input "129"
type input "134"
type input "139"
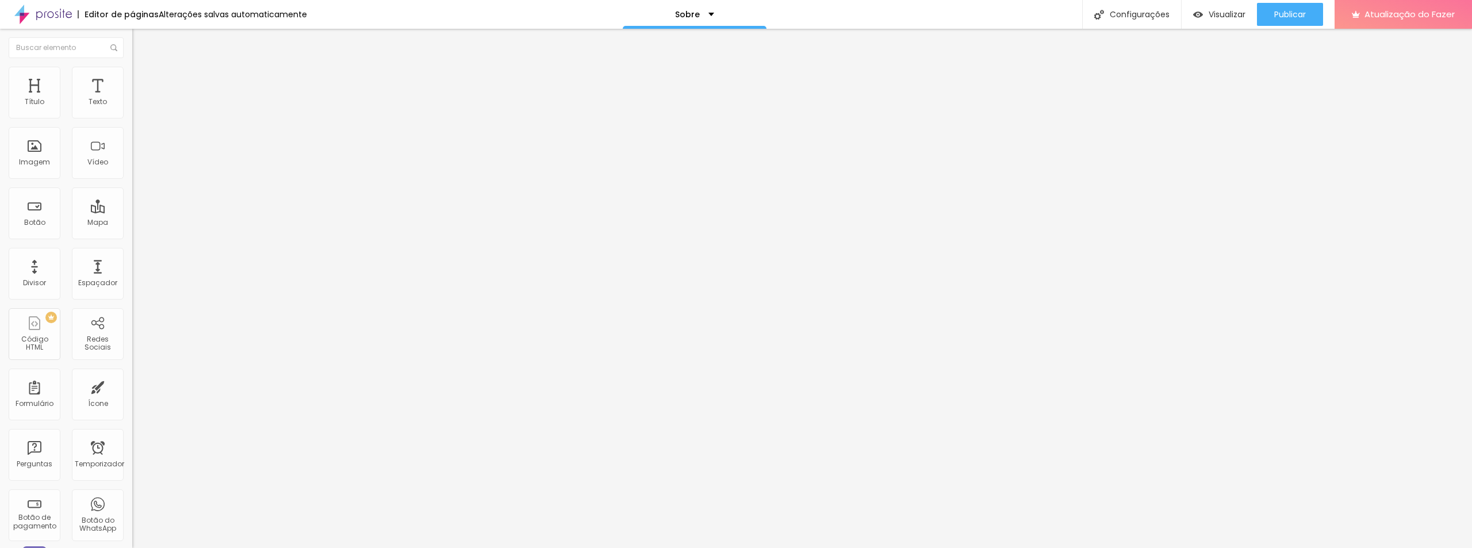
type input "139"
type input "144"
type input "150"
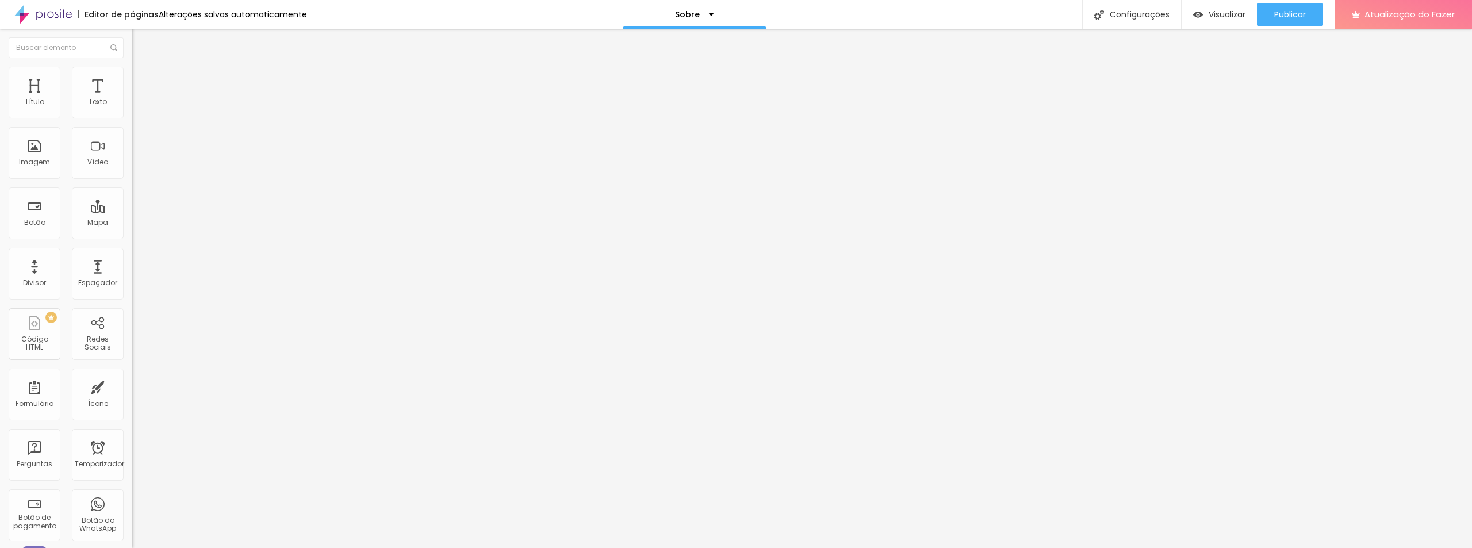
type input "155"
type input "160"
type input "165"
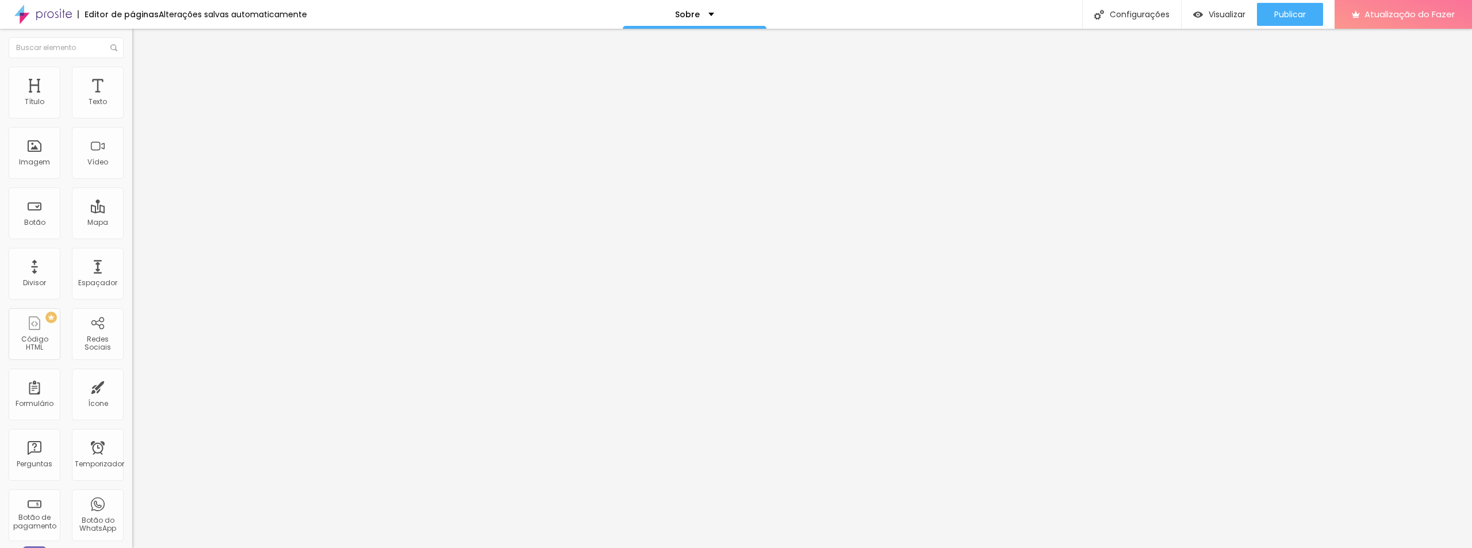
type input "165"
type input "171"
type input "176"
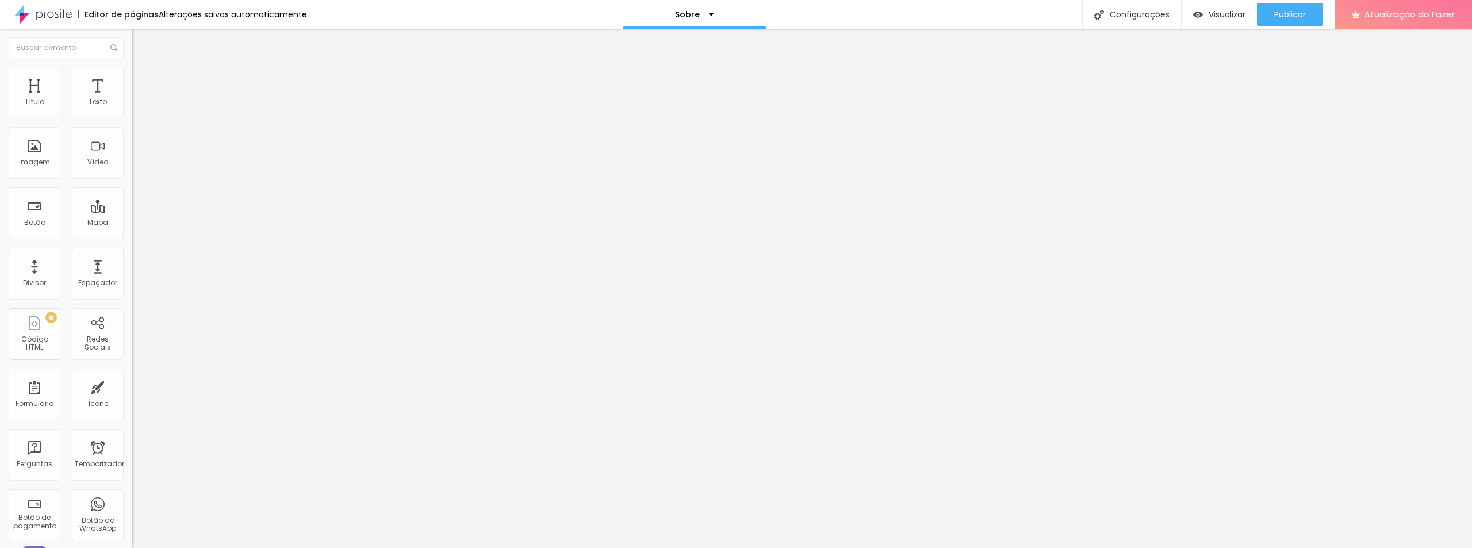
type input "181"
type input "192"
type input "197"
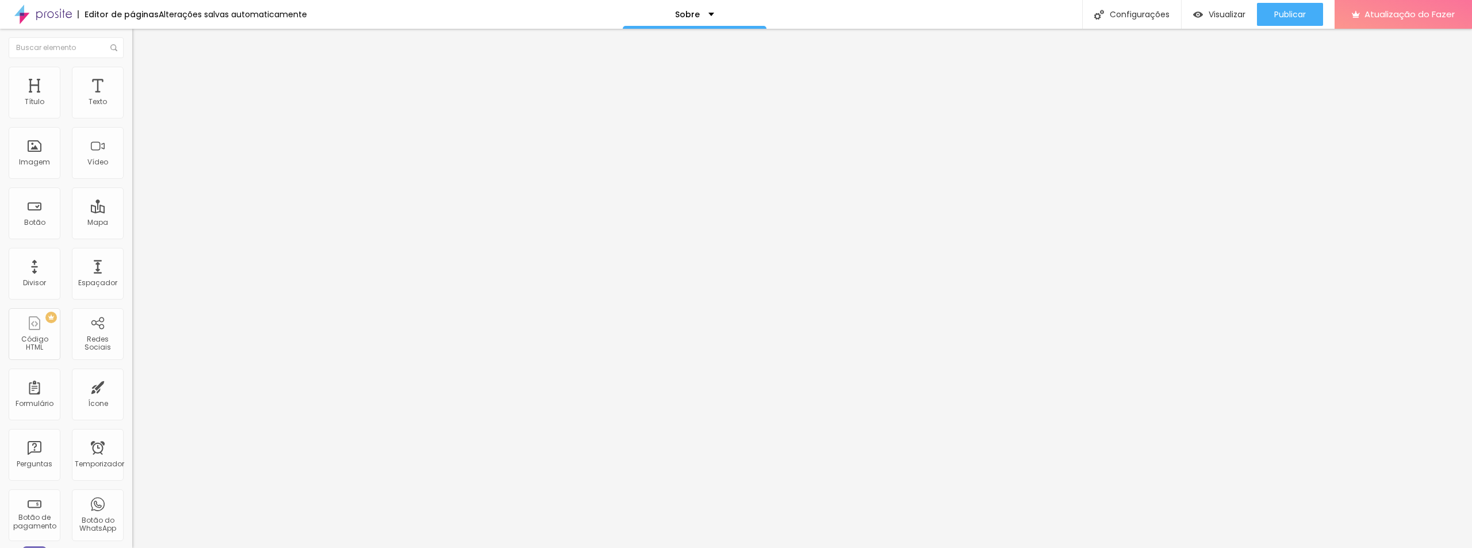
type input "197"
type input "202"
type input "213"
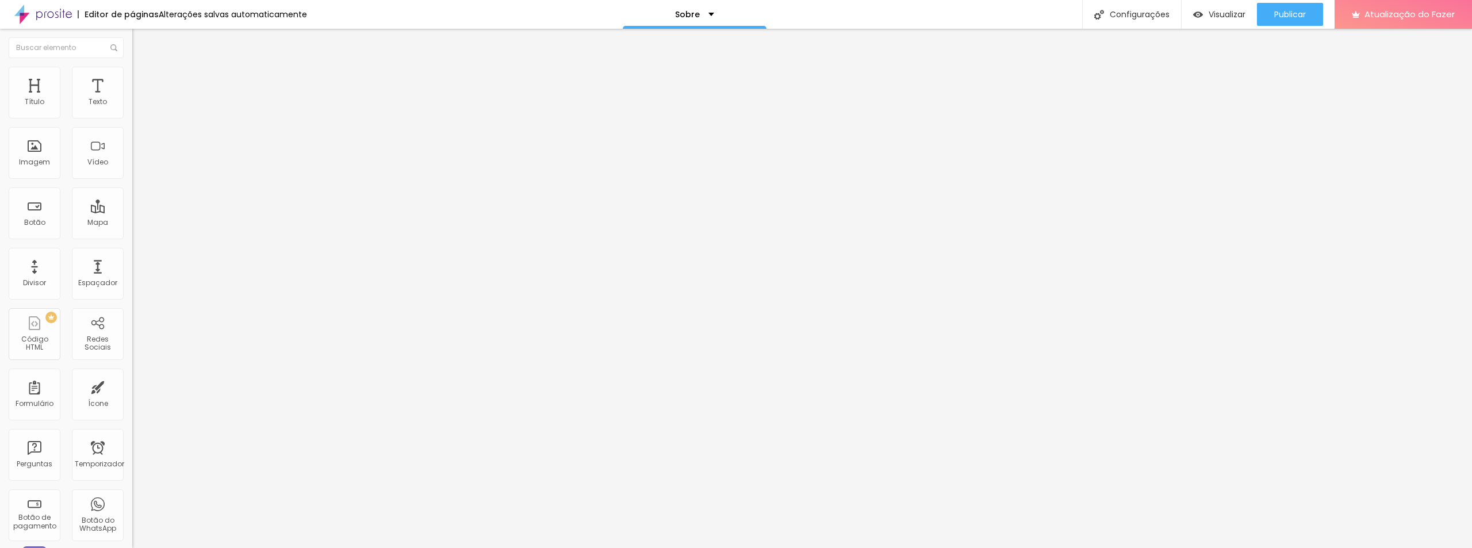
type input "218"
drag, startPoint x: 27, startPoint y: 137, endPoint x: 53, endPoint y: 136, distance: 26.5
click at [132, 386] on input "range" at bounding box center [169, 390] width 74 height 9
click at [132, 396] on input "255" at bounding box center [156, 402] width 49 height 12
click at [132, 449] on div "Editar nulo Conteúdo Estilo Avançado 15 Espaçamento entre colunas 250 px Espaça…" at bounding box center [198, 288] width 132 height 519
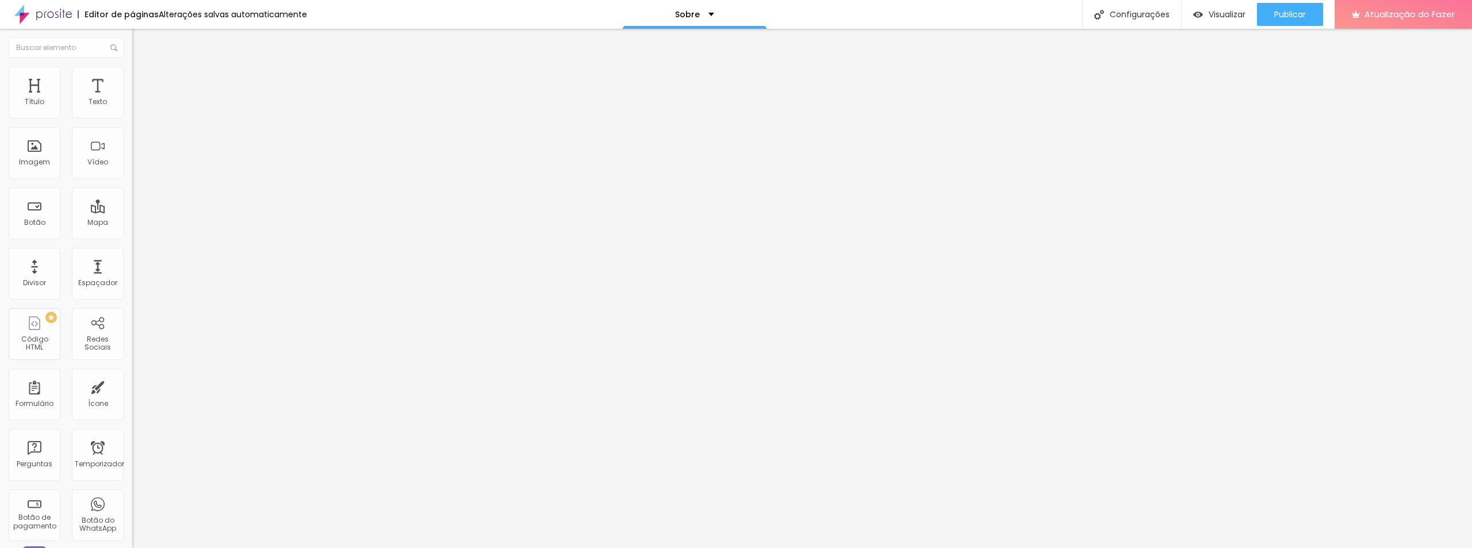
click at [143, 79] on font "Estilo" at bounding box center [152, 75] width 18 height 10
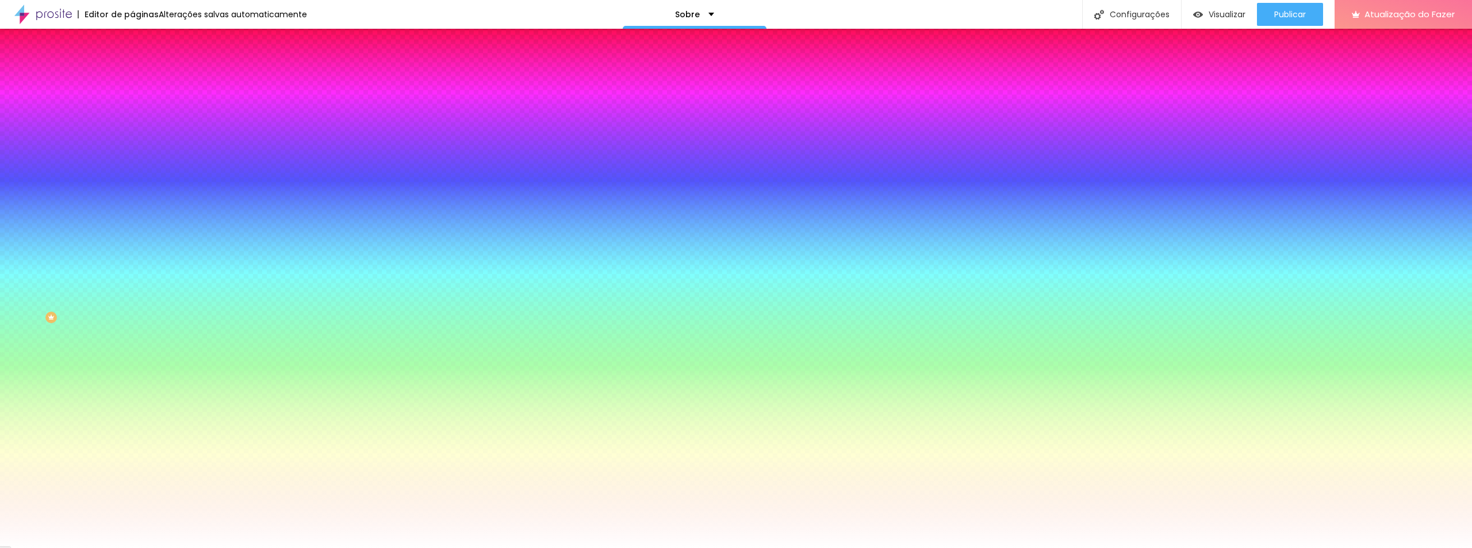
click at [132, 120] on span "Nenhum" at bounding box center [147, 115] width 30 height 10
click at [132, 156] on div at bounding box center [198, 156] width 132 height 0
click at [132, 144] on font "Cor de fundo" at bounding box center [155, 140] width 47 height 10
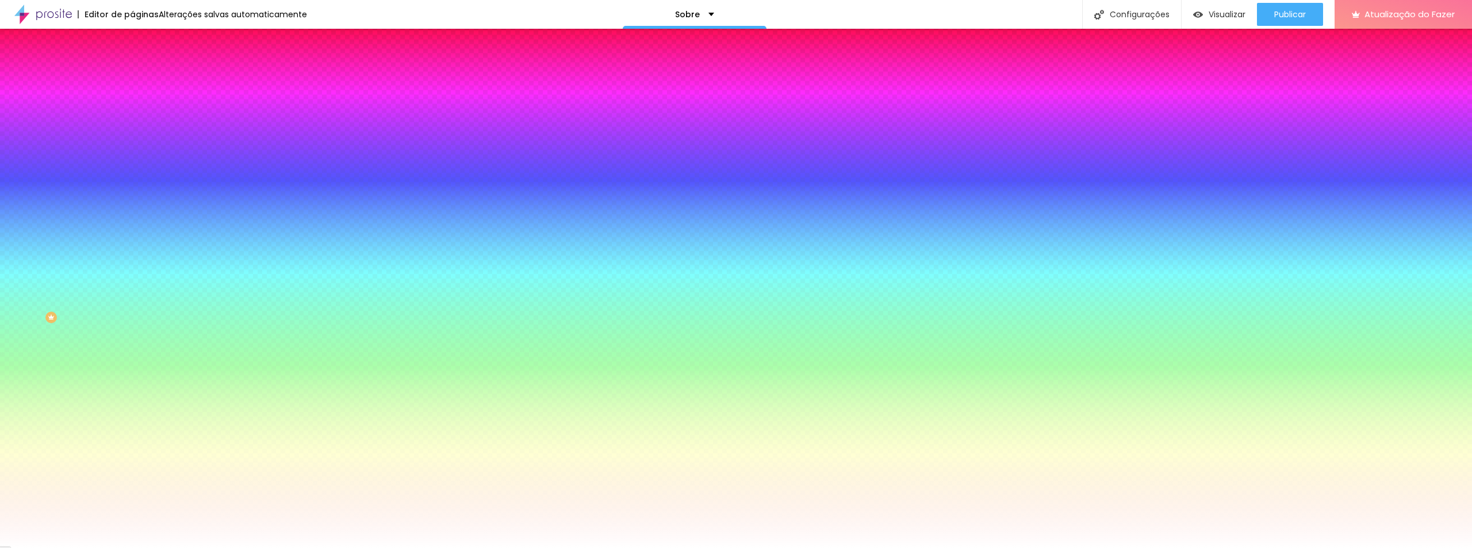
click at [132, 176] on font "Efeitos de fundo" at bounding box center [160, 171] width 56 height 10
click at [143, 68] on font "Conteúdo" at bounding box center [161, 63] width 36 height 10
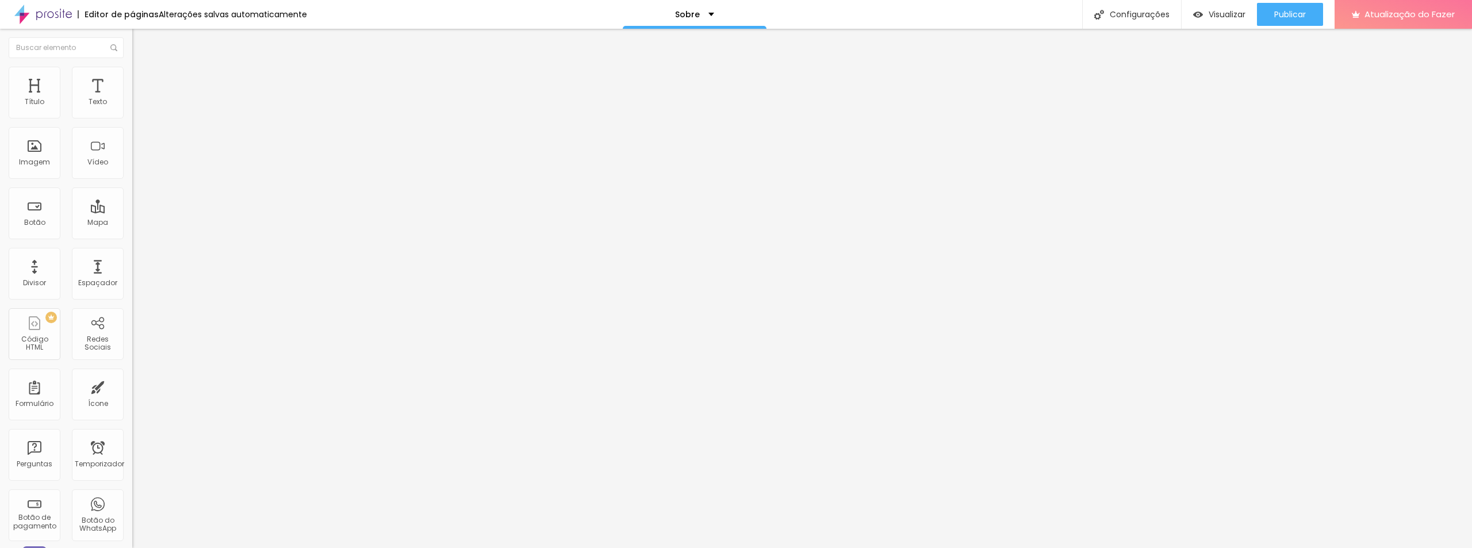
click at [132, 98] on font "Modo" at bounding box center [142, 93] width 20 height 10
click at [132, 120] on div "Encaixotado Completo" at bounding box center [198, 113] width 132 height 18
click at [132, 105] on font "Encaixotado" at bounding box center [154, 100] width 45 height 10
click at [143, 68] on font "Conteúdo" at bounding box center [161, 63] width 36 height 10
click at [132, 76] on li "Estilo" at bounding box center [198, 73] width 132 height 12
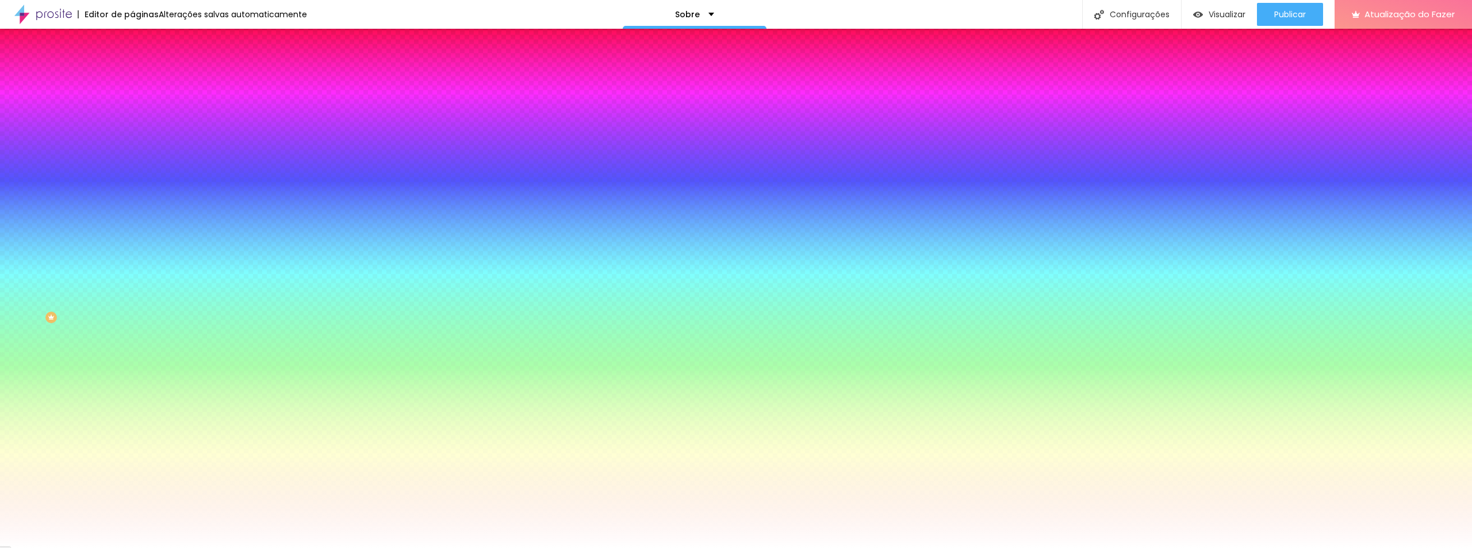
click at [132, 183] on font "Efeito superior" at bounding box center [156, 178] width 48 height 10
click at [132, 206] on button "button" at bounding box center [140, 200] width 16 height 12
click at [240, 547] on div at bounding box center [736, 555] width 1472 height 0
drag, startPoint x: 152, startPoint y: 409, endPoint x: 155, endPoint y: 418, distance: 9.1
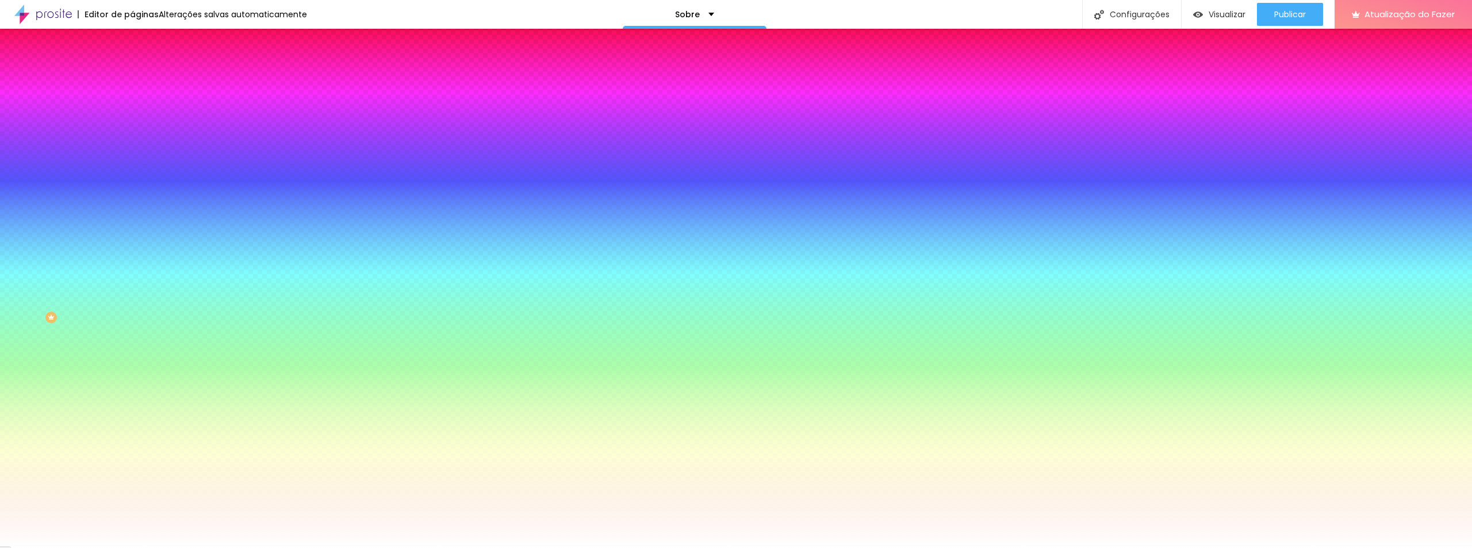
click at [67, 547] on div at bounding box center [736, 548] width 1472 height 0
click at [137, 235] on icon "button" at bounding box center [140, 231] width 7 height 7
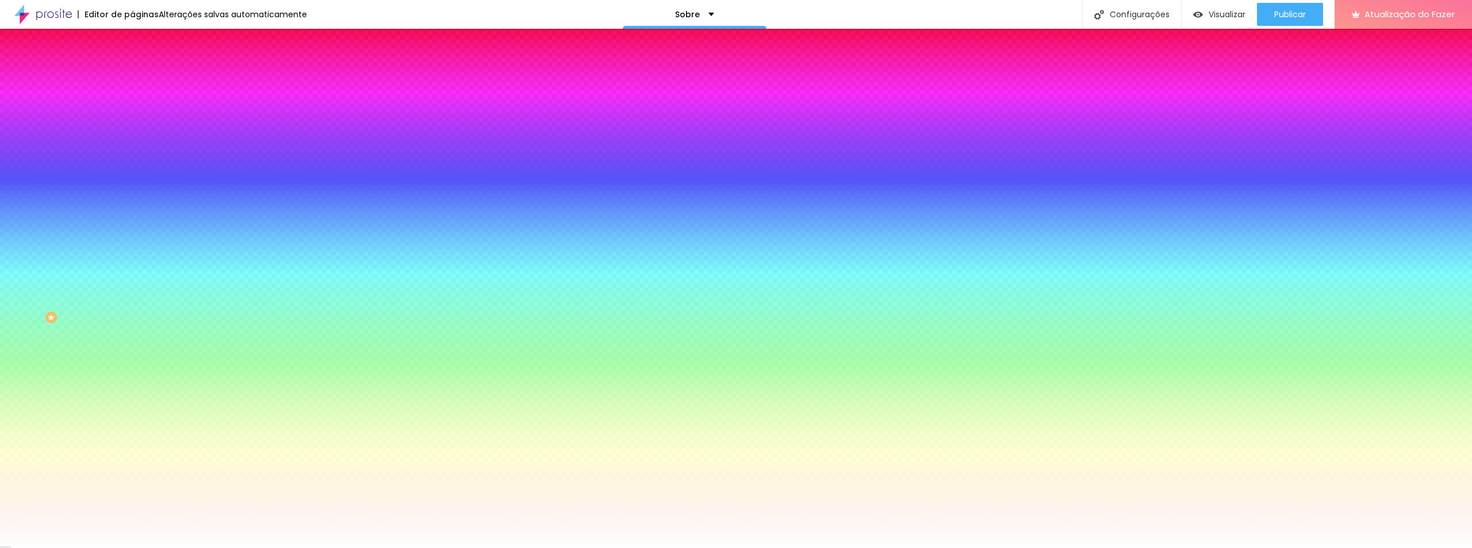
drag, startPoint x: 82, startPoint y: 327, endPoint x: 77, endPoint y: 281, distance: 45.7
click at [82, 547] on div at bounding box center [736, 548] width 1472 height 0
click at [132, 144] on font "Cor de fundo" at bounding box center [155, 140] width 47 height 10
click at [132, 113] on font "Efeito da Imagem" at bounding box center [163, 108] width 63 height 10
click at [132, 137] on font "Paralaxe" at bounding box center [147, 133] width 30 height 10
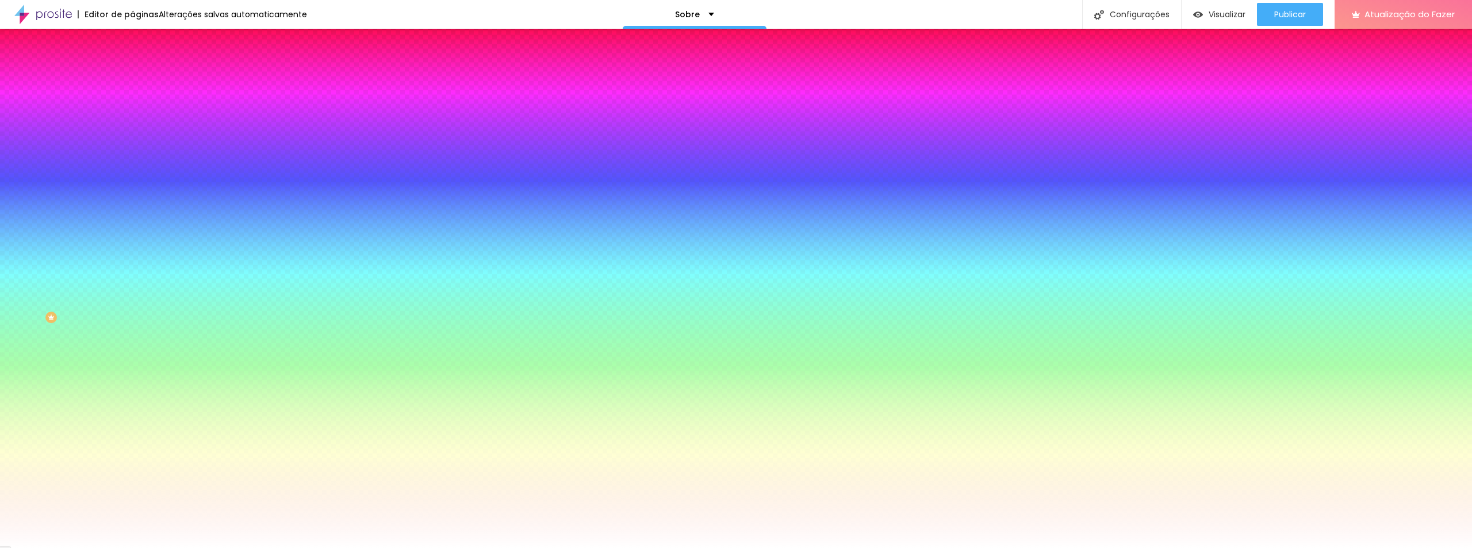
click at [132, 127] on font "Nenhum" at bounding box center [147, 122] width 30 height 10
click at [132, 137] on font "Paralaxe" at bounding box center [147, 133] width 30 height 10
click at [132, 127] on font "Nenhum" at bounding box center [147, 122] width 30 height 10
click at [132, 67] on li "Conteúdo" at bounding box center [198, 61] width 132 height 12
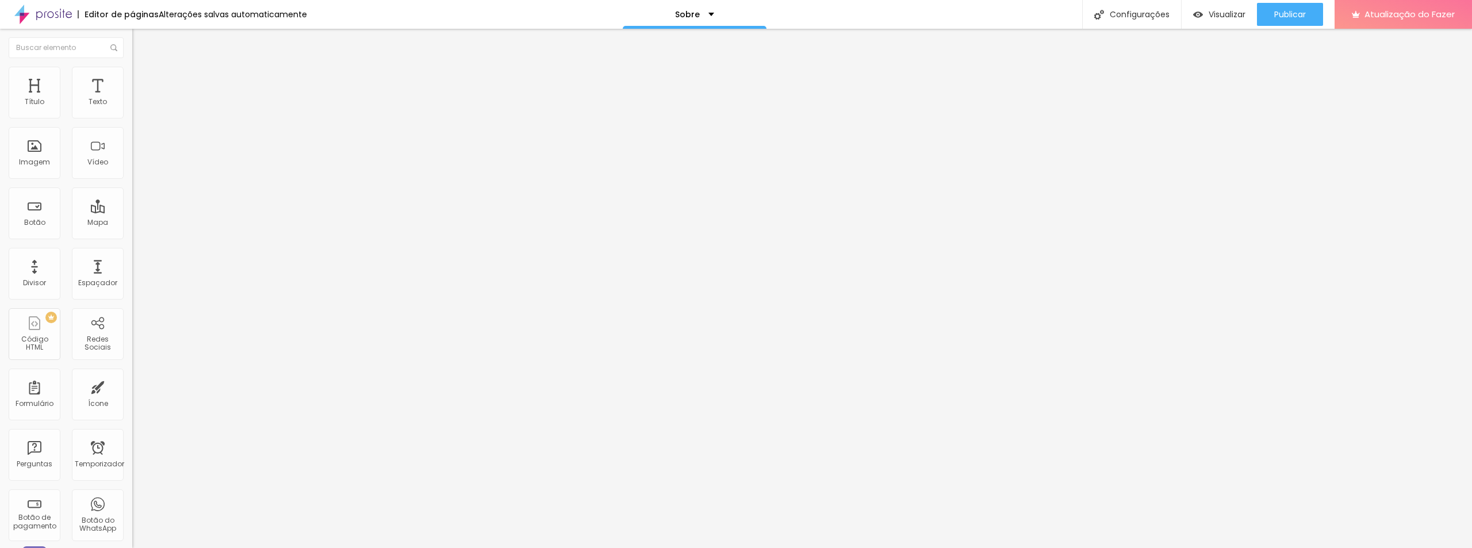
click at [143, 68] on font "Conteúdo" at bounding box center [161, 63] width 36 height 10
click at [143, 79] on font "Estilo" at bounding box center [152, 75] width 18 height 10
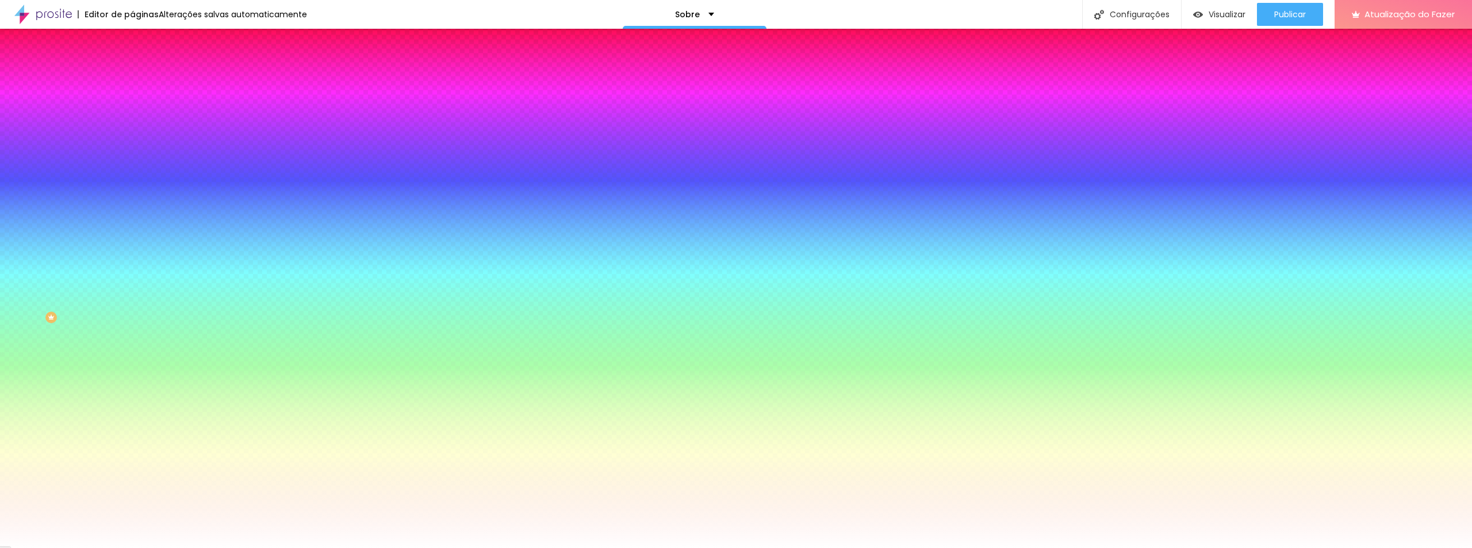
click at [195, 104] on img at bounding box center [198, 100] width 7 height 7
click at [139, 106] on font "Trocar imagem" at bounding box center [167, 101] width 56 height 10
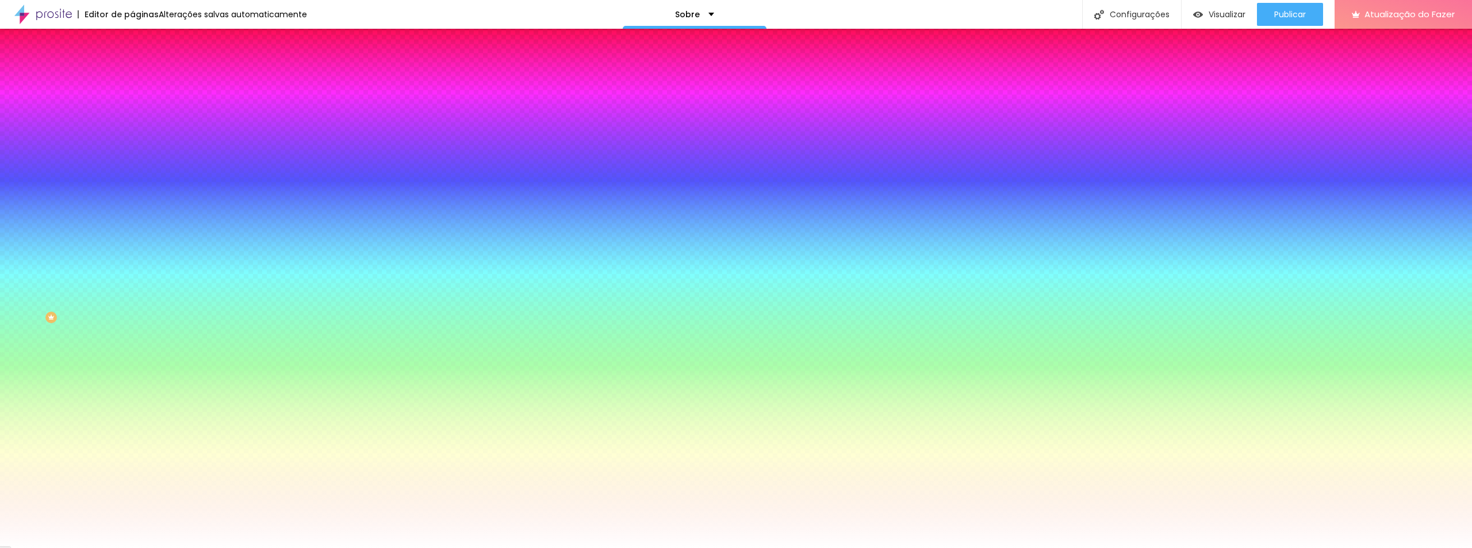
click at [195, 104] on img at bounding box center [198, 100] width 7 height 7
click at [139, 106] on font "Trocar imagem" at bounding box center [167, 101] width 56 height 10
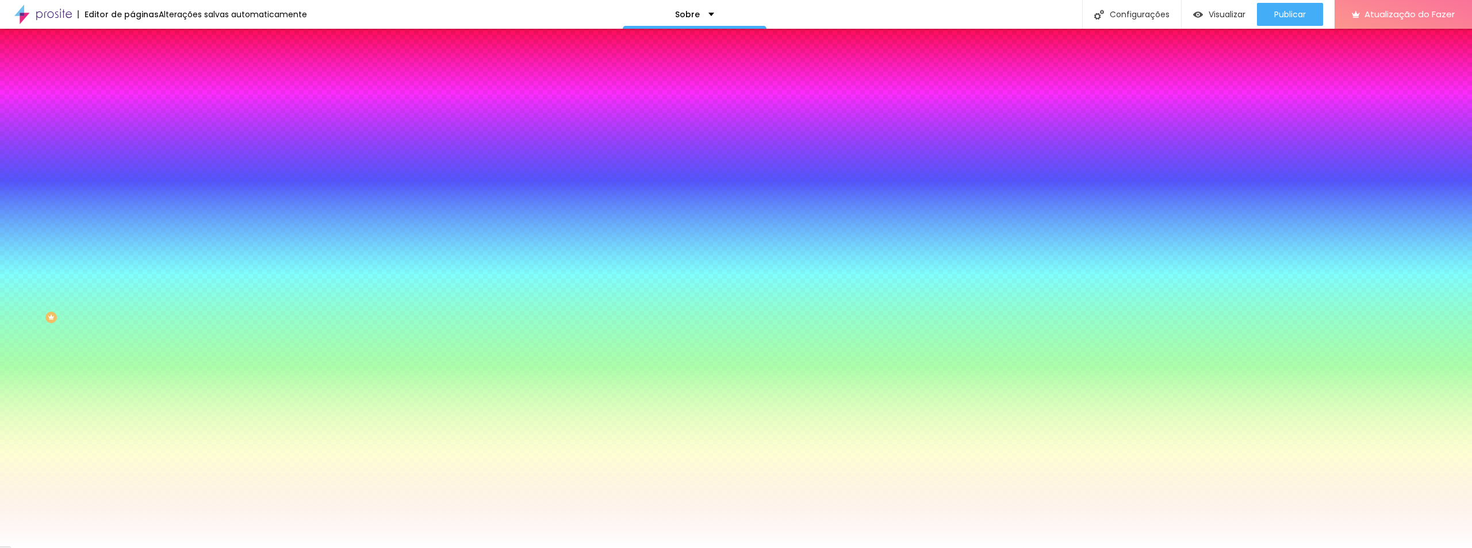
click at [132, 206] on button "button" at bounding box center [140, 200] width 16 height 12
drag, startPoint x: 155, startPoint y: 413, endPoint x: 165, endPoint y: 414, distance: 10.4
click at [244, 547] on div at bounding box center [736, 555] width 1472 height 0
click at [246, 547] on div at bounding box center [736, 555] width 1472 height 0
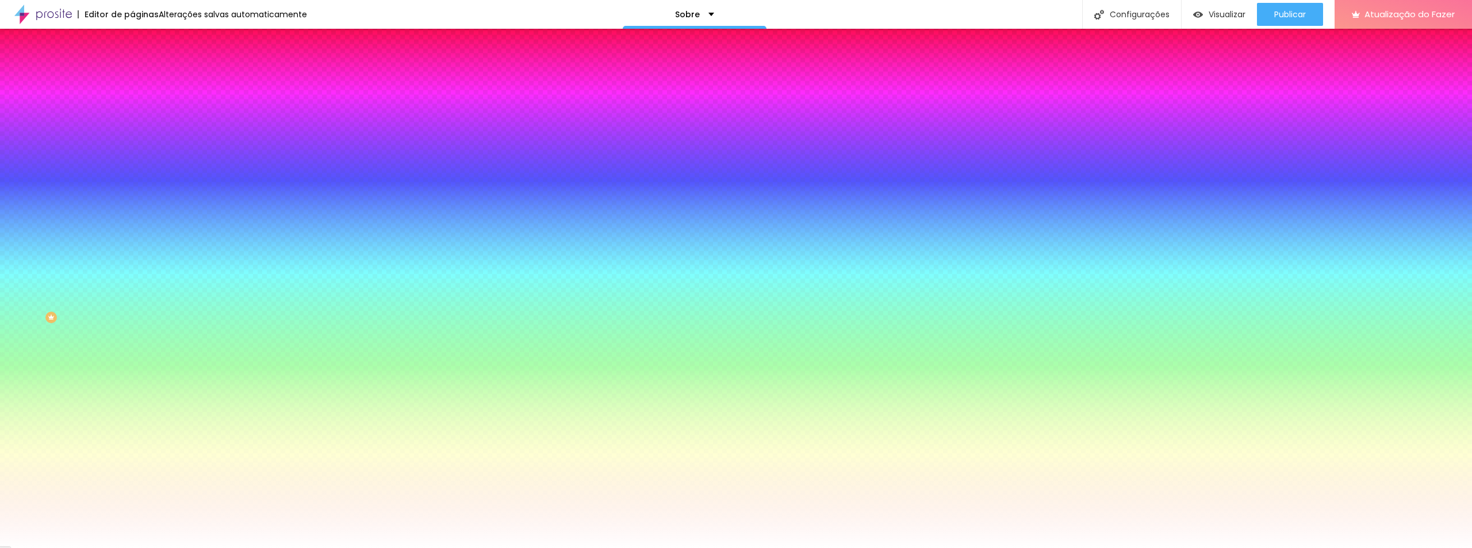
click at [80, 547] on div at bounding box center [736, 548] width 1472 height 0
click at [132, 239] on button "button" at bounding box center [140, 233] width 16 height 12
drag, startPoint x: 156, startPoint y: 443, endPoint x: 141, endPoint y: 442, distance: 15.0
click at [242, 547] on div at bounding box center [736, 555] width 1472 height 0
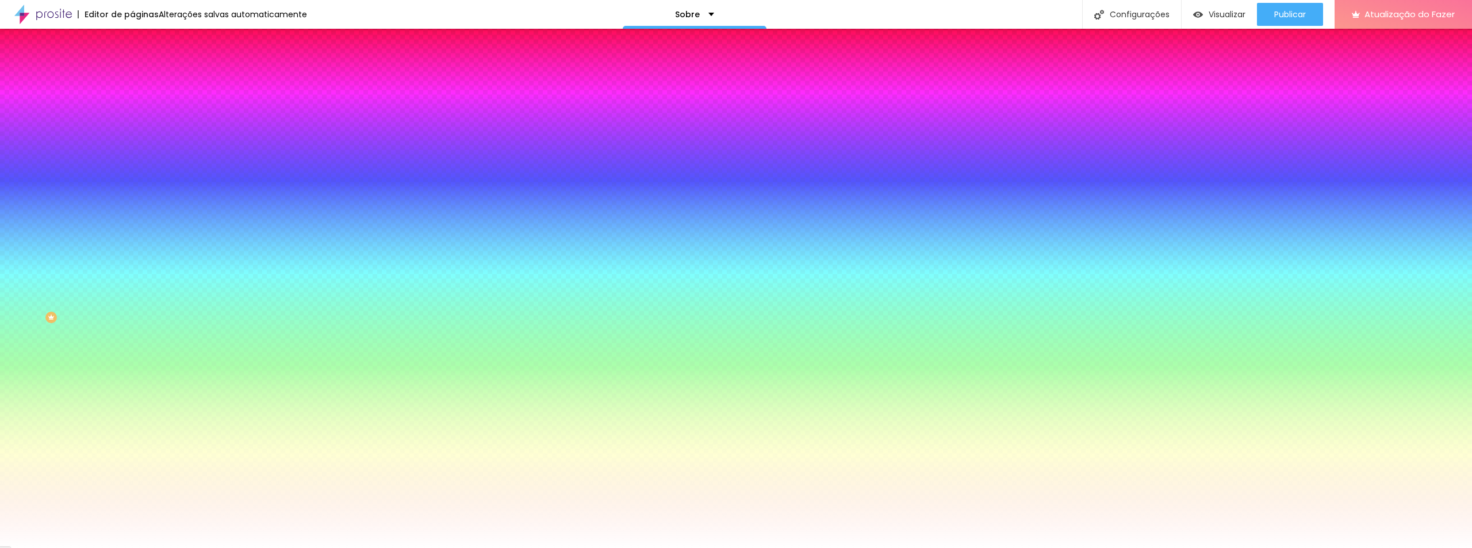
click at [66, 547] on div at bounding box center [736, 548] width 1472 height 0
click at [132, 168] on input "#FFFFFF" at bounding box center [201, 162] width 138 height 12
click at [132, 120] on font "Nenhum" at bounding box center [147, 115] width 30 height 10
click at [132, 137] on font "Paralaxe" at bounding box center [147, 133] width 30 height 10
click at [132, 127] on font "Nenhum" at bounding box center [147, 122] width 30 height 10
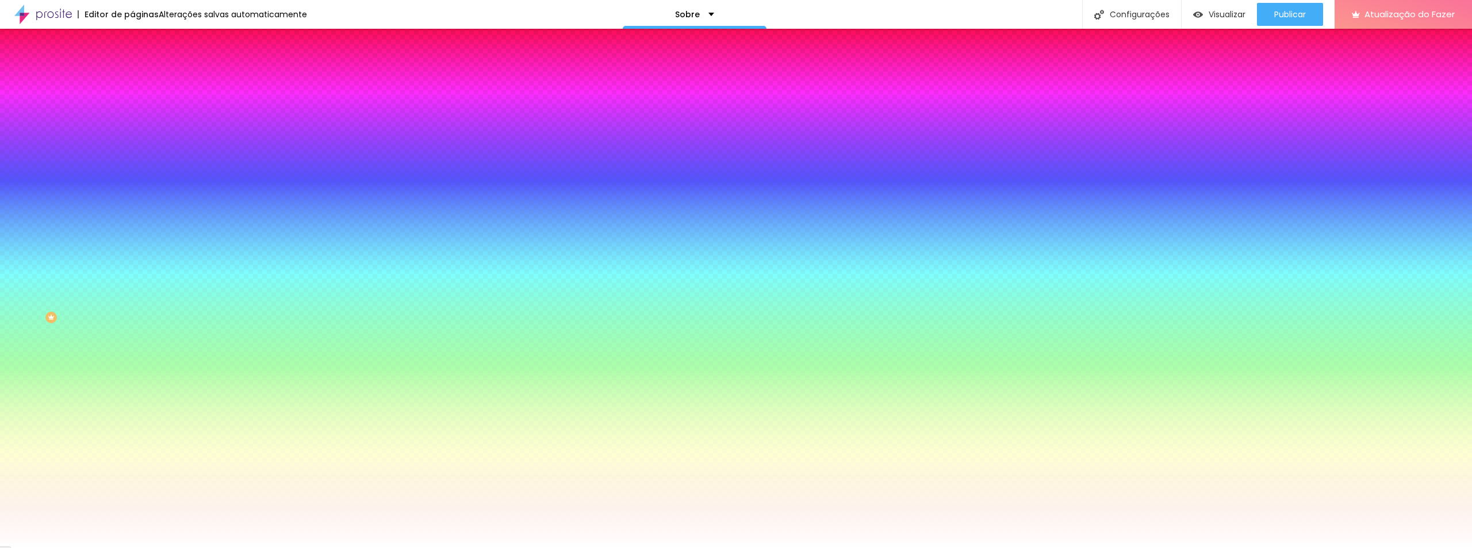
click at [132, 113] on font "Efeito da Imagem" at bounding box center [163, 108] width 63 height 10
click at [137, 153] on icon "button" at bounding box center [141, 149] width 8 height 8
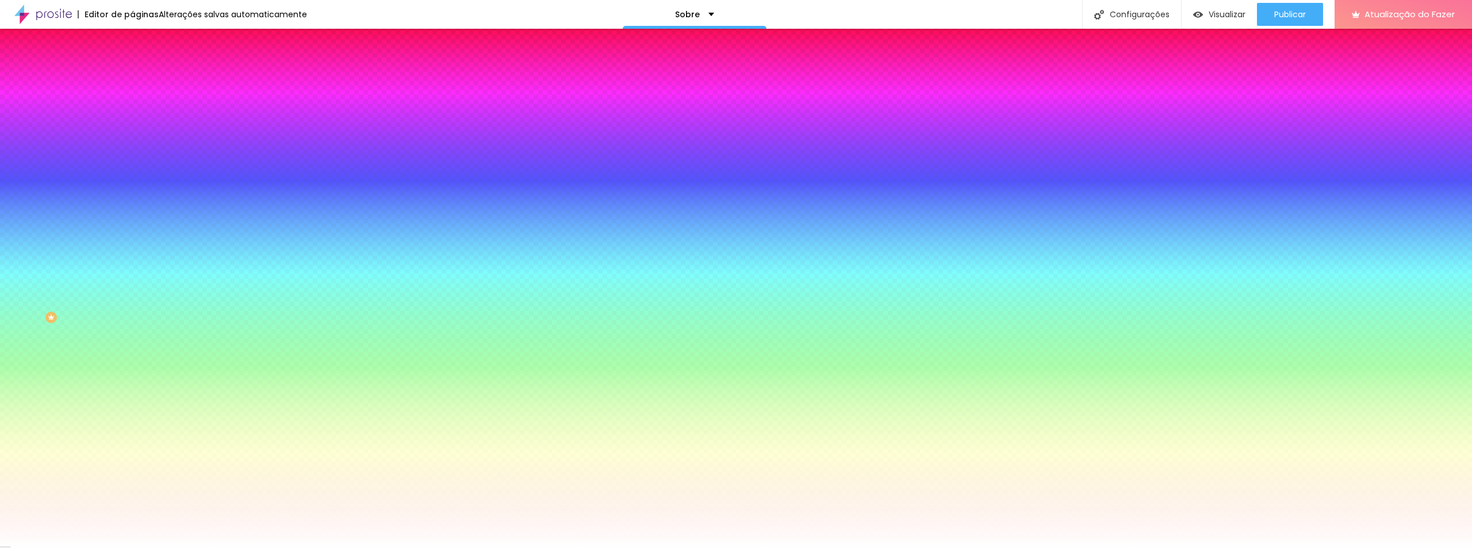
click at [137, 153] on icon "button" at bounding box center [141, 149] width 8 height 8
click at [132, 369] on div "Editar nulo Conteúdo Estilo Avançado Imagem de fundo Trocar imagem Efeito da Im…" at bounding box center [198, 288] width 132 height 519
click at [132, 78] on li "Avançado" at bounding box center [198, 84] width 132 height 12
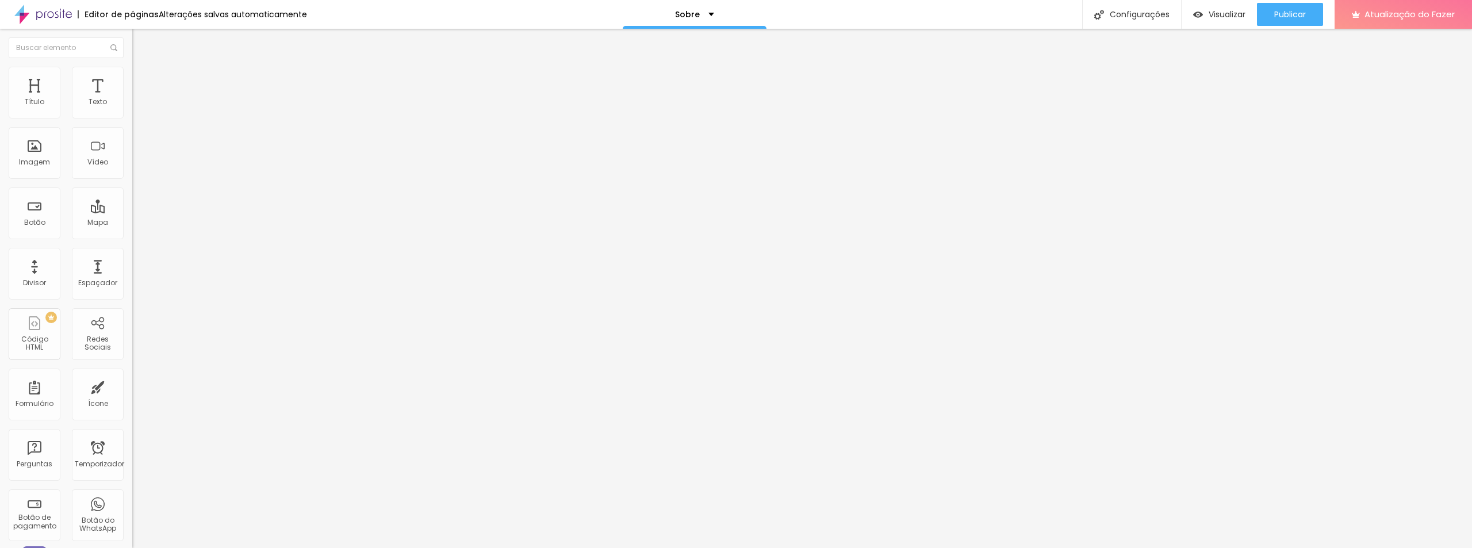
drag, startPoint x: 58, startPoint y: 112, endPoint x: 62, endPoint y: 117, distance: 7.4
click at [132, 223] on input "range" at bounding box center [169, 227] width 74 height 9
drag, startPoint x: 51, startPoint y: 135, endPoint x: 70, endPoint y: 136, distance: 19.6
click at [132, 386] on input "range" at bounding box center [169, 390] width 74 height 9
click at [132, 66] on img at bounding box center [137, 60] width 10 height 10
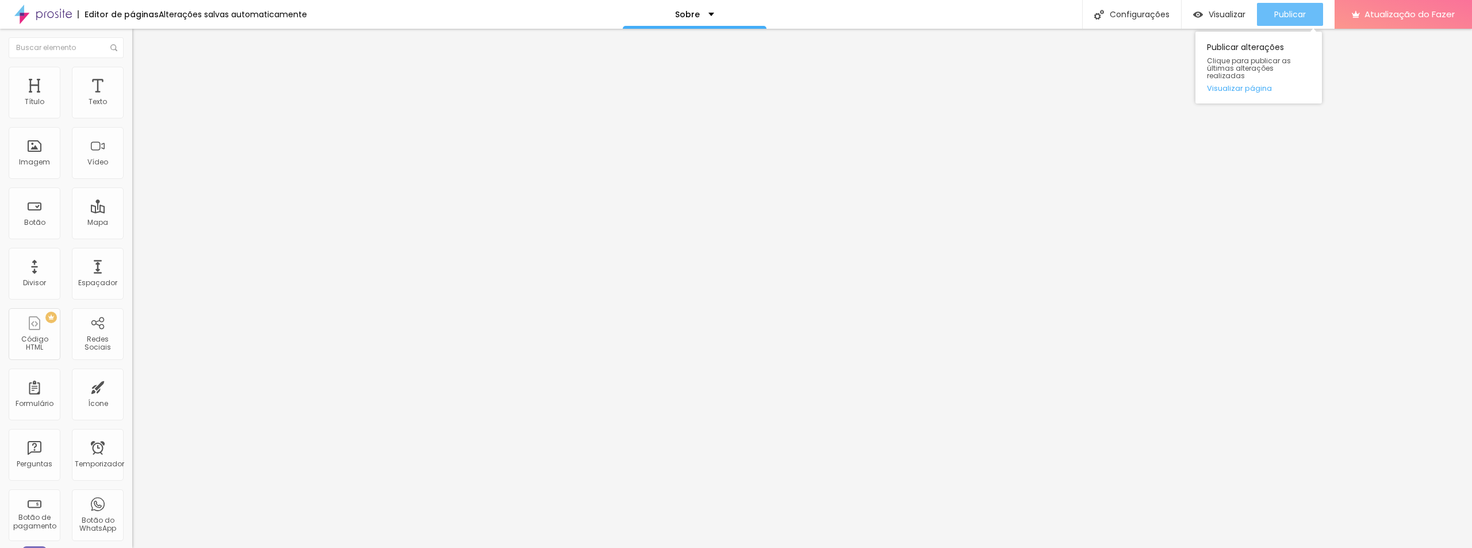
click at [1286, 14] on font "Publicar" at bounding box center [1290, 15] width 32 height 12
click at [1224, 13] on font "Visualizar" at bounding box center [1227, 15] width 37 height 12
